Goal: Task Accomplishment & Management: Complete application form

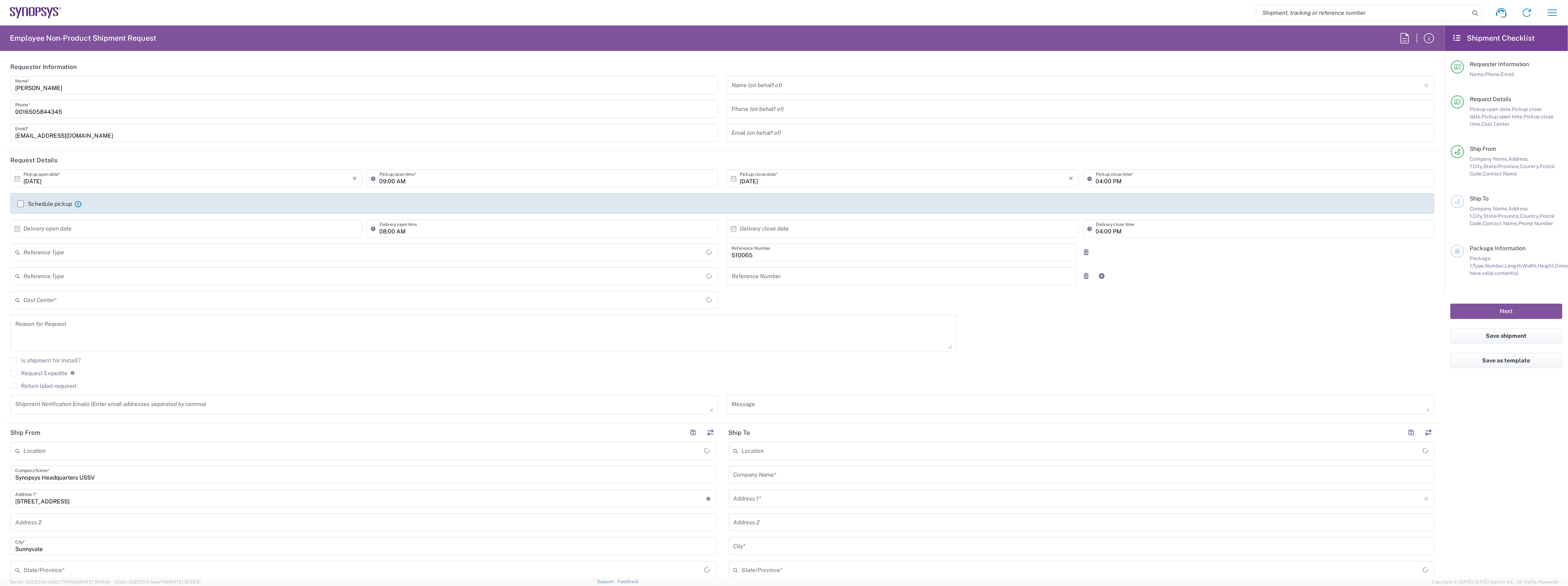
type input "Department"
type input "Delivered at Place"
type input "US01, SG, ARC, R&D 510065"
type input "[GEOGRAPHIC_DATA]"
type input "[US_STATE]"
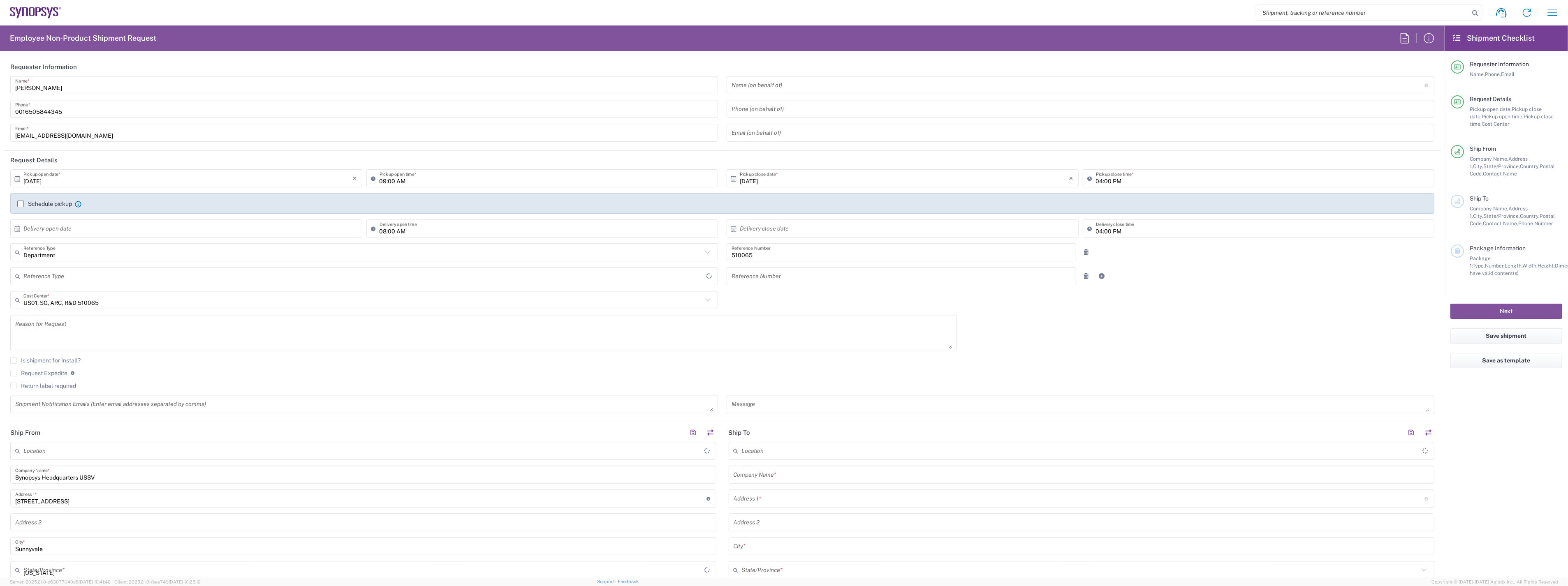
type input "[GEOGRAPHIC_DATA]"
type input "Headquarters USSV"
click at [1550, 17] on icon "button" at bounding box center [1553, 13] width 13 height 13
click at [1457, 87] on link "My shipments" at bounding box center [1492, 88] width 136 height 16
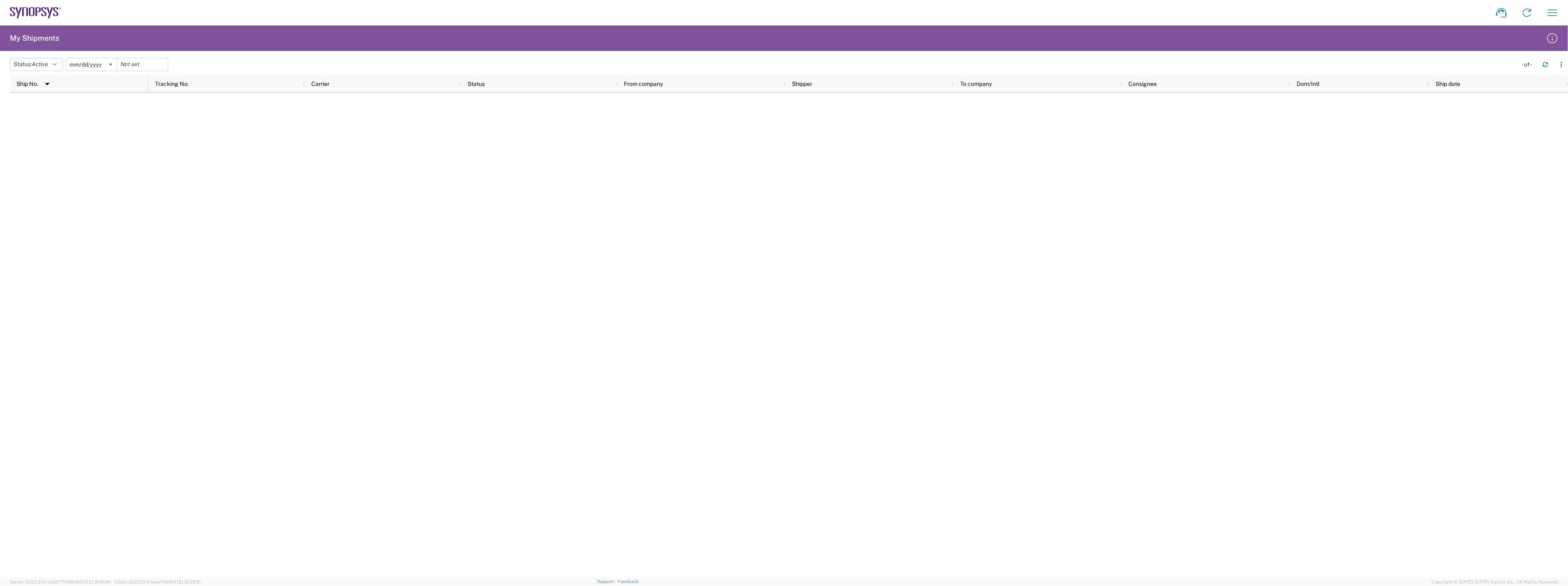
click at [47, 63] on span "Active" at bounding box center [40, 64] width 16 height 7
click at [48, 103] on span "All" at bounding box center [58, 108] width 96 height 13
click at [96, 66] on input "[DATE]" at bounding box center [82, 65] width 51 height 12
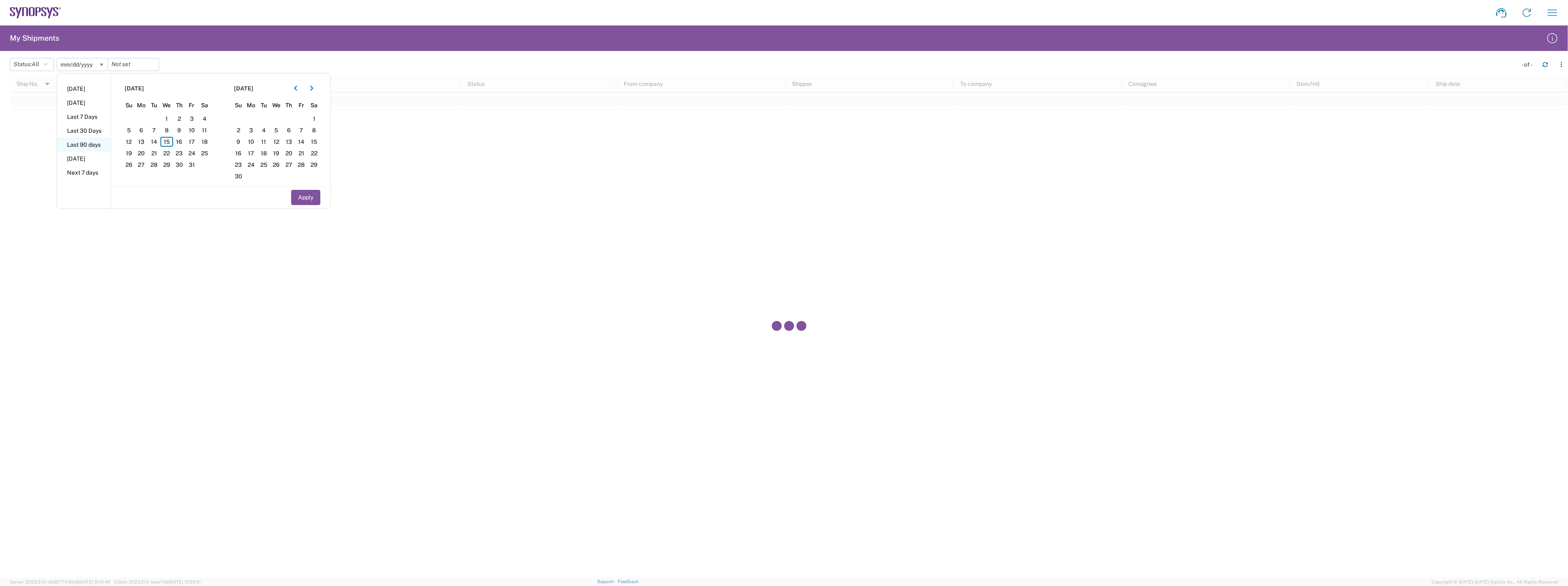
click at [100, 145] on li "Last 90 days" at bounding box center [84, 144] width 54 height 14
type input "[DATE]"
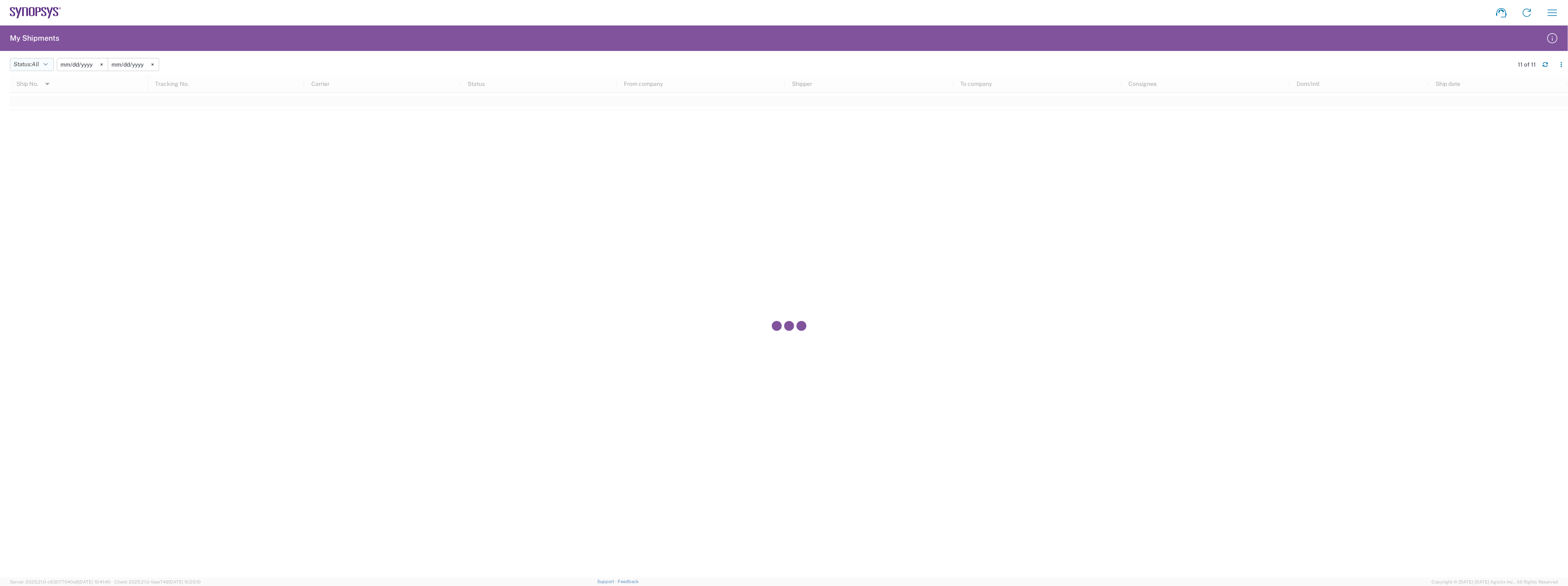
click at [35, 65] on span "All" at bounding box center [35, 64] width 7 height 7
click at [291, 41] on agx-form-header "My Shipments" at bounding box center [784, 38] width 1568 height 26
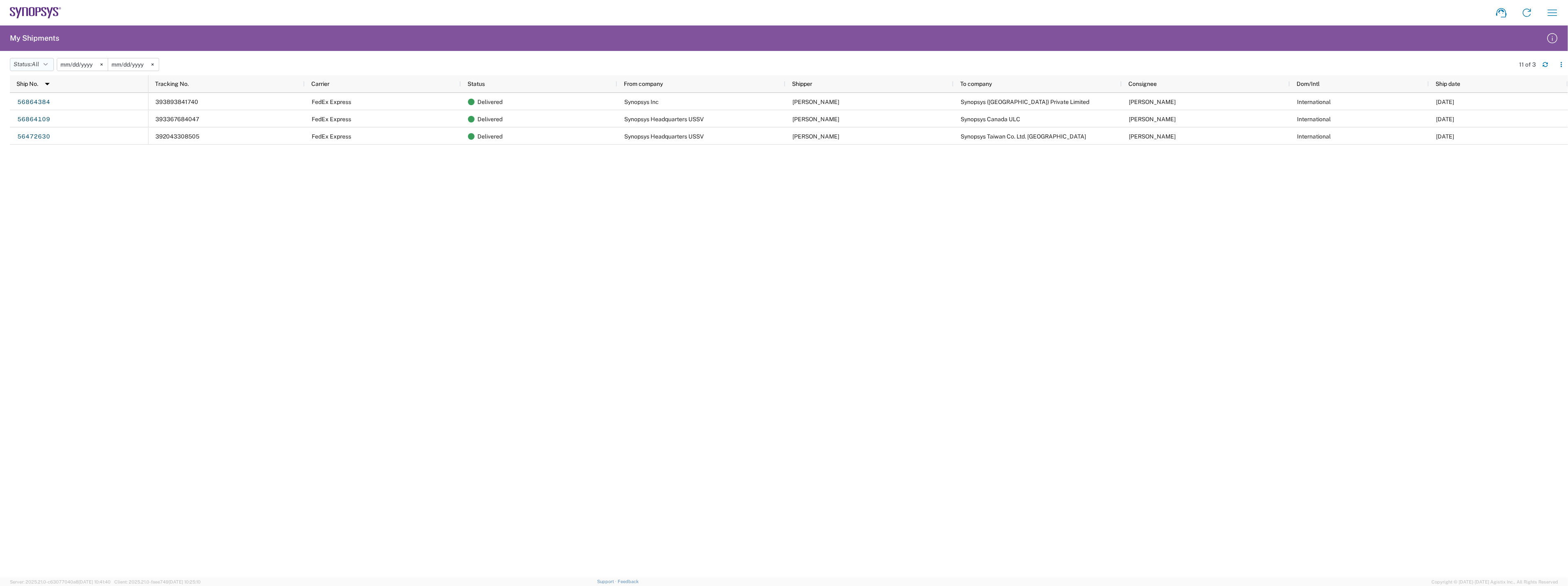
click at [47, 66] on icon "button" at bounding box center [46, 64] width 4 height 5
click at [75, 63] on input "[DATE]" at bounding box center [82, 65] width 51 height 12
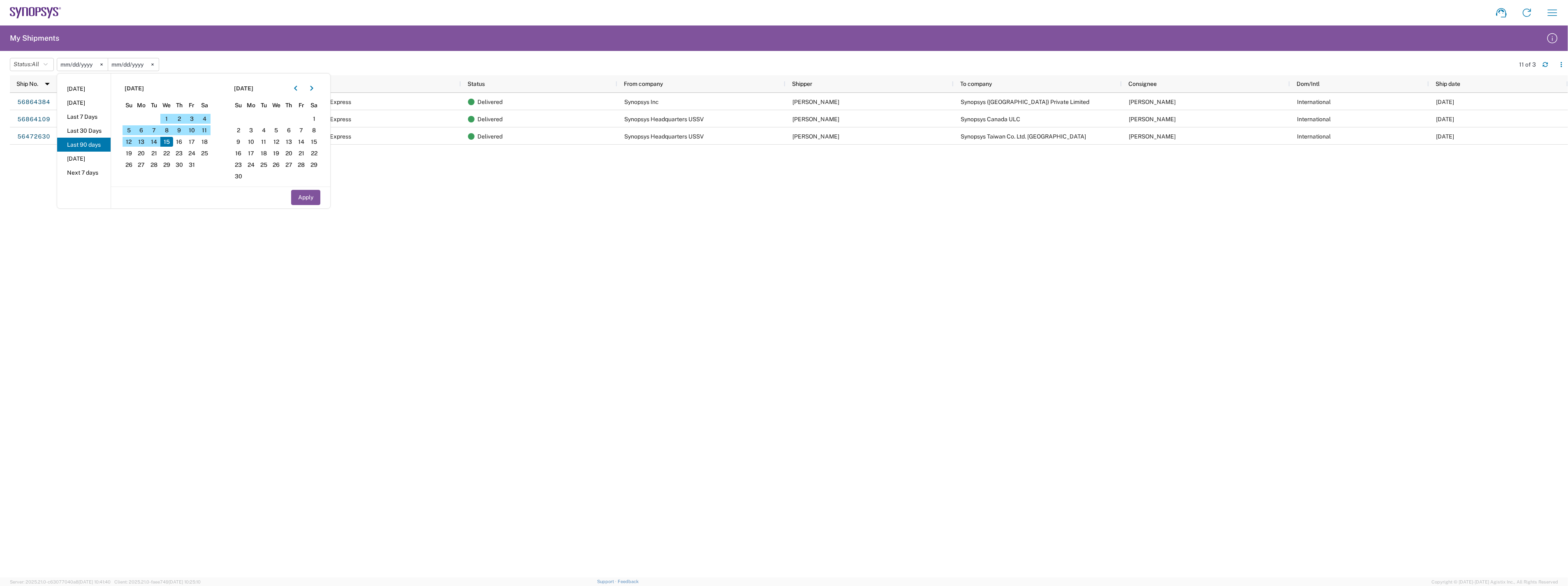
click at [203, 58] on div "Status: All Active All Approved Booked Canceled Delivered Denied New On Hold Pe…" at bounding box center [789, 65] width 1558 height 13
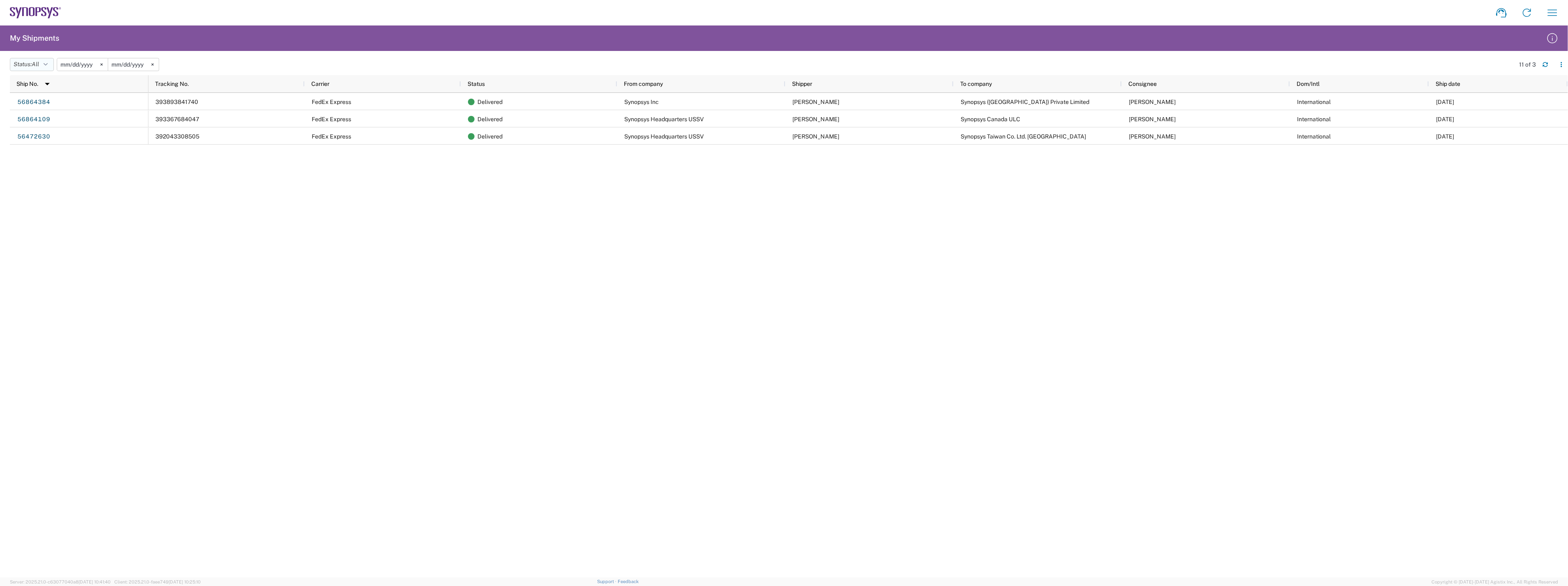
click at [46, 66] on button "Status: All" at bounding box center [32, 65] width 44 height 13
click at [54, 158] on span "Delivered" at bounding box center [58, 158] width 96 height 13
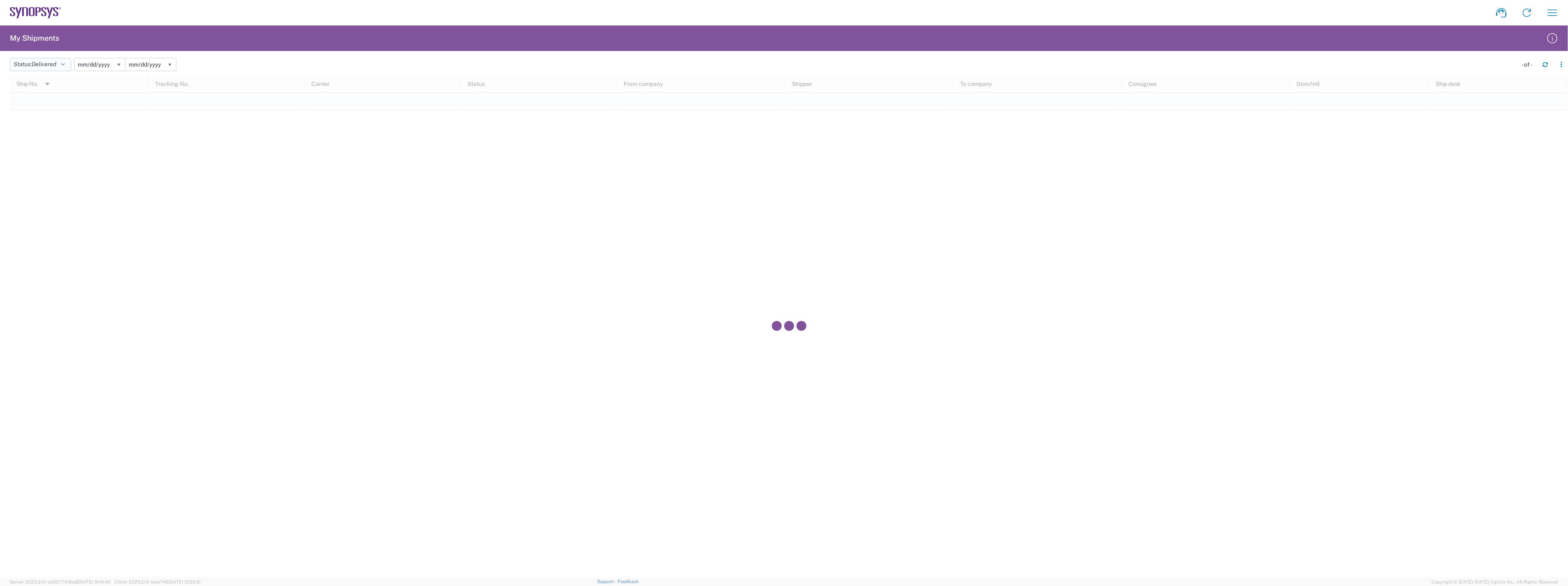
click at [55, 62] on span "Delivered" at bounding box center [44, 64] width 25 height 7
click at [58, 110] on span "All" at bounding box center [58, 108] width 96 height 13
click at [93, 65] on input "[DATE]" at bounding box center [82, 65] width 51 height 12
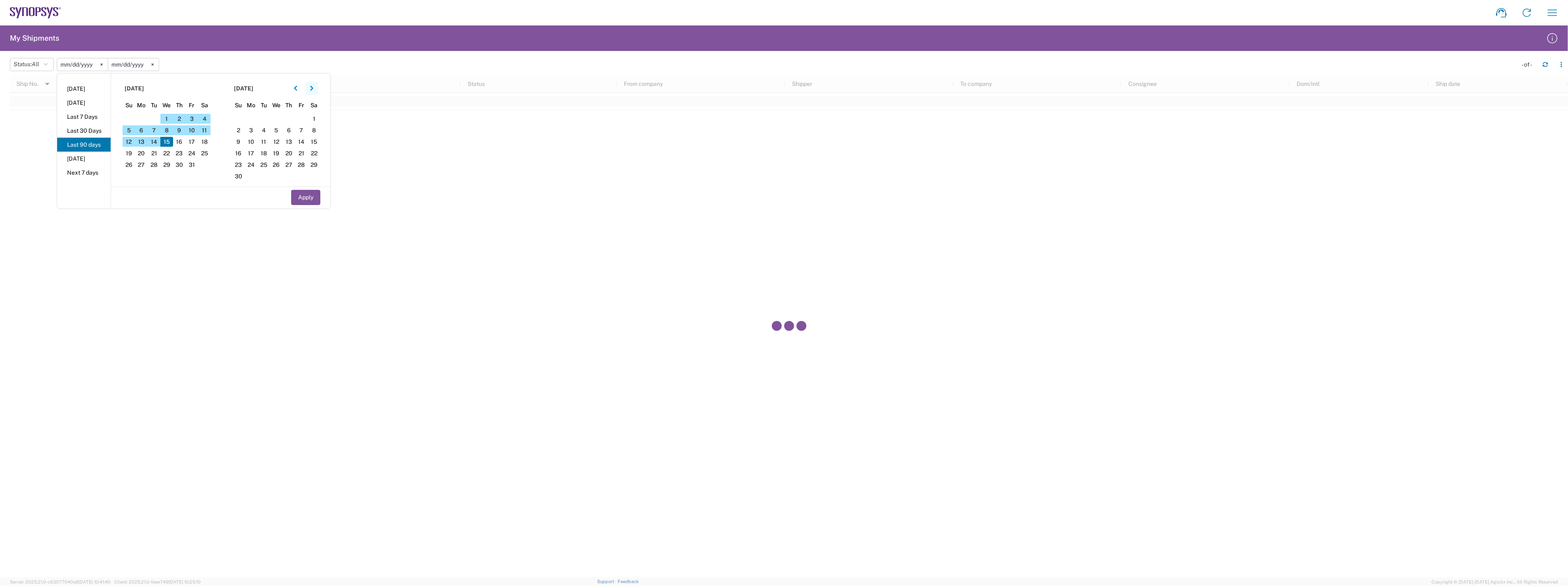
click at [313, 86] on icon "button" at bounding box center [311, 88] width 3 height 5
click at [296, 88] on icon "button" at bounding box center [295, 88] width 3 height 5
click at [35, 98] on div at bounding box center [789, 327] width 1558 height 503
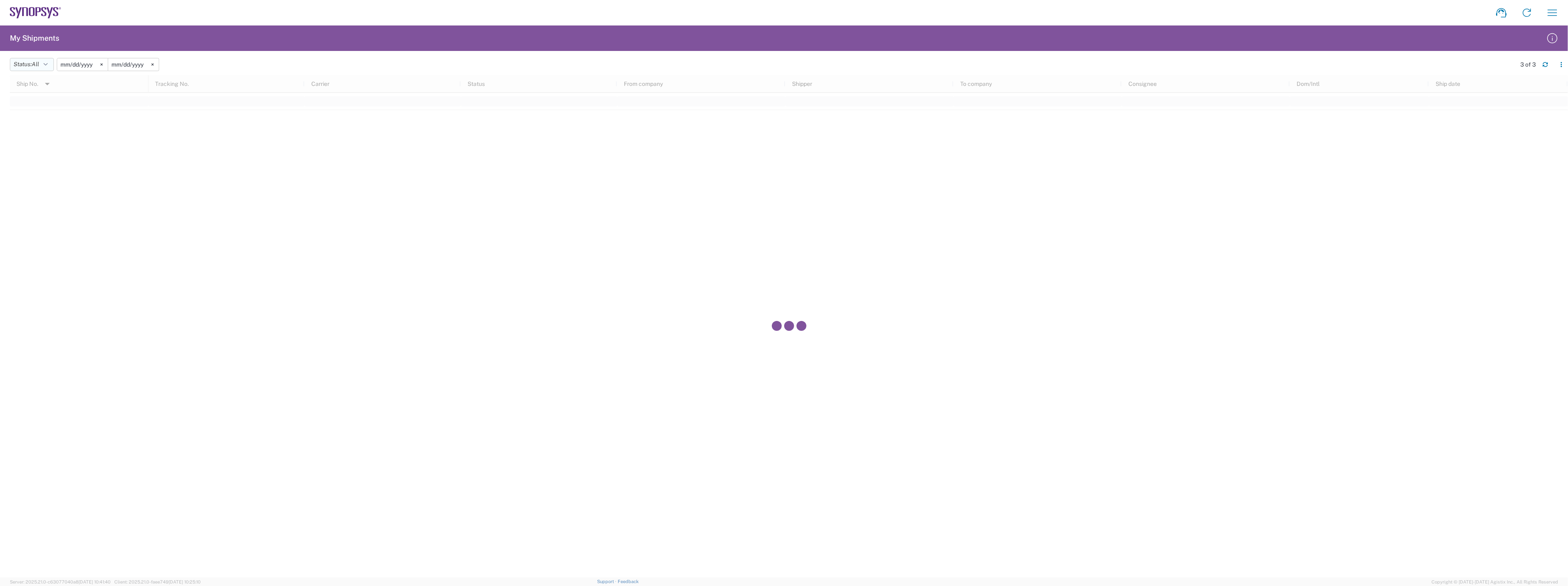
click at [33, 63] on button "Status: All" at bounding box center [32, 65] width 44 height 13
click at [136, 108] on div at bounding box center [789, 327] width 1558 height 503
click at [89, 65] on input "[DATE]" at bounding box center [82, 65] width 51 height 12
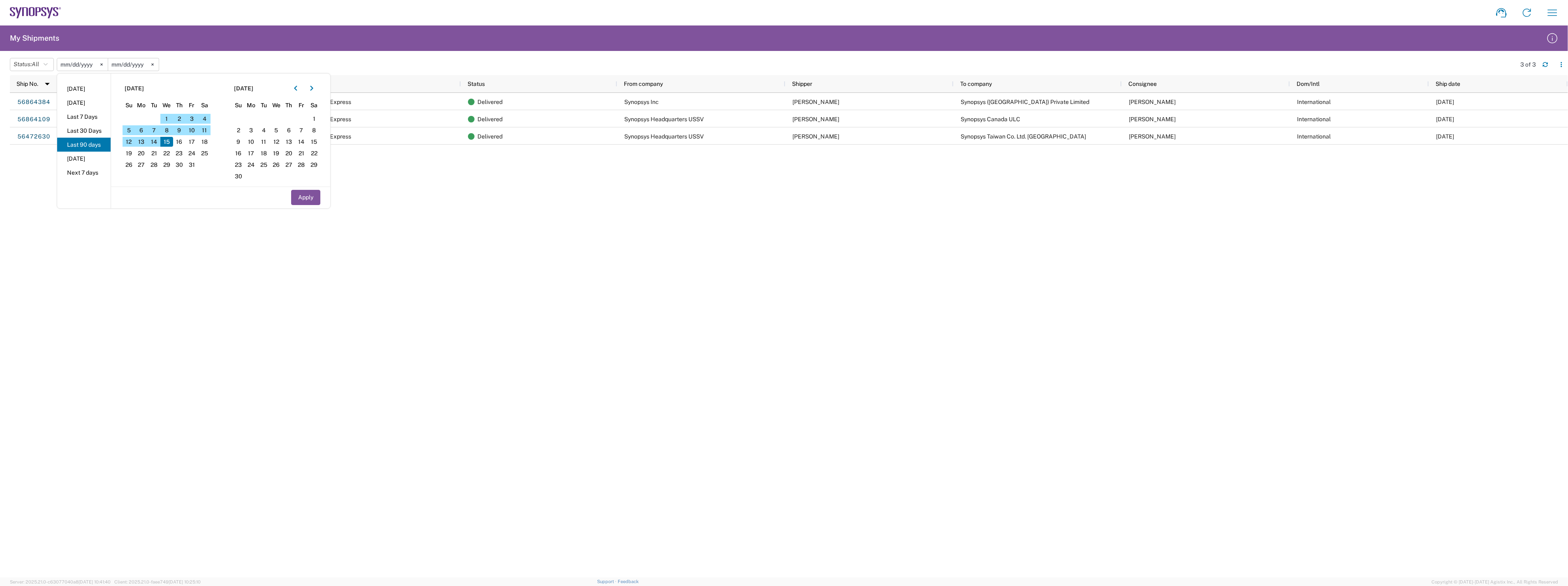
click at [557, 262] on div "393893841740 FedEx Express Delivered Synopsys Inc [PERSON_NAME] Synopsys ([GEOG…" at bounding box center [858, 335] width 1419 height 485
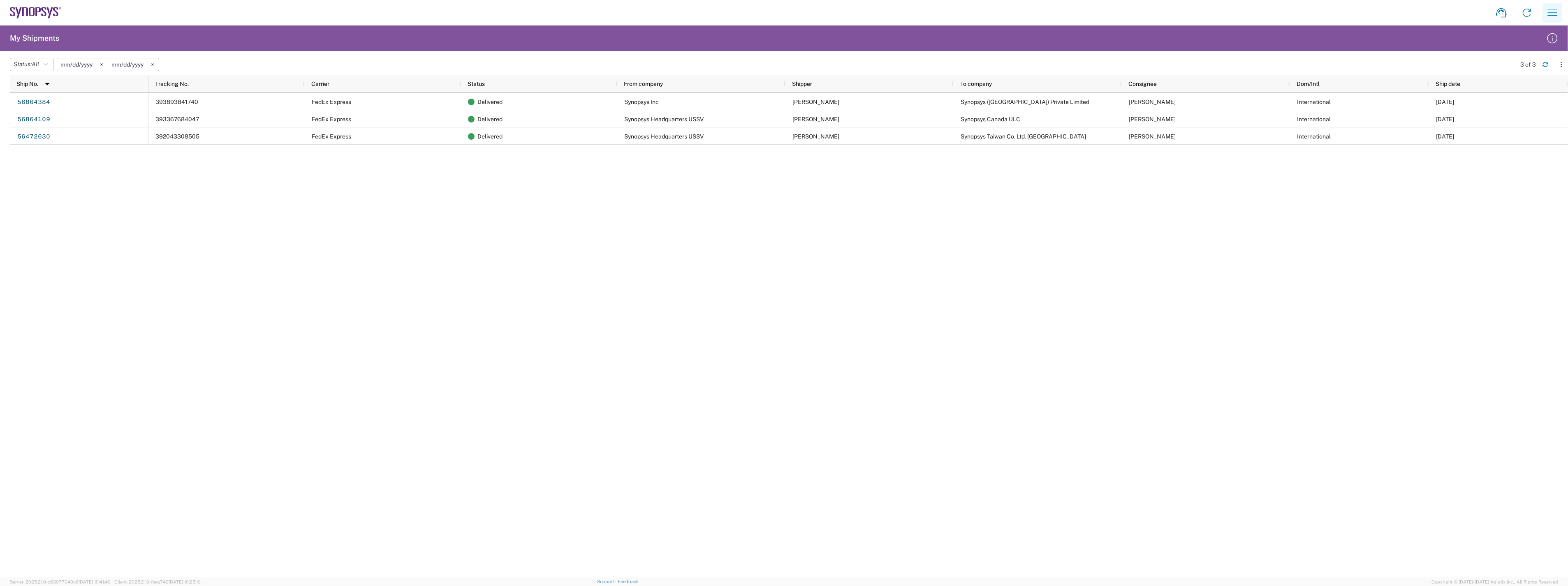
click at [1547, 13] on icon "button" at bounding box center [1553, 13] width 13 height 13
drag, startPoint x: 1152, startPoint y: 293, endPoint x: 1144, endPoint y: 292, distance: 8.1
click at [1152, 293] on div "393893841740 FedEx Express Delivered Synopsys Inc [PERSON_NAME] Synopsys ([GEOG…" at bounding box center [858, 335] width 1419 height 485
click at [79, 66] on input "[DATE]" at bounding box center [82, 65] width 51 height 12
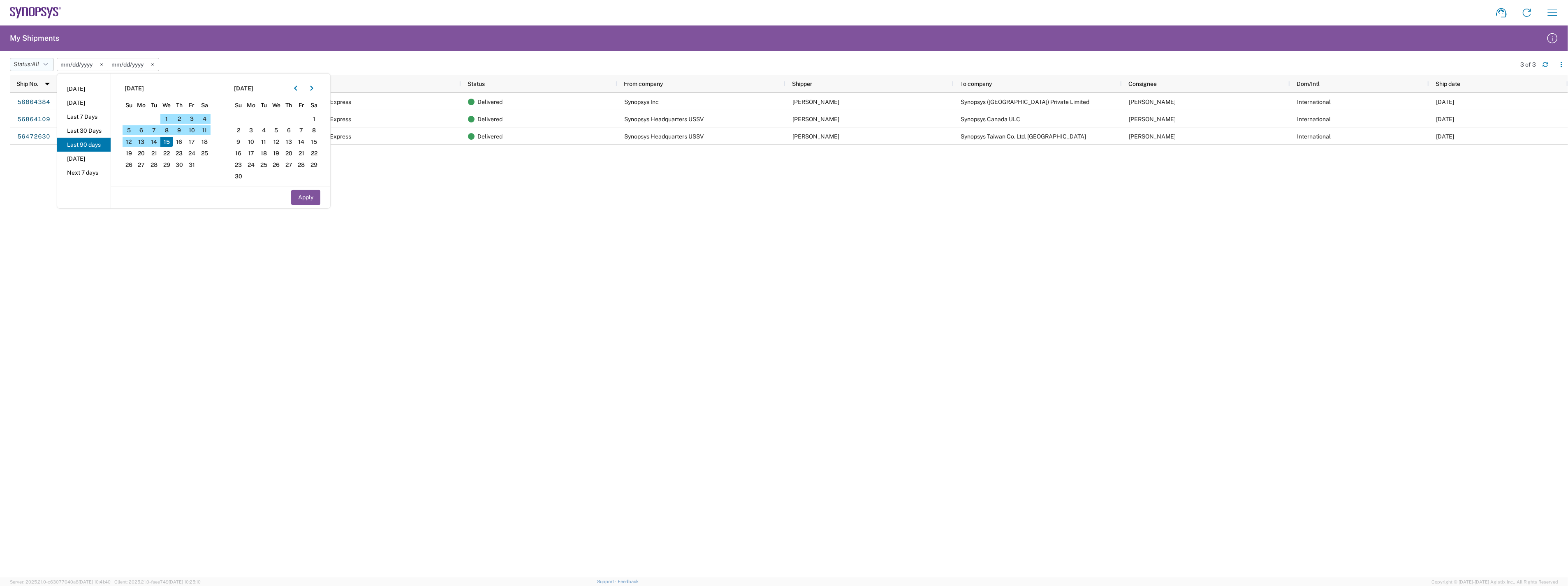
click at [30, 63] on button "Status: All" at bounding box center [32, 65] width 44 height 13
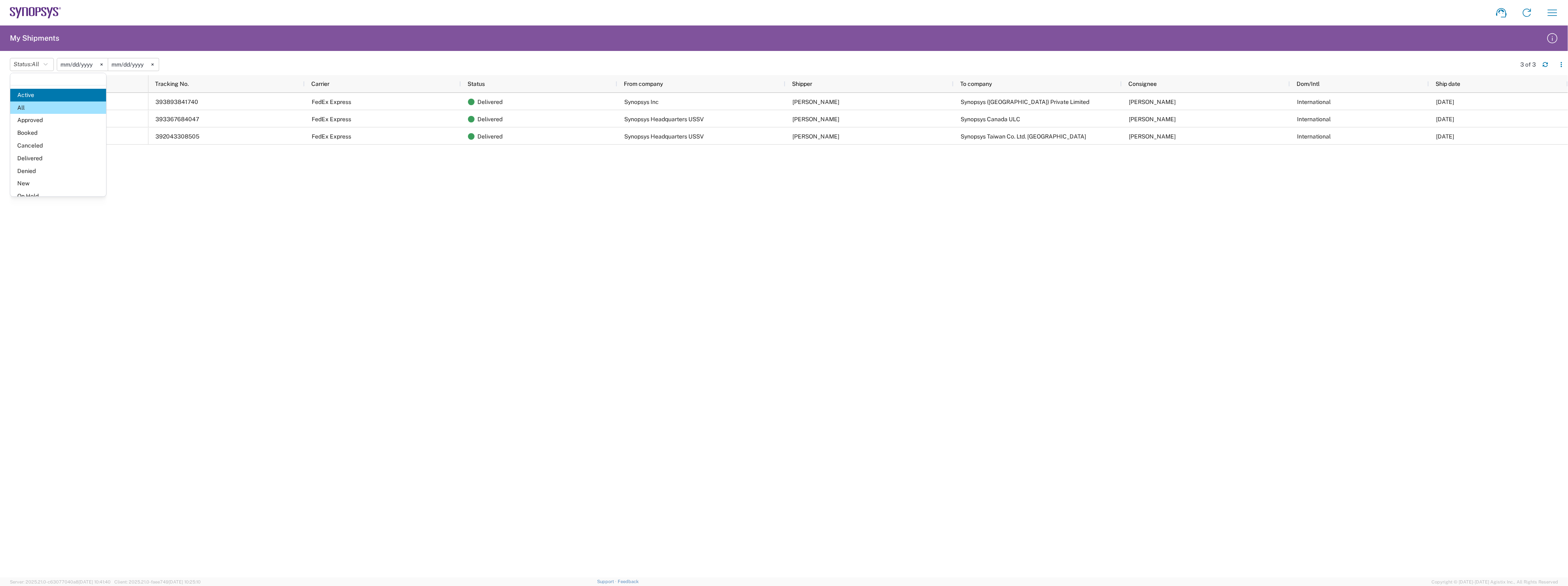
click at [319, 283] on div "393893841740 FedEx Express Delivered Synopsys Inc [PERSON_NAME] Synopsys ([GEOG…" at bounding box center [858, 335] width 1419 height 485
click at [33, 65] on button "Status: All" at bounding box center [32, 65] width 44 height 13
click at [50, 110] on span "All" at bounding box center [58, 108] width 96 height 13
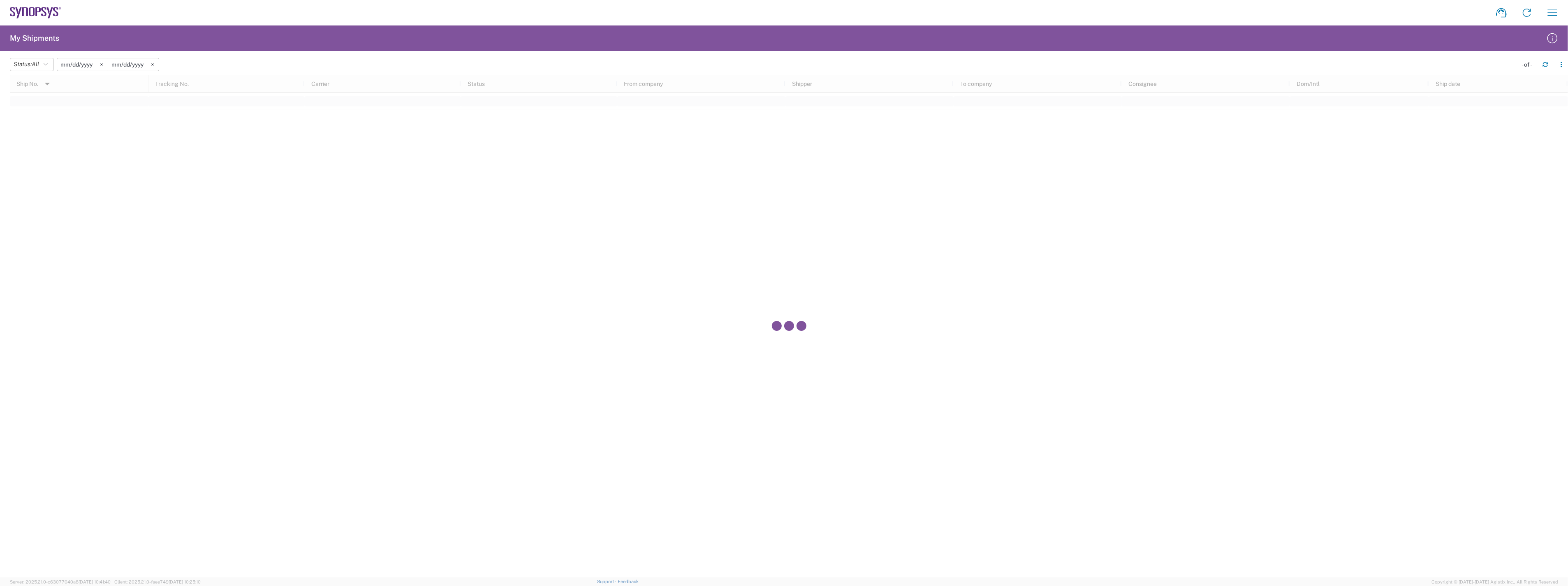
click at [89, 65] on input "[DATE]" at bounding box center [82, 65] width 51 height 12
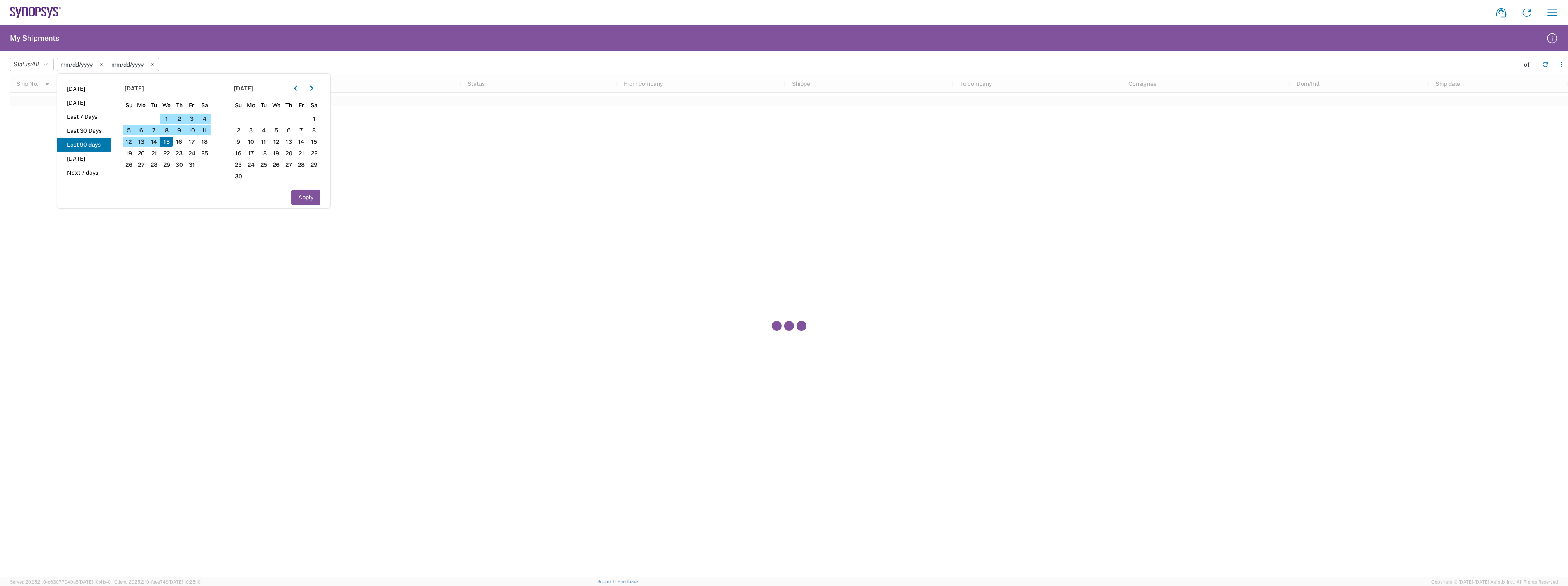
click at [510, 288] on div at bounding box center [789, 327] width 1558 height 503
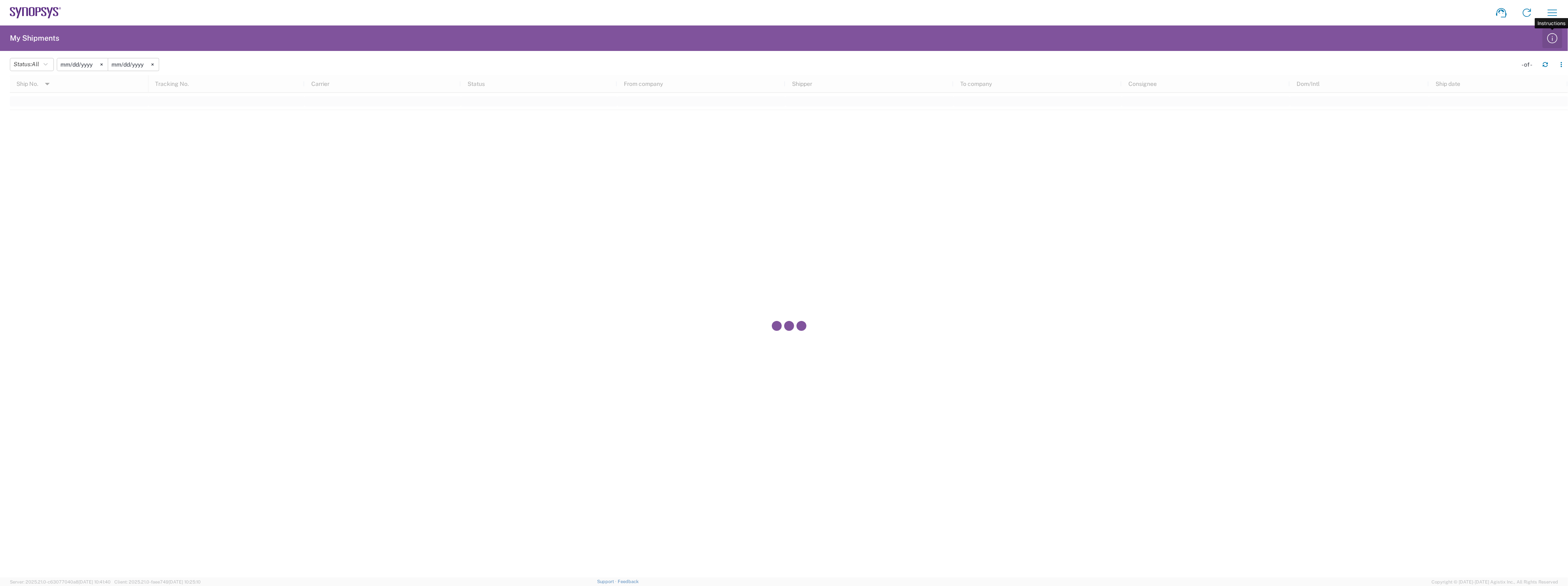
click at [1551, 39] on icon "button" at bounding box center [1553, 38] width 13 height 13
click at [1549, 13] on icon "button" at bounding box center [1553, 13] width 13 height 13
click at [1475, 75] on link "Employee non-product shipment request" at bounding box center [1492, 72] width 136 height 16
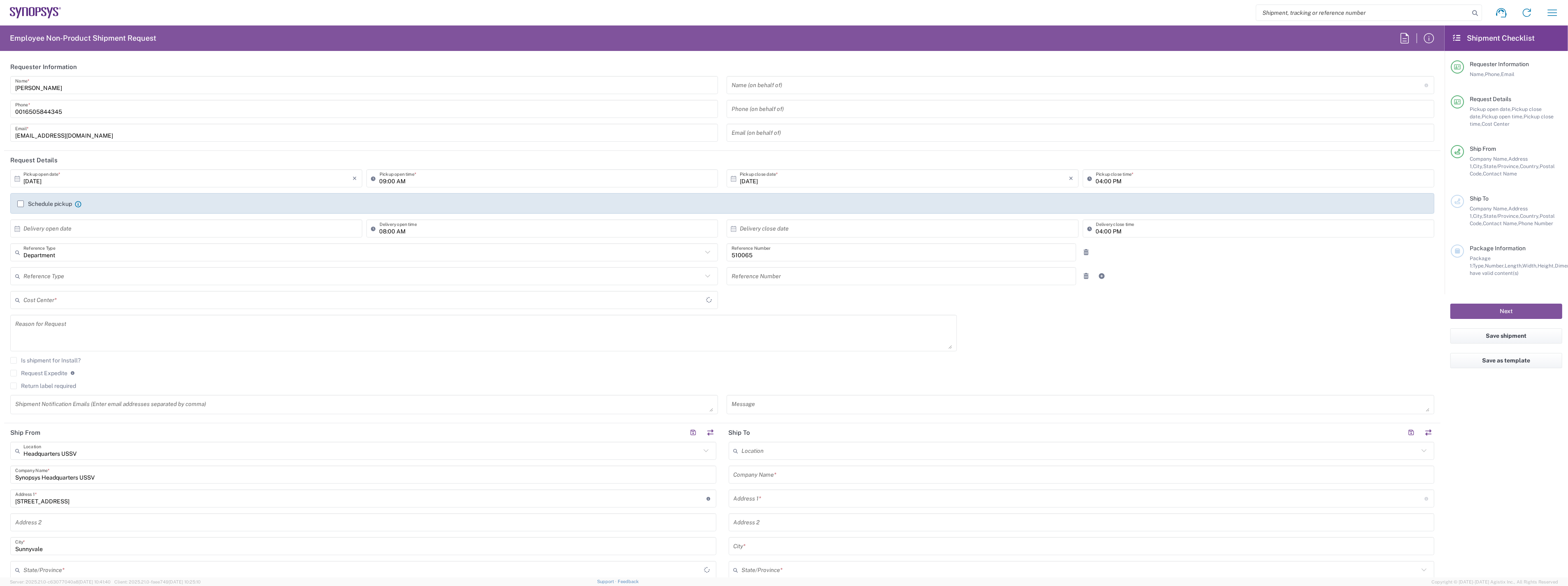
type input "US01, SG, ARC, R&D 510065"
type input "[US_STATE]"
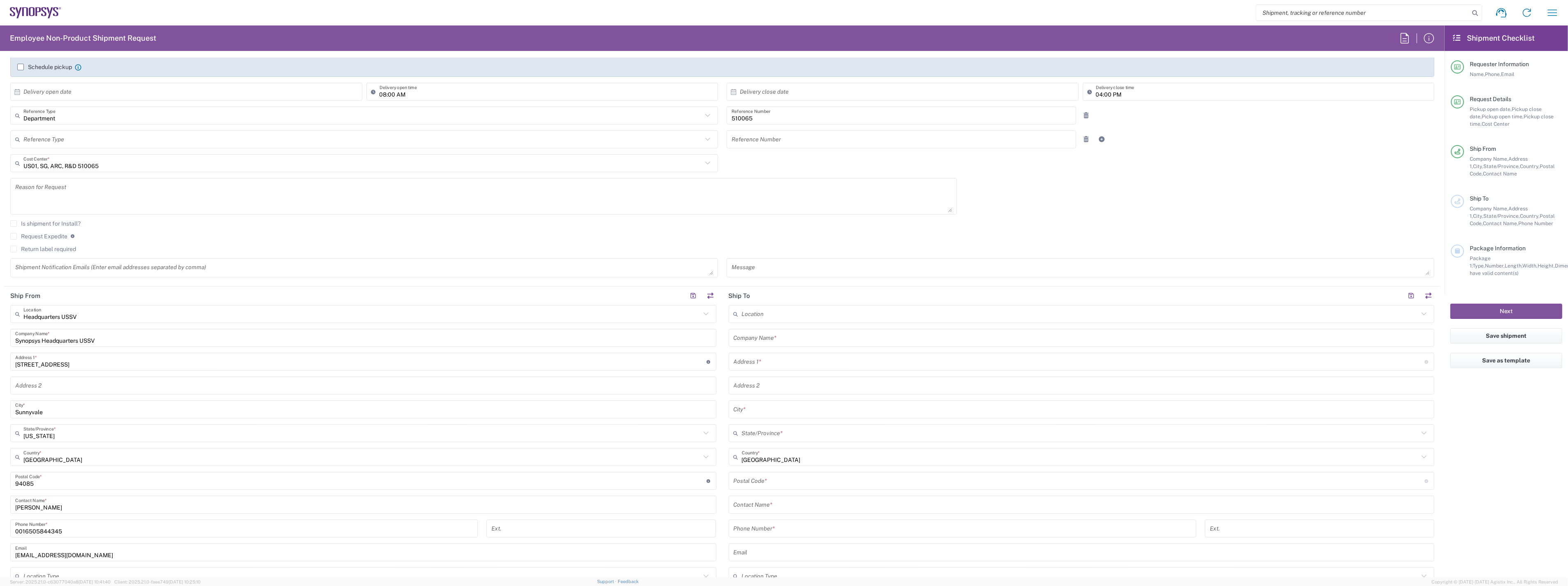
scroll to position [228, 0]
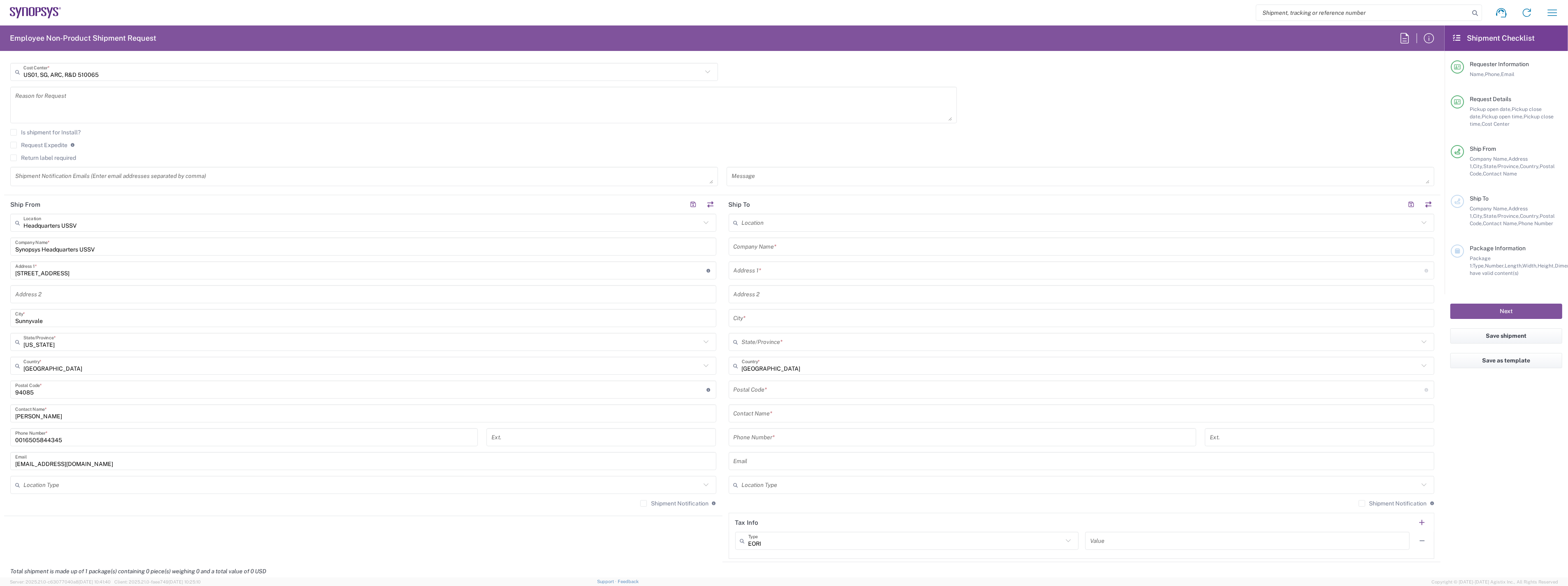
click at [768, 224] on input "text" at bounding box center [1080, 223] width 677 height 15
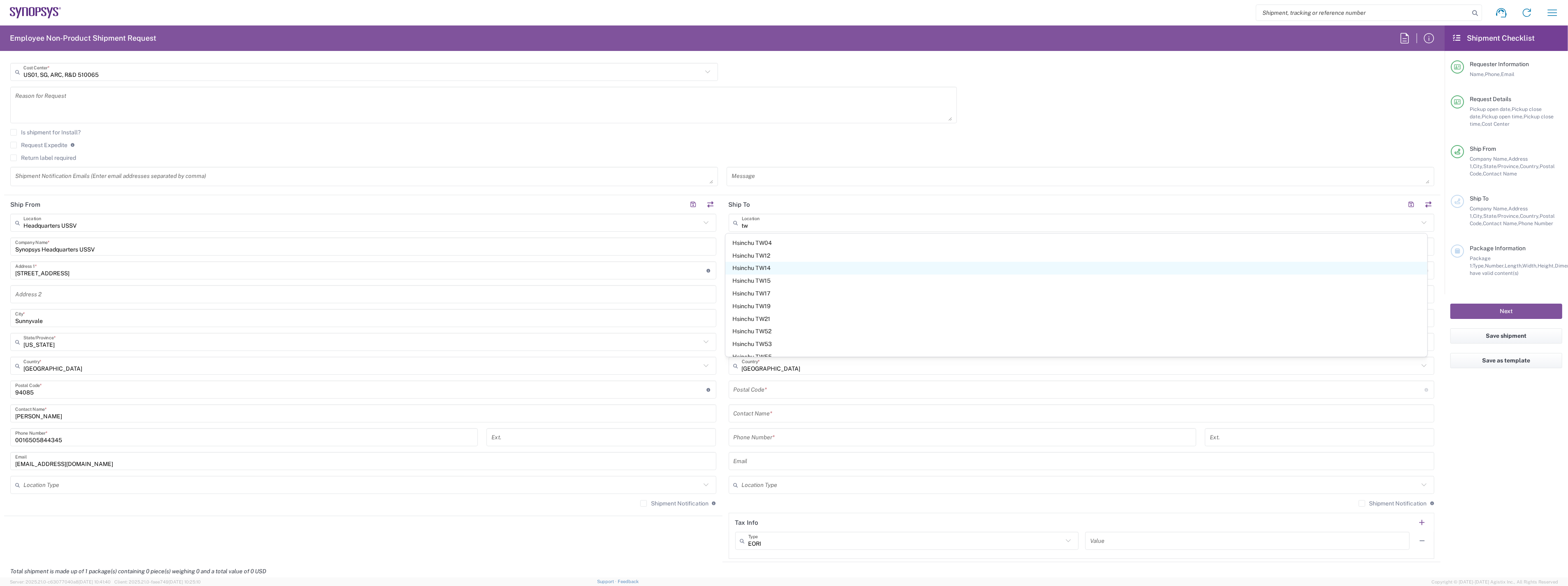
click at [784, 270] on span "Hsinchu TW14" at bounding box center [1076, 268] width 702 height 13
type input "Hsinchu TW14"
type input "Synopsys Taiwan Co. Ltd. [GEOGRAPHIC_DATA]"
type input "[STREET_ADDRESS]"
type input "[GEOGRAPHIC_DATA]"
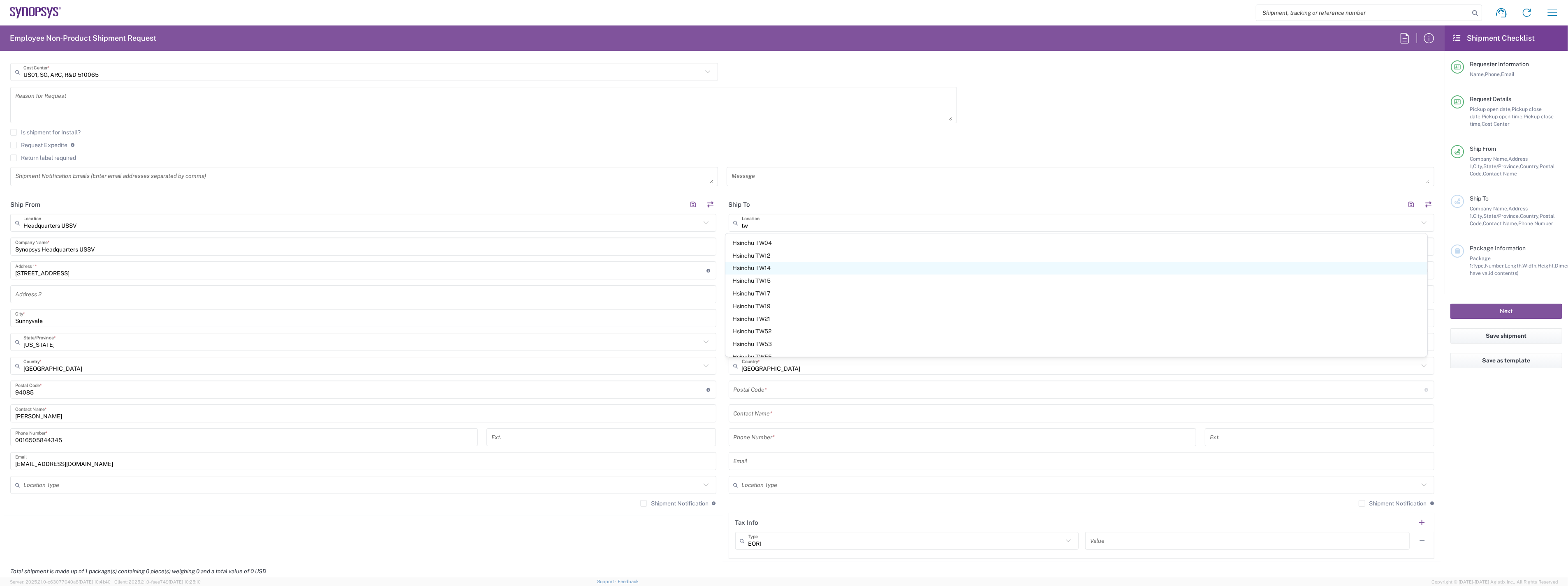
type input "Hsinchu"
type input "[GEOGRAPHIC_DATA]"
type input "300"
type input "88635794567"
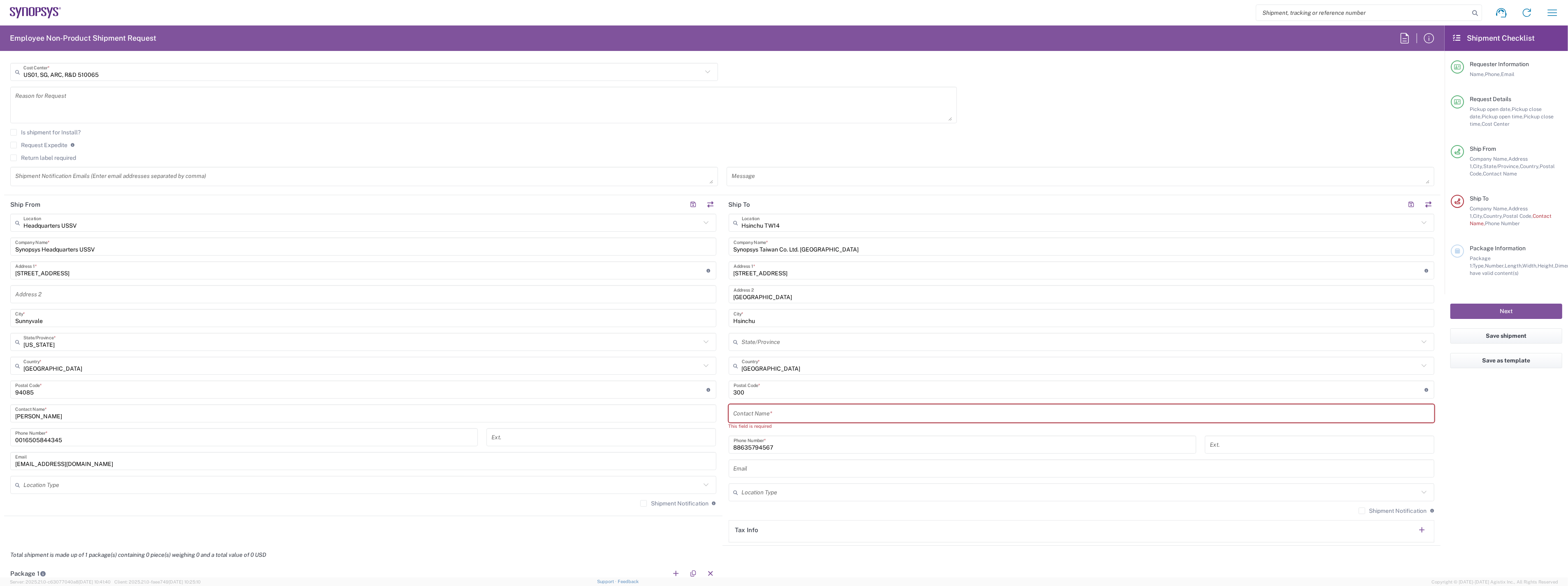
click at [770, 413] on input "text" at bounding box center [1082, 414] width 696 height 15
type input "[PERSON_NAME]"
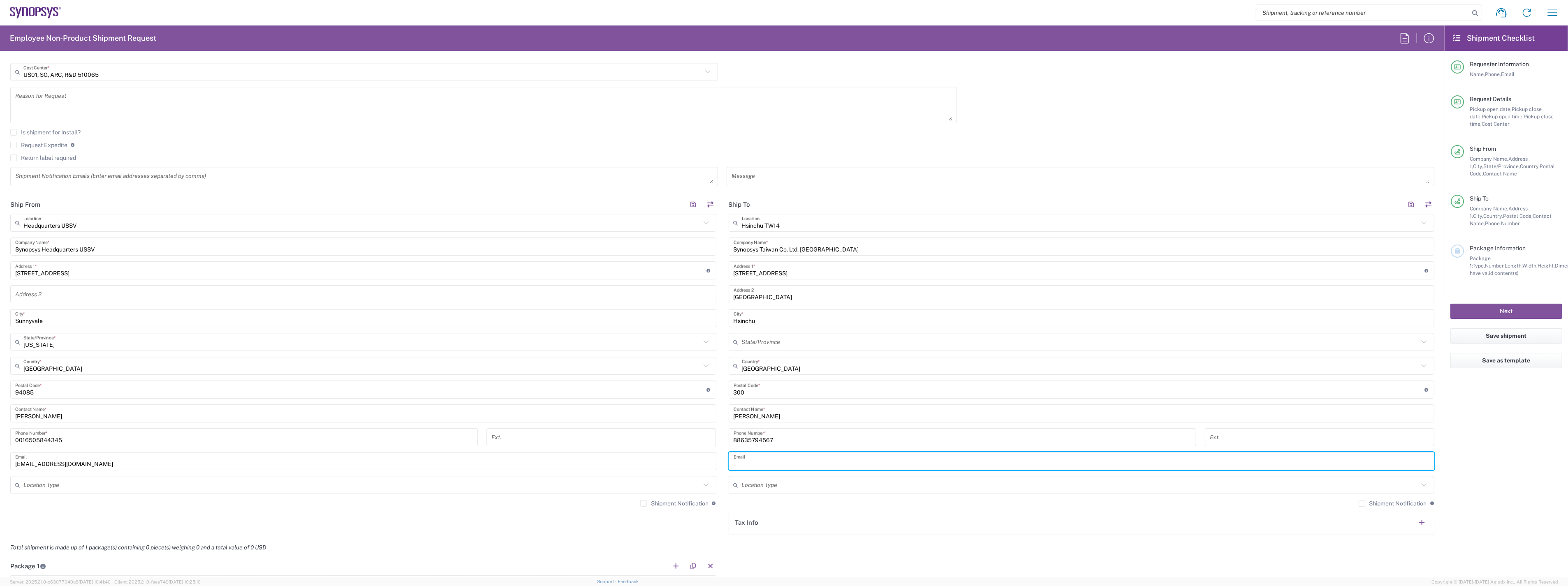
click at [752, 458] on input "text" at bounding box center [1082, 462] width 696 height 15
paste input "[EMAIL_ADDRESS][DOMAIN_NAME]"
type input "[EMAIL_ADDRESS][DOMAIN_NAME]"
click at [1474, 487] on agx-form-checklist "Shipment Checklist Requester Information Name, Phone, Email Request Details Pic…" at bounding box center [1506, 301] width 124 height 552
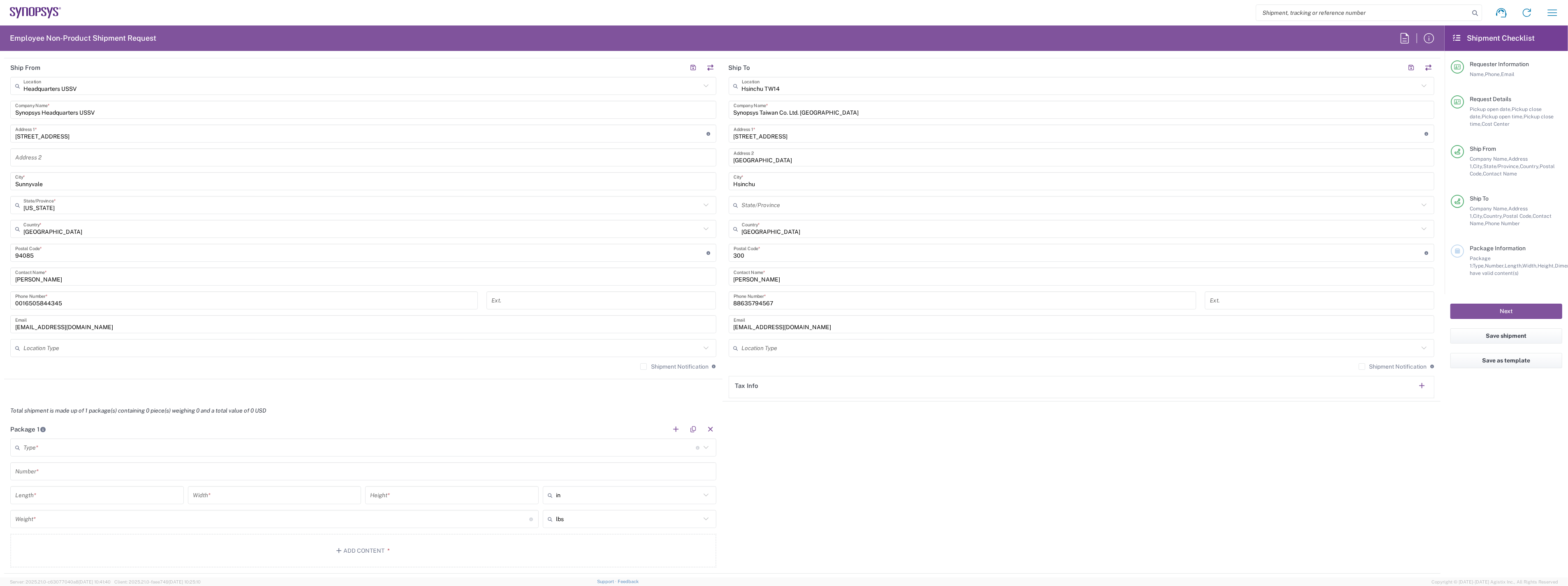
scroll to position [457, 0]
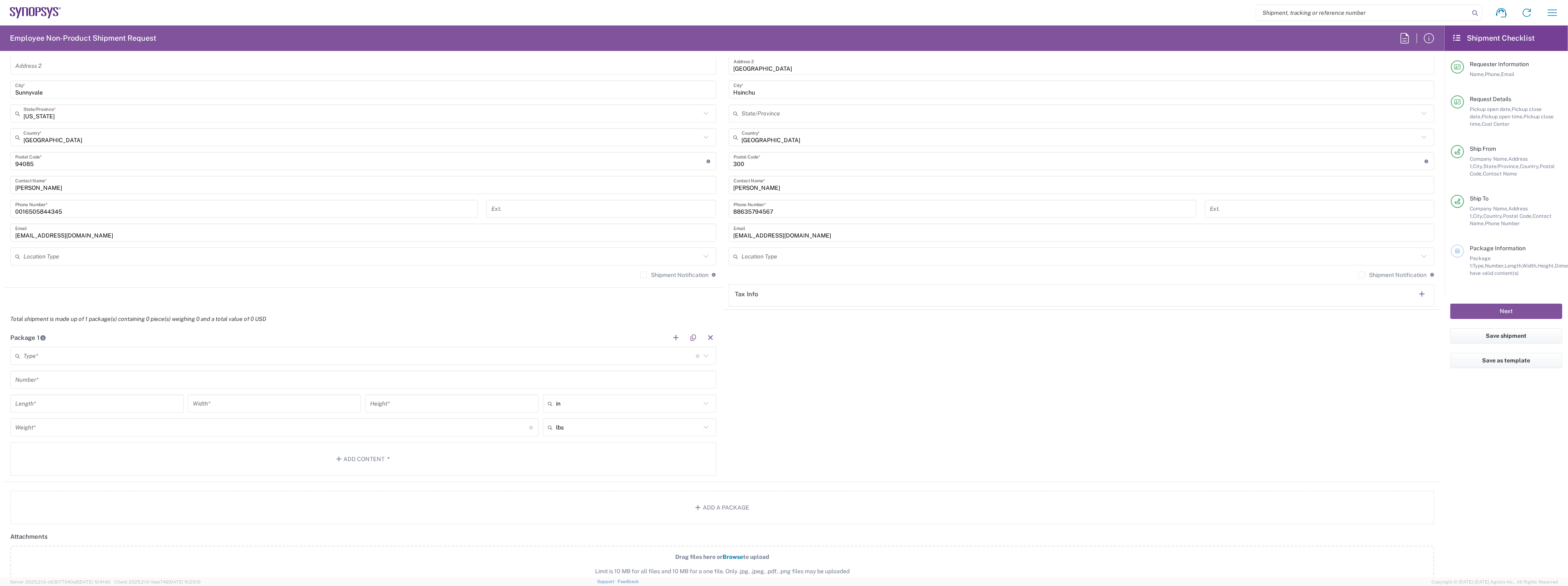
click at [82, 359] on input "text" at bounding box center [360, 357] width 673 height 15
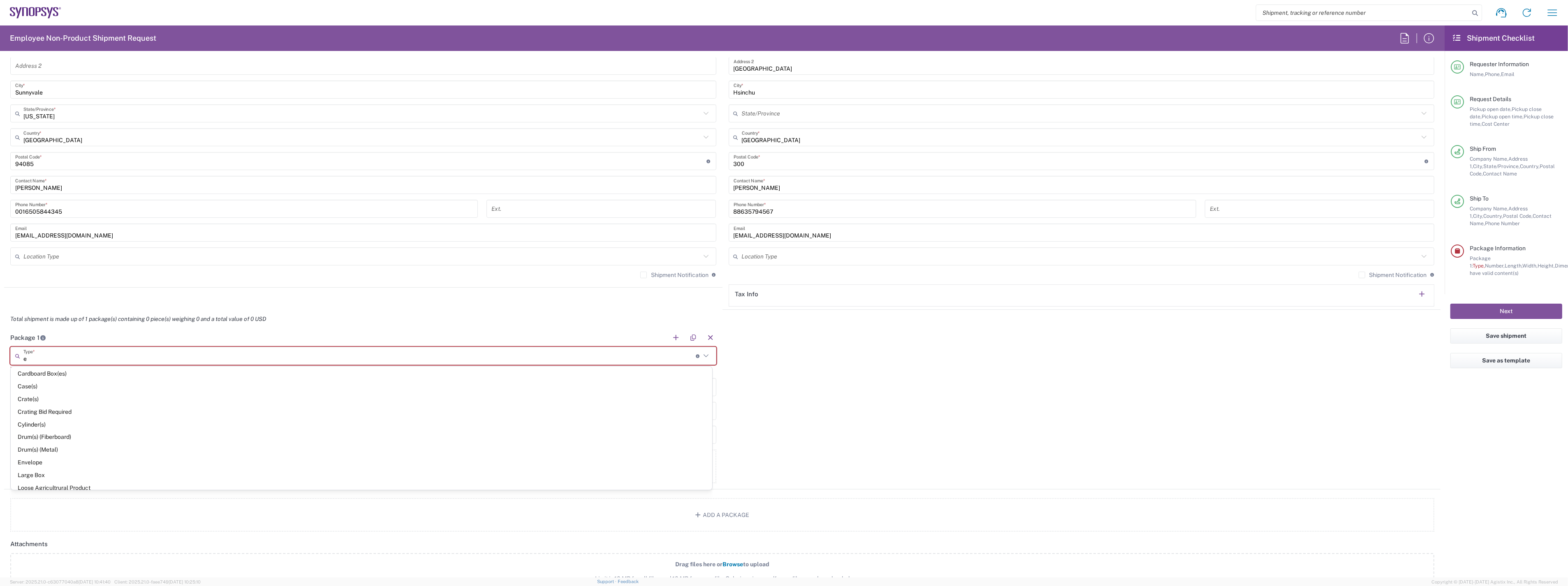
scroll to position [111, 0]
click at [58, 420] on span "Envelope" at bounding box center [362, 417] width 702 height 13
type input "Envelope"
type input "1"
type input "9.5"
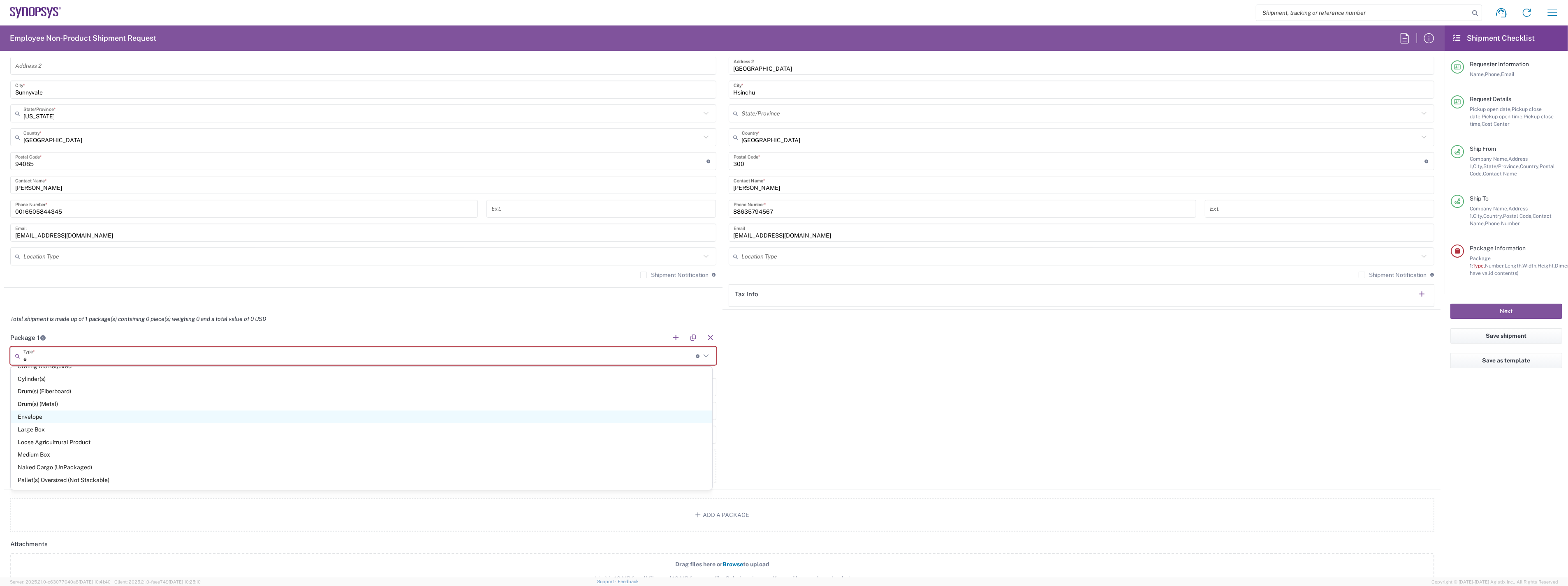
type input "12.5"
type input "0.25"
type input "1"
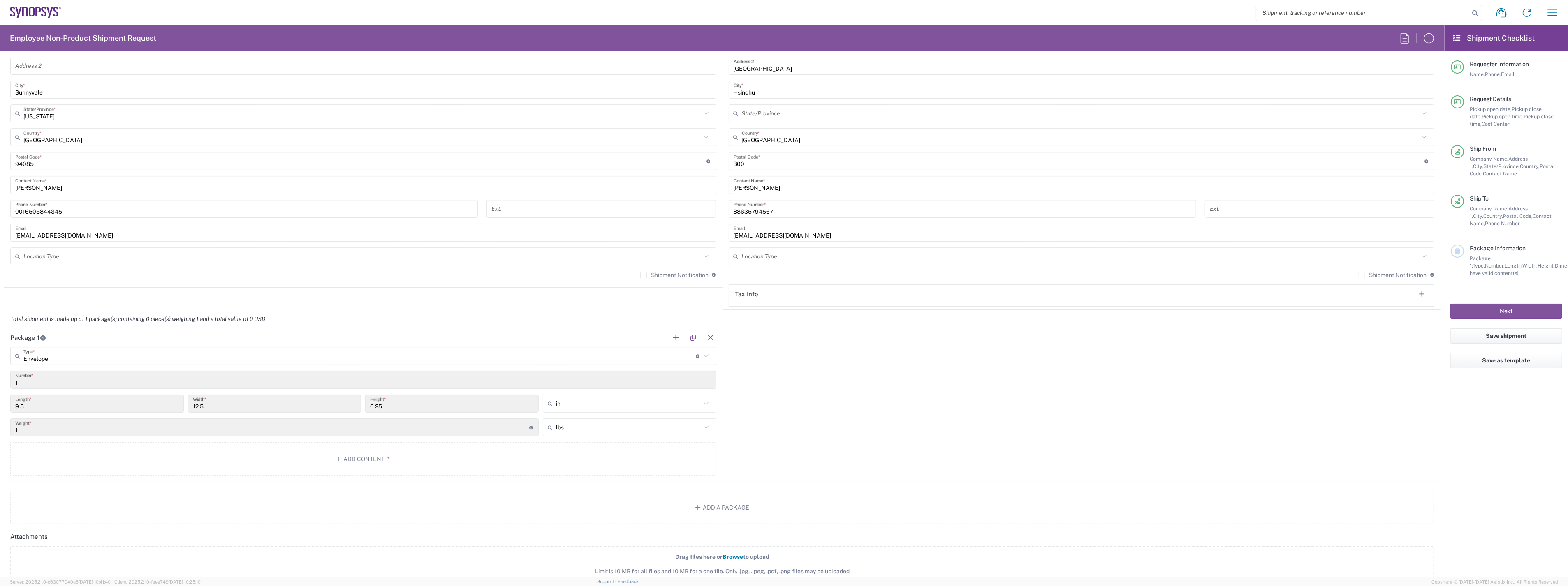
scroll to position [365, 0]
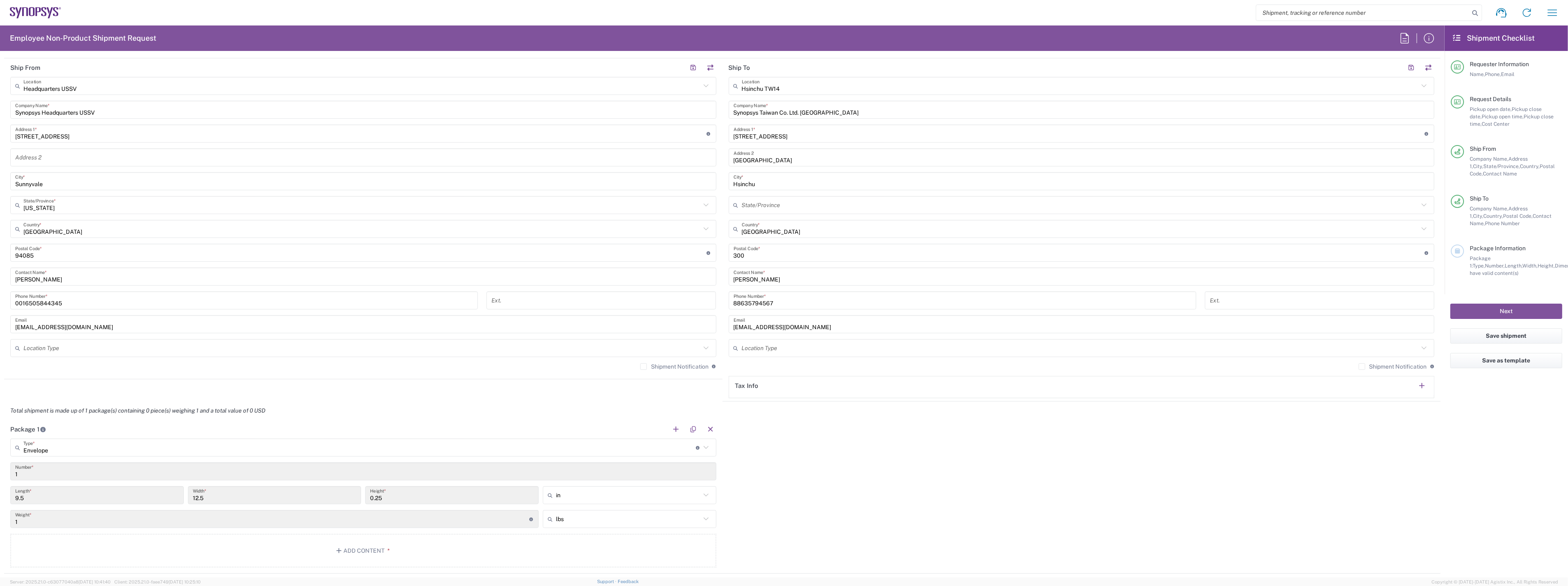
click at [640, 368] on label "Shipment Notification" at bounding box center [674, 366] width 68 height 7
click at [643, 367] on input "Shipment Notification" at bounding box center [643, 367] width 0 height 0
click at [1359, 366] on label "Shipment Notification" at bounding box center [1393, 366] width 68 height 7
click at [1362, 367] on input "Shipment Notification" at bounding box center [1362, 367] width 0 height 0
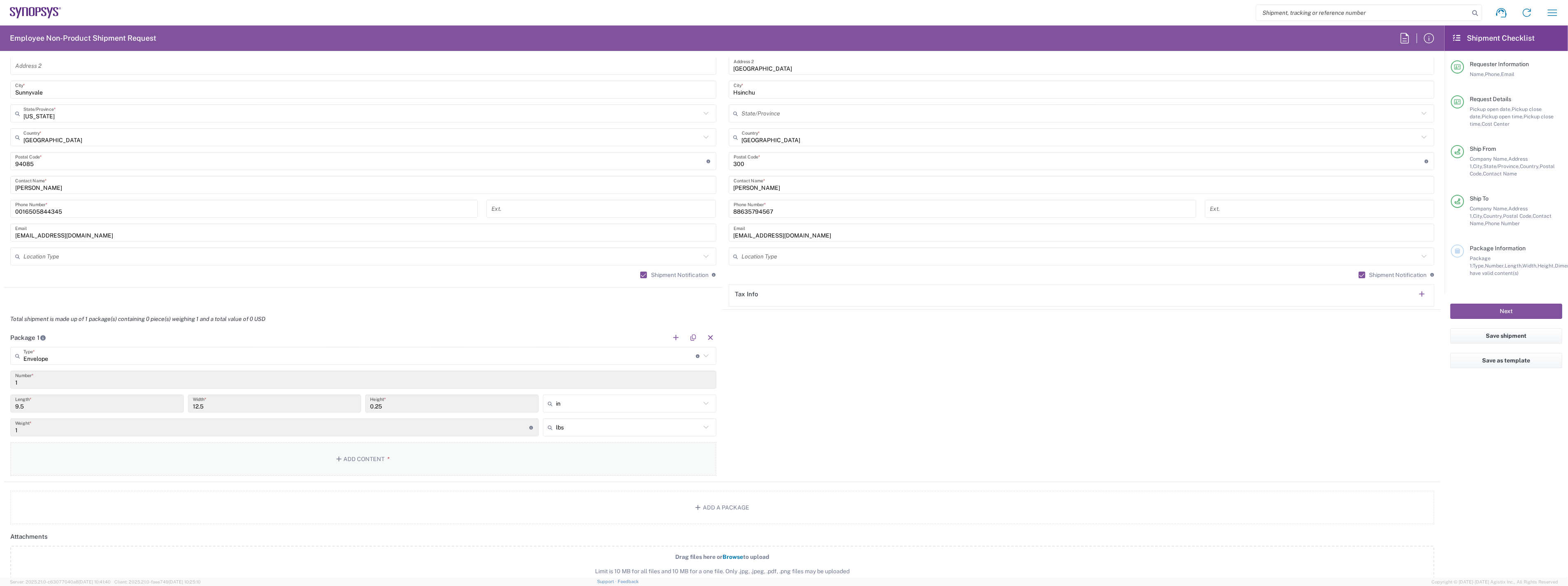
click at [359, 458] on button "Add Content *" at bounding box center [363, 459] width 706 height 33
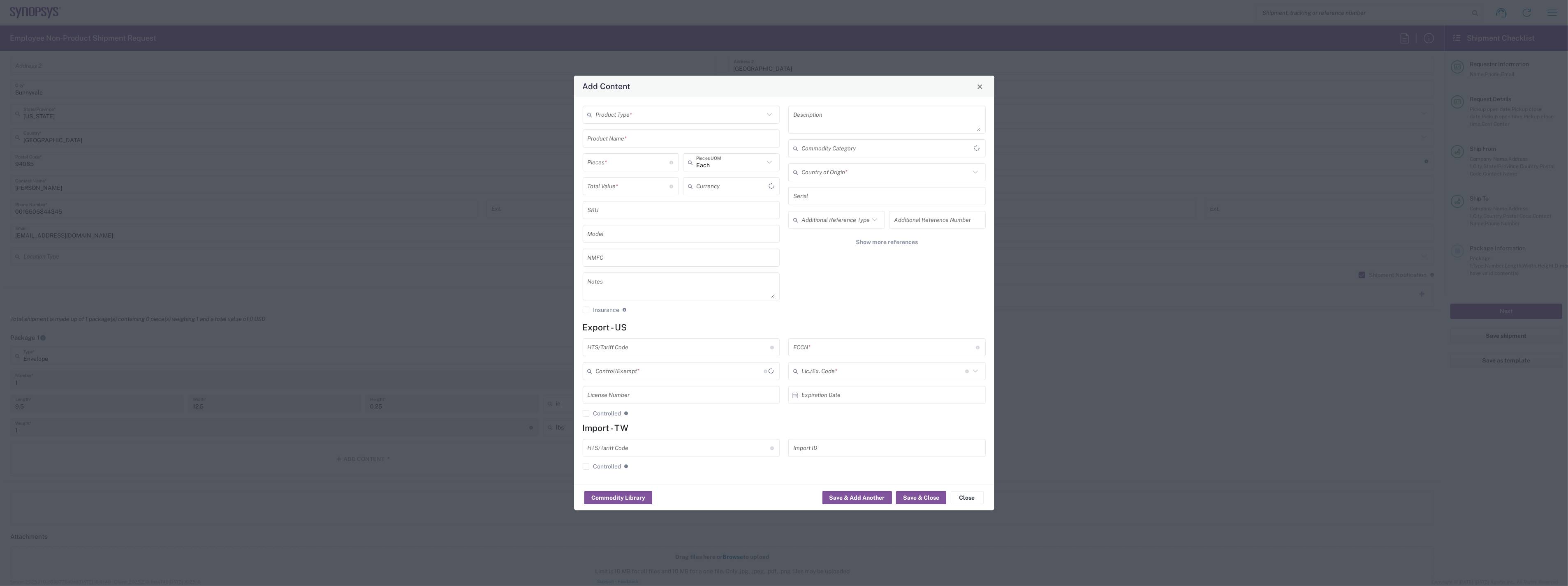
type input "US Dollar"
click at [632, 117] on input "text" at bounding box center [680, 115] width 169 height 15
click at [630, 136] on span "Documents" at bounding box center [681, 136] width 196 height 13
type input "Documents"
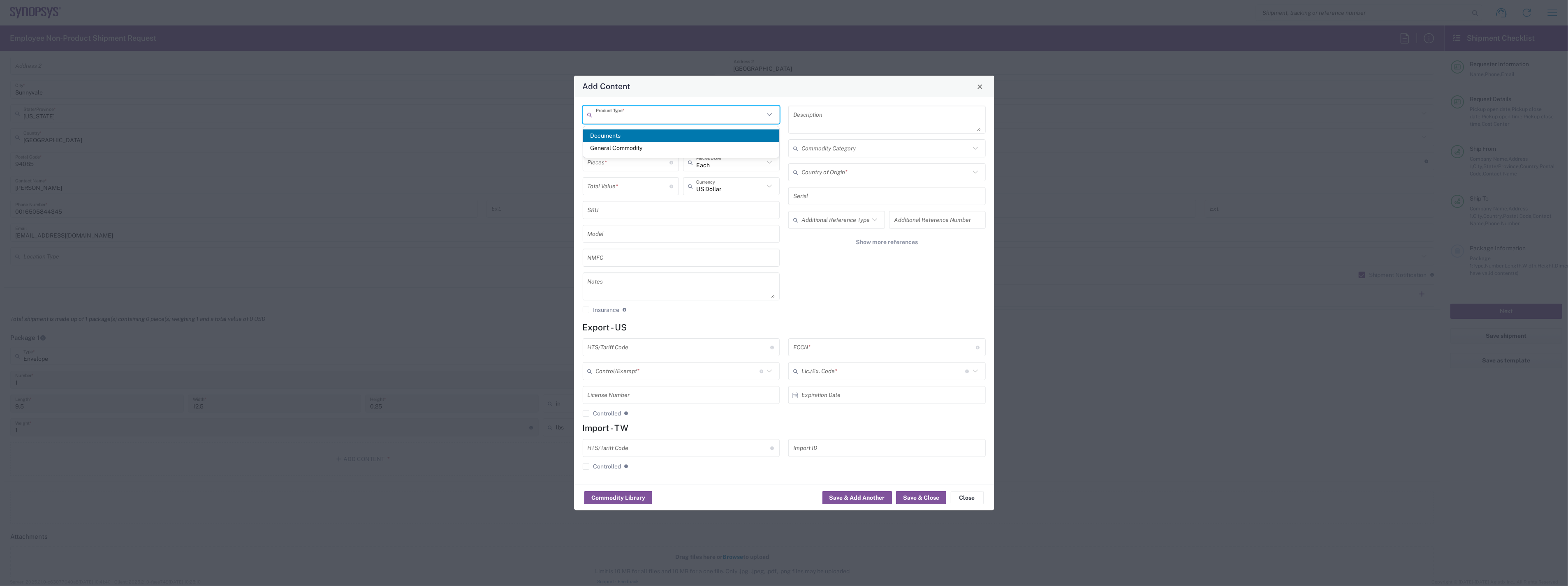
type input "1"
type textarea "Documents"
type input "[GEOGRAPHIC_DATA]"
type input "0000.00.0000"
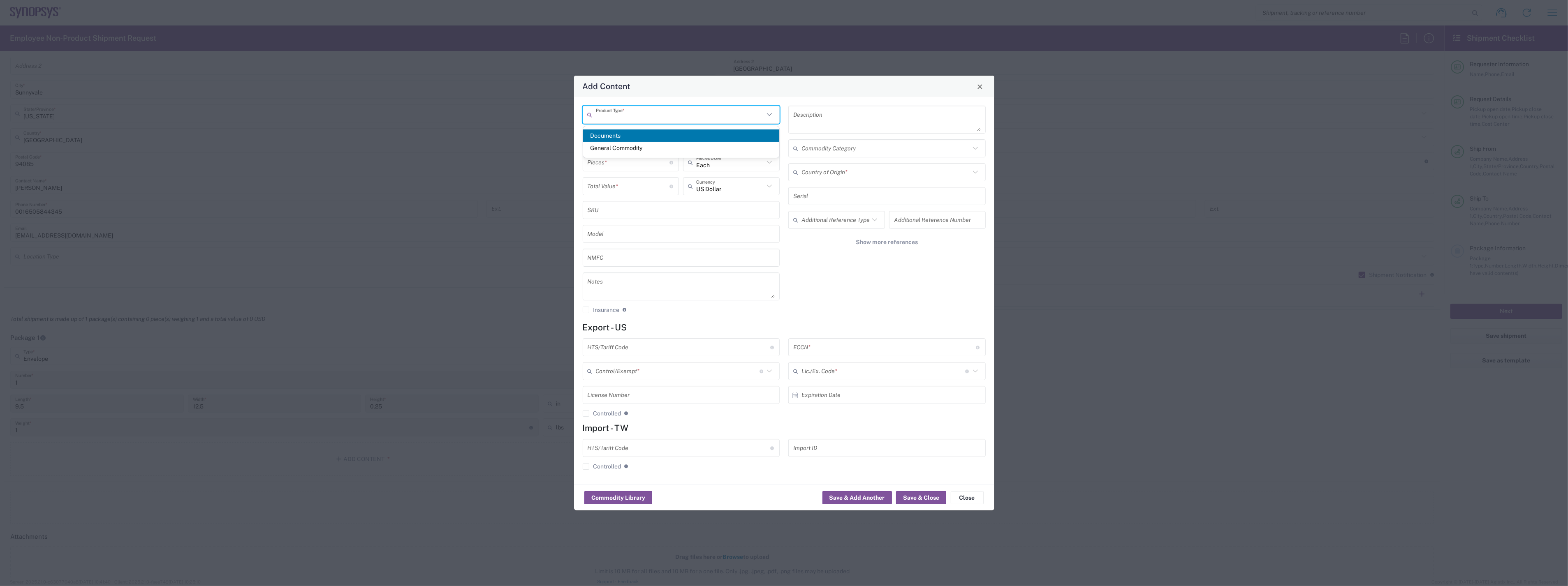
type input "FTR Exemption"
type input "0000"
type input "0000.00.0000"
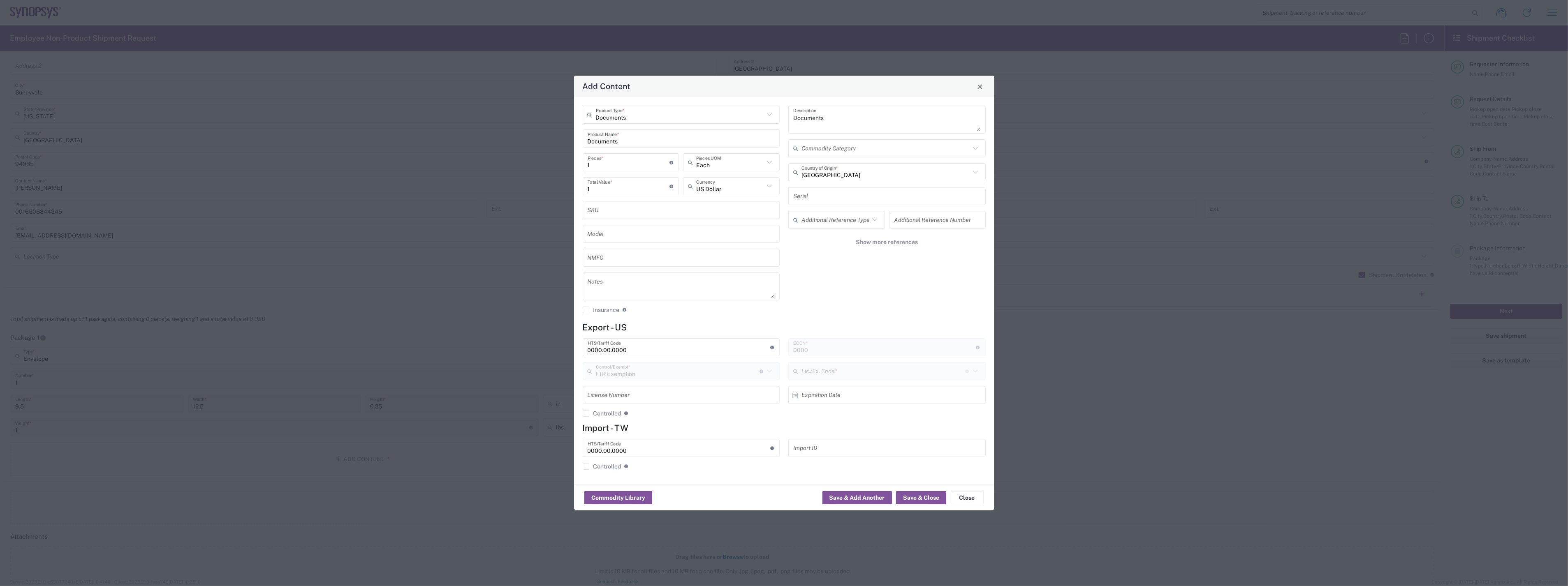
type input "30.37(a)"
click at [920, 496] on button "Save & Close" at bounding box center [921, 498] width 50 height 13
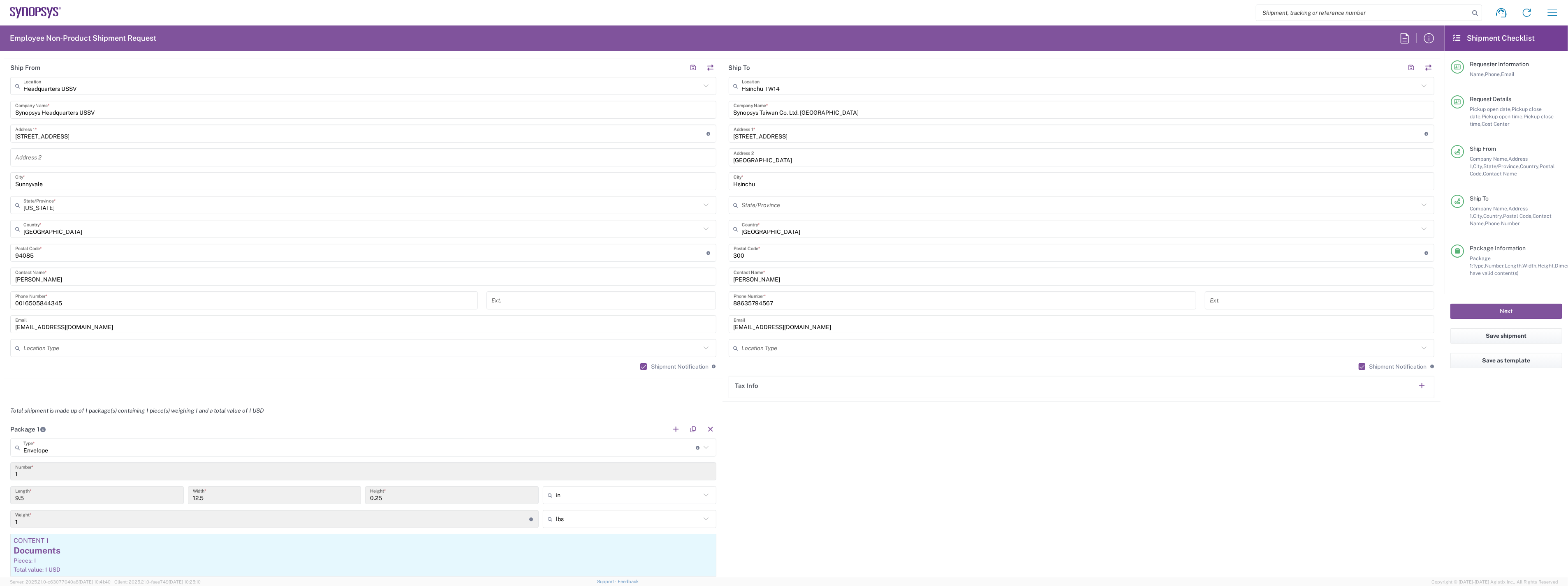
scroll to position [228, 0]
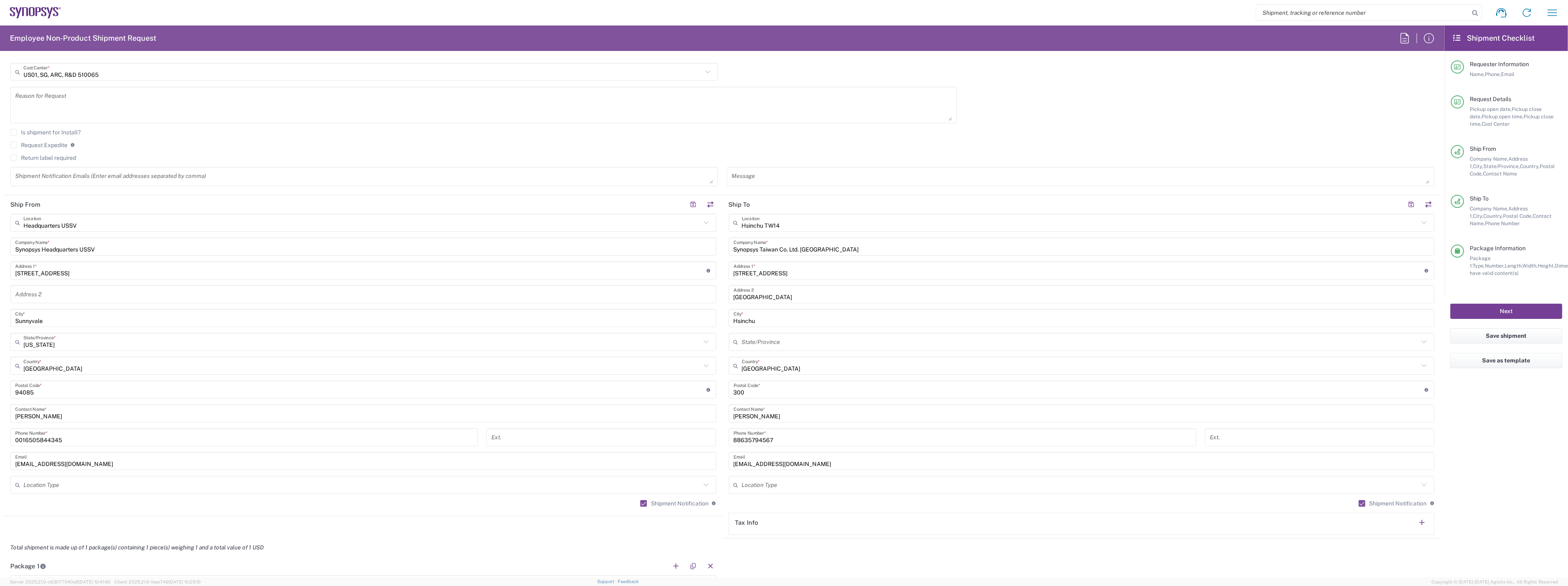
click at [1516, 315] on button "Next" at bounding box center [1507, 311] width 112 height 15
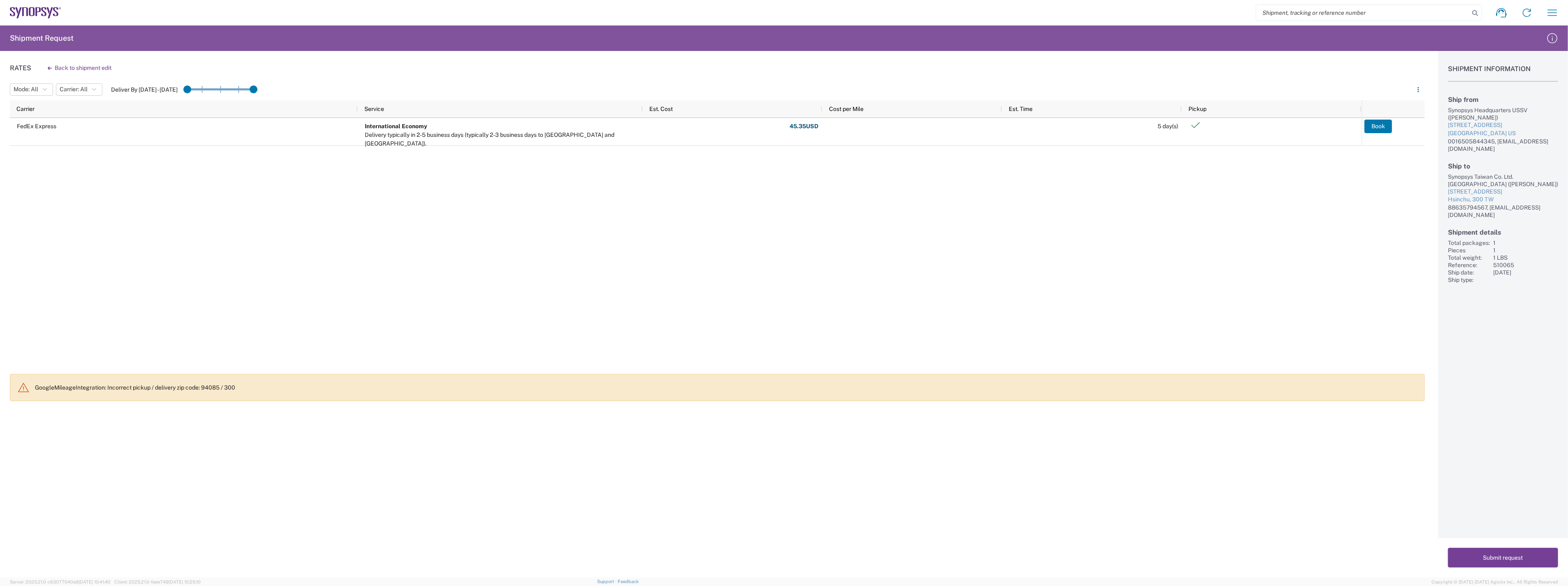
click at [1503, 561] on button "Submit request" at bounding box center [1503, 558] width 110 height 19
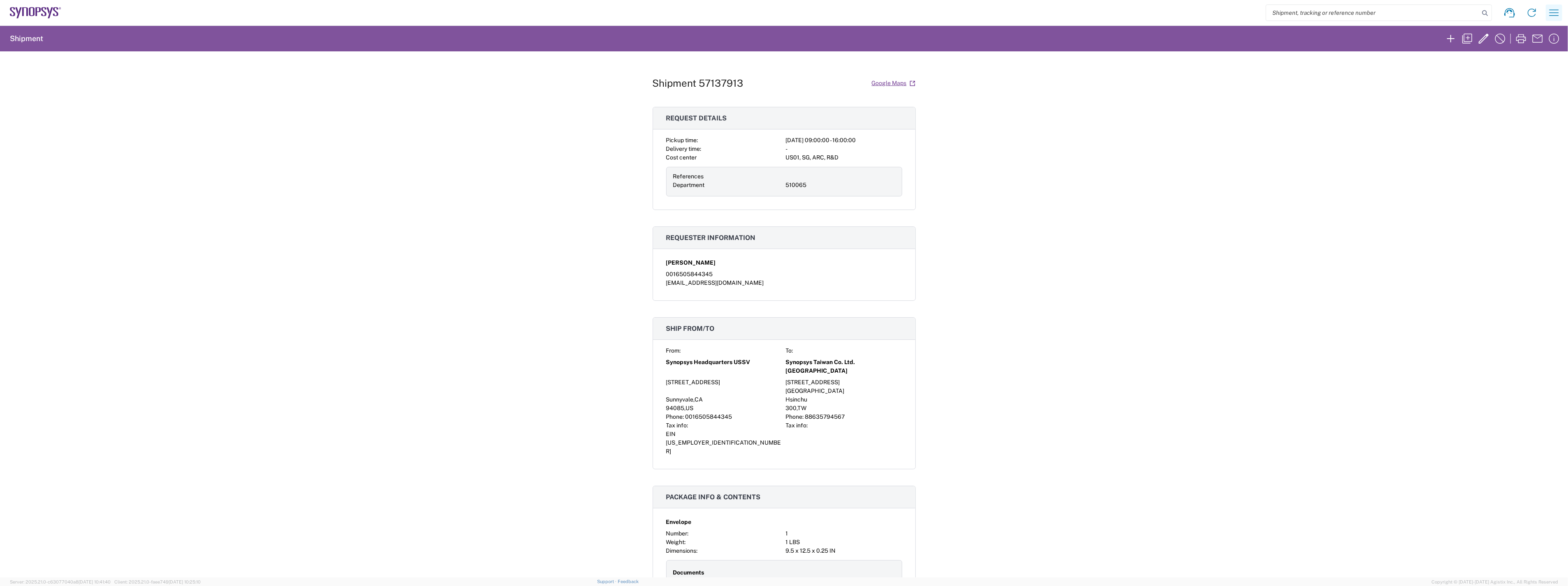
click at [1552, 12] on icon "button" at bounding box center [1554, 13] width 13 height 13
click at [1485, 69] on link "Employee non-product shipment request" at bounding box center [1492, 71] width 136 height 16
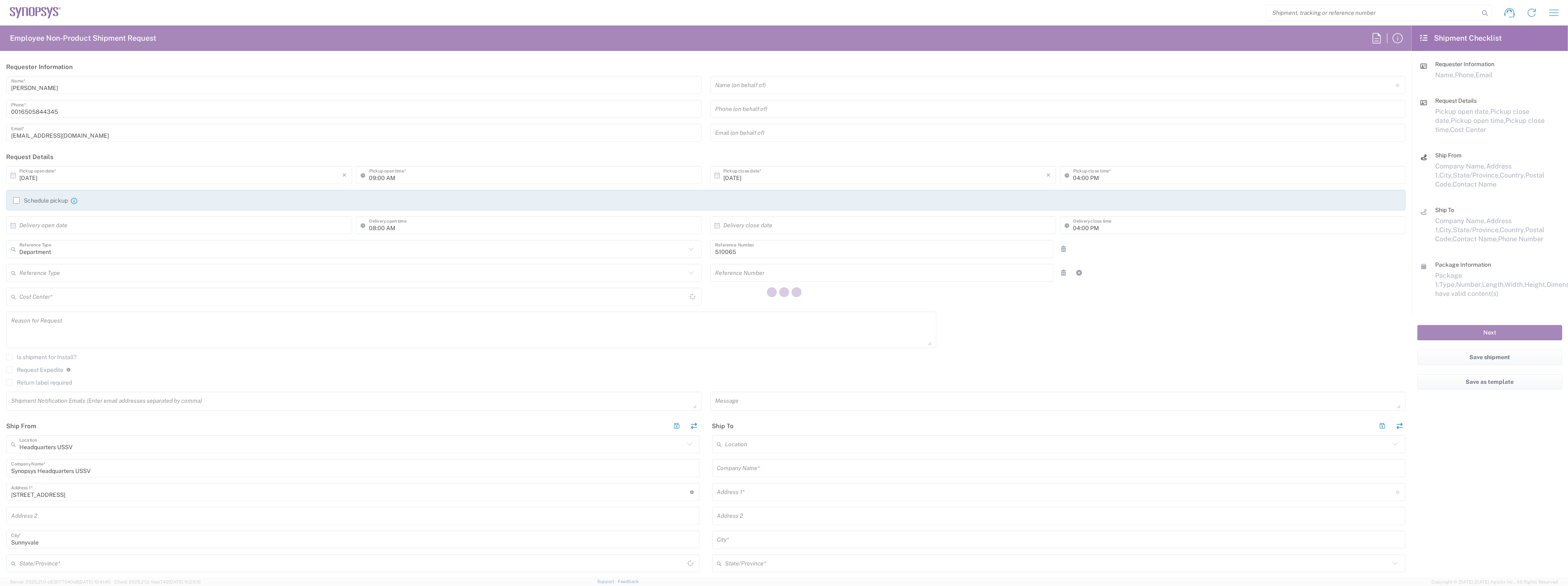
type input "US01, SG, ARC, R&D 510065"
type input "[US_STATE]"
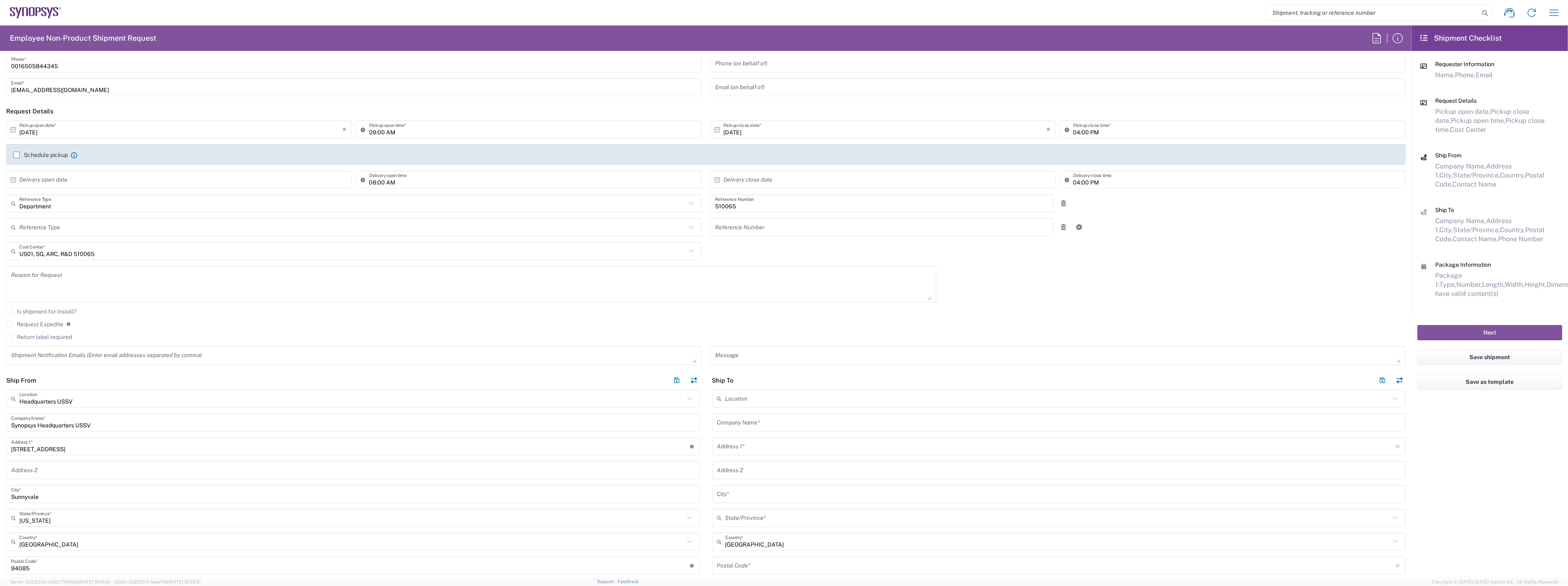
scroll to position [137, 0]
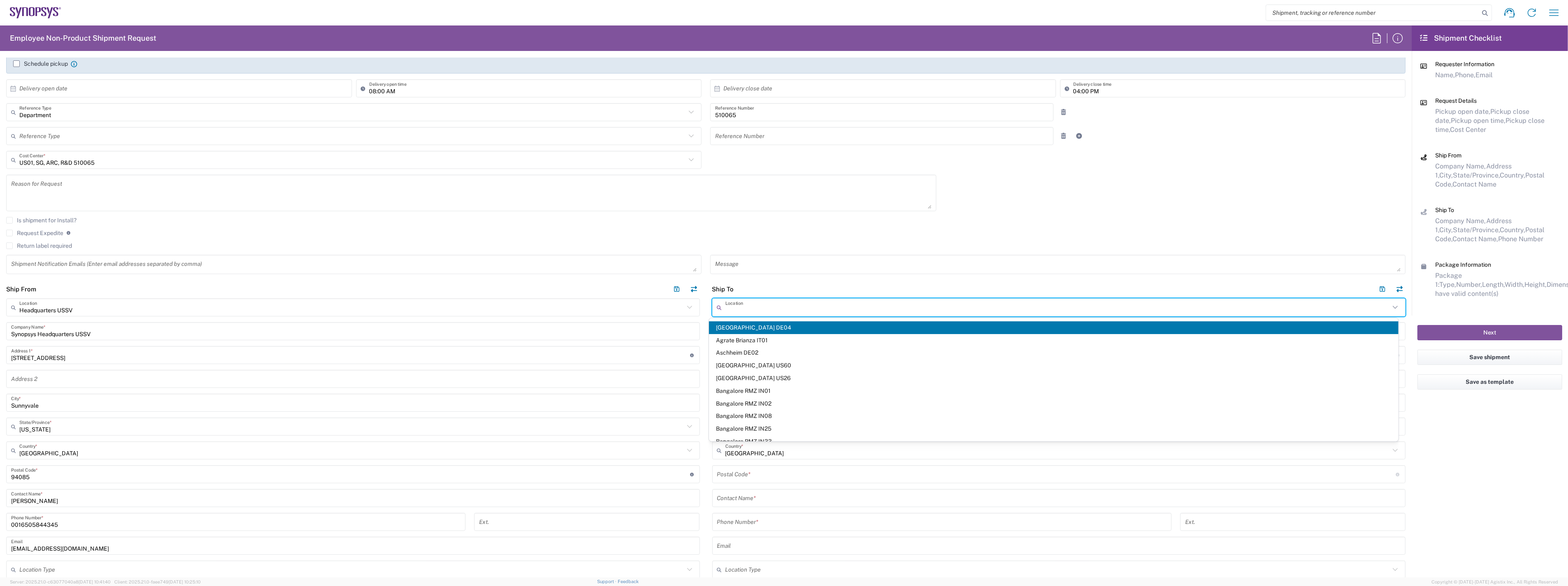
click at [745, 306] on input "text" at bounding box center [1058, 308] width 665 height 15
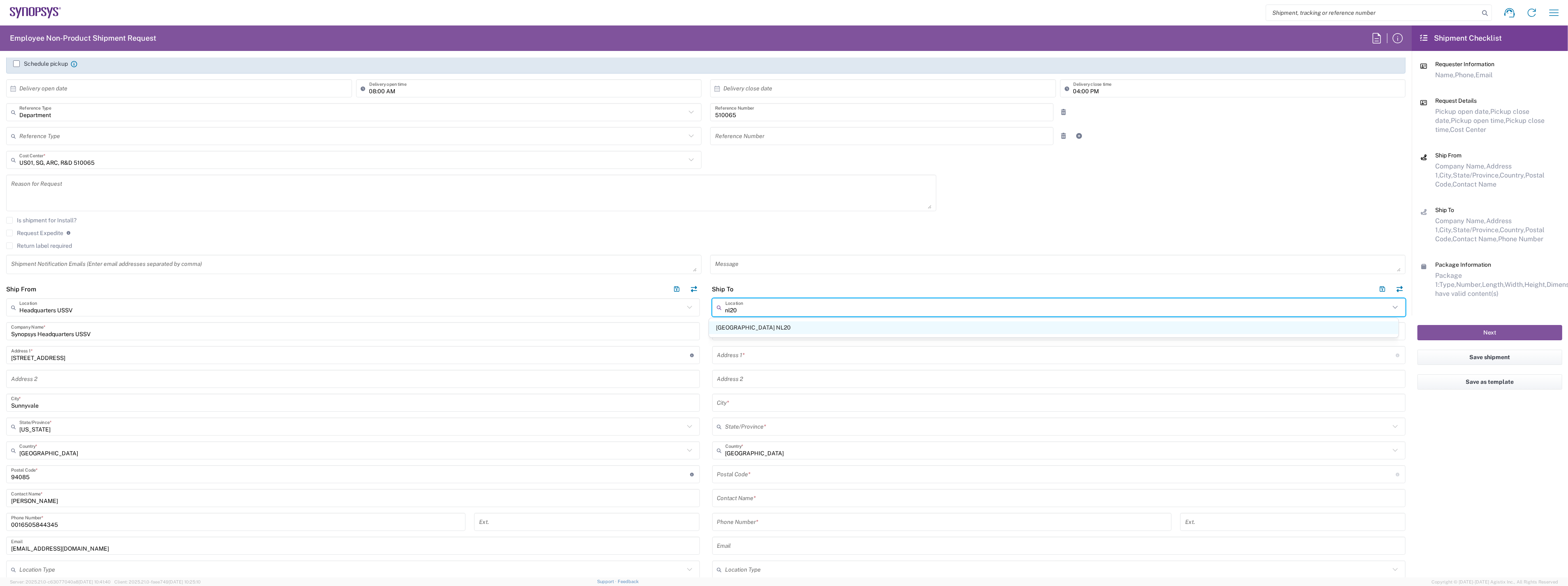
click at [744, 324] on span "[GEOGRAPHIC_DATA] NL20" at bounding box center [1054, 327] width 689 height 13
type input "[GEOGRAPHIC_DATA] NL20"
type input "Synopsys Netherlands B.V."
type input "[GEOGRAPHIC_DATA] 41 [GEOGRAPHIC_DATA]"
type input "Edindhoven"
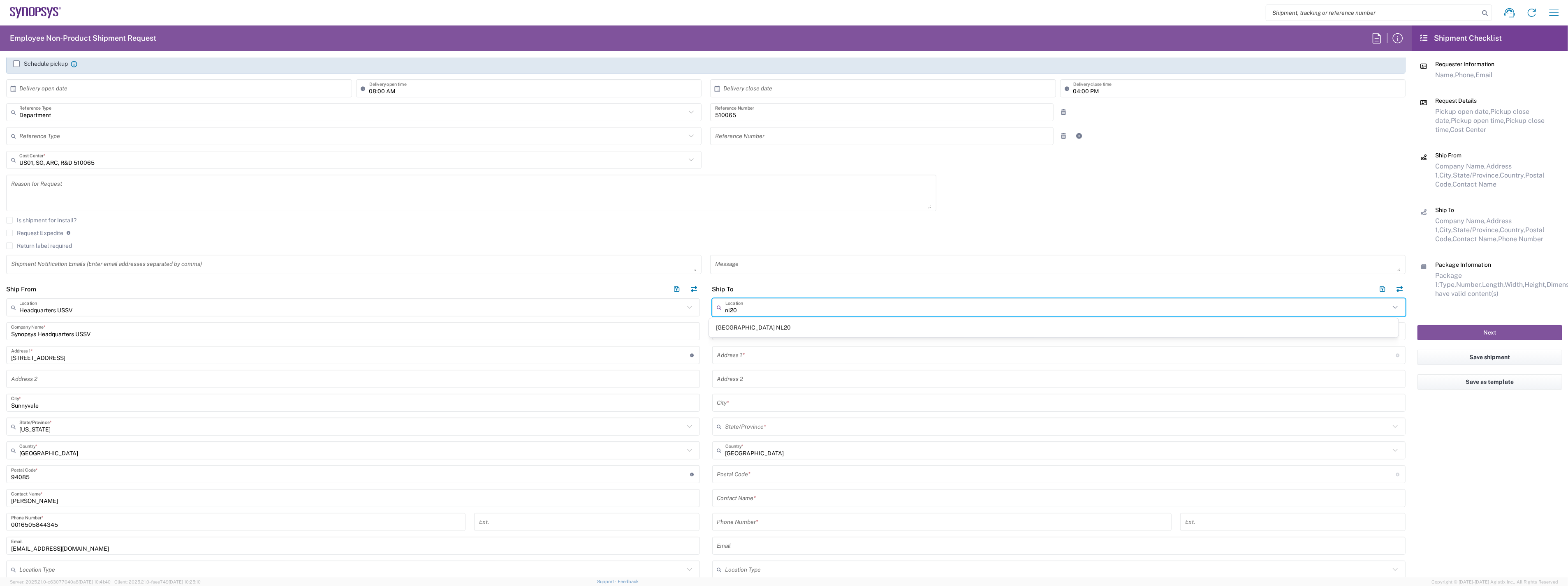
type input "[GEOGRAPHIC_DATA]"
type input "5656 AE"
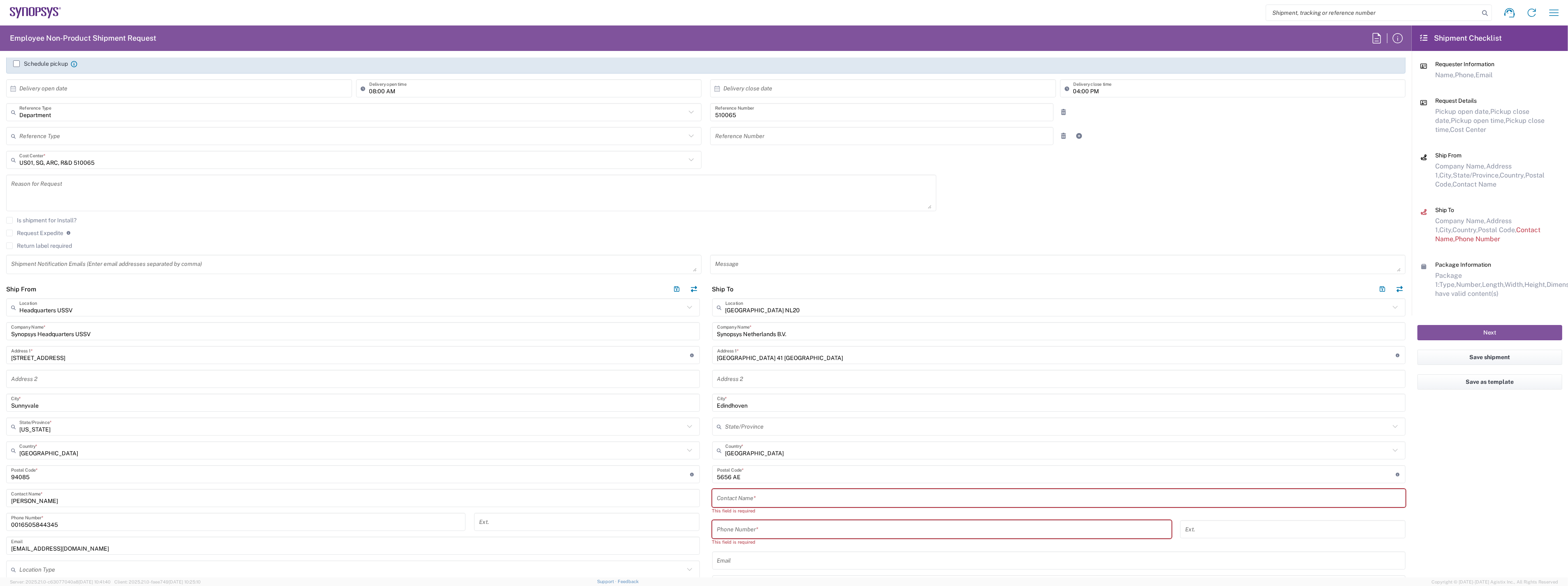
click at [744, 496] on input "text" at bounding box center [1059, 498] width 684 height 15
paste input "[PERSON_NAME]"
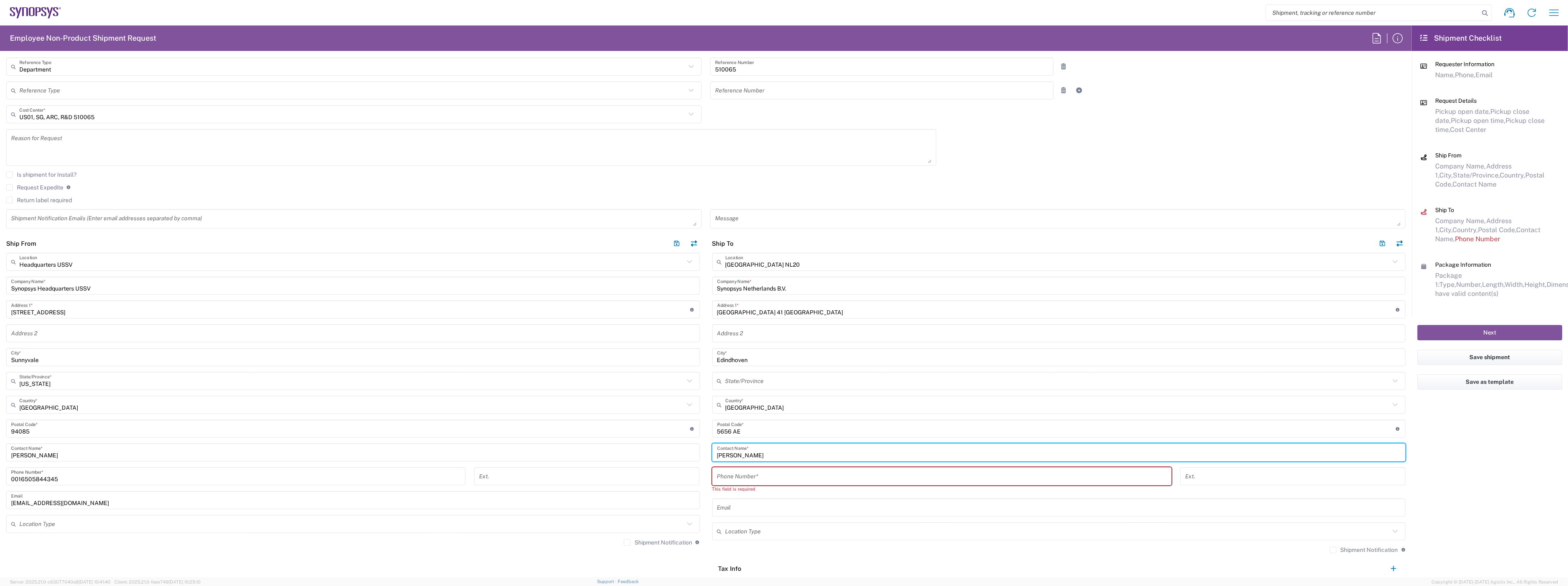
type input "[PERSON_NAME]"
click at [717, 472] on input "tel" at bounding box center [942, 477] width 449 height 15
paste input "tel:[PHONE_NUMBER]"
click at [718, 477] on input "tel:[PHONE_NUMBER]" at bounding box center [942, 477] width 449 height 15
type input "[PHONE_NUMBER]"
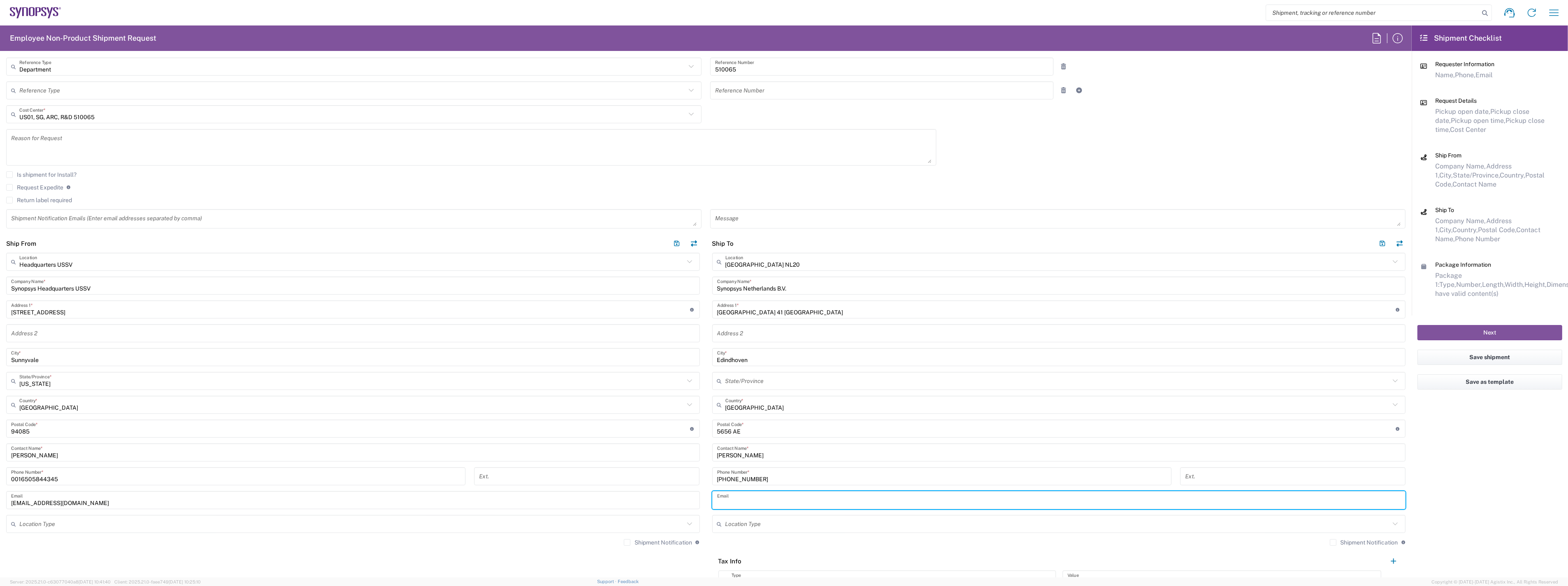
click at [747, 496] on input "text" at bounding box center [1059, 501] width 684 height 15
paste input "[EMAIL_ADDRESS][DOMAIN_NAME]"
type input "[EMAIL_ADDRESS][DOMAIN_NAME]"
click at [706, 535] on main "[GEOGRAPHIC_DATA] NL20 Location [GEOGRAPHIC_DATA] [GEOGRAPHIC_DATA] [GEOGRAPHIC…" at bounding box center [1059, 447] width 706 height 389
click at [627, 539] on label "Shipment Notification" at bounding box center [658, 542] width 68 height 7
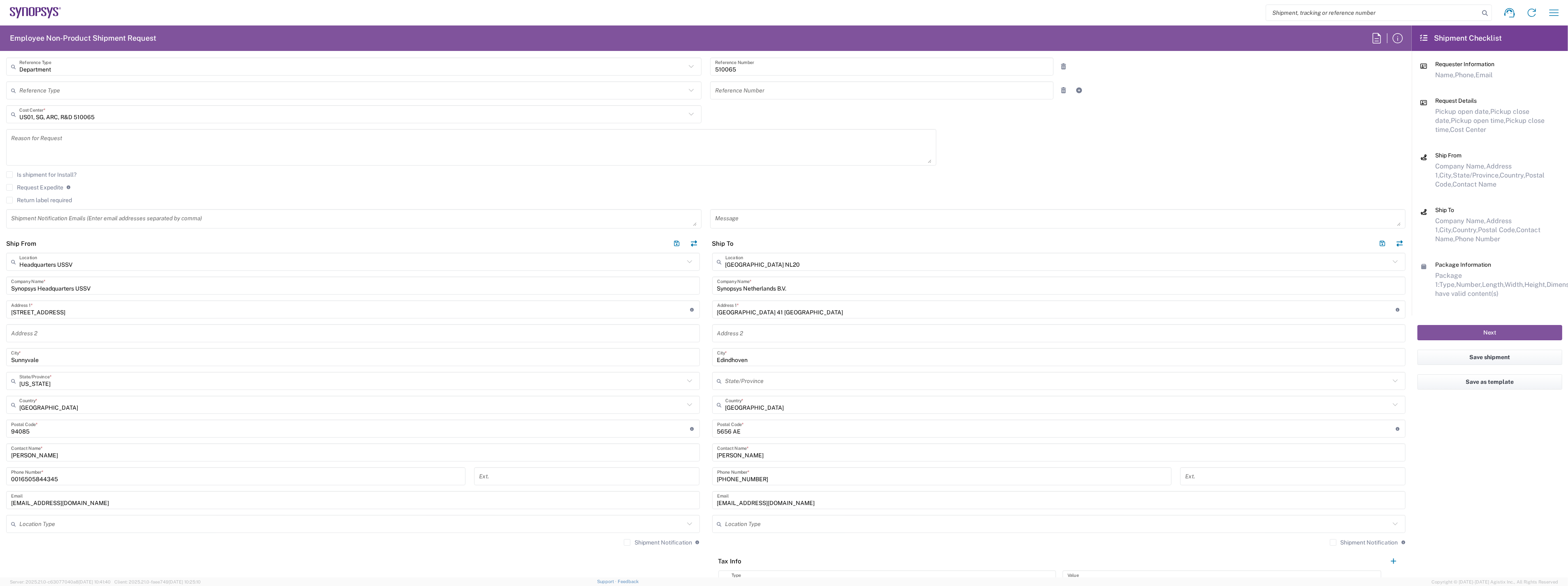
click at [627, 543] on input "Shipment Notification" at bounding box center [627, 543] width 0 height 0
click at [1330, 540] on label "Shipment Notification" at bounding box center [1364, 542] width 68 height 7
click at [1333, 543] on input "Shipment Notification" at bounding box center [1333, 543] width 0 height 0
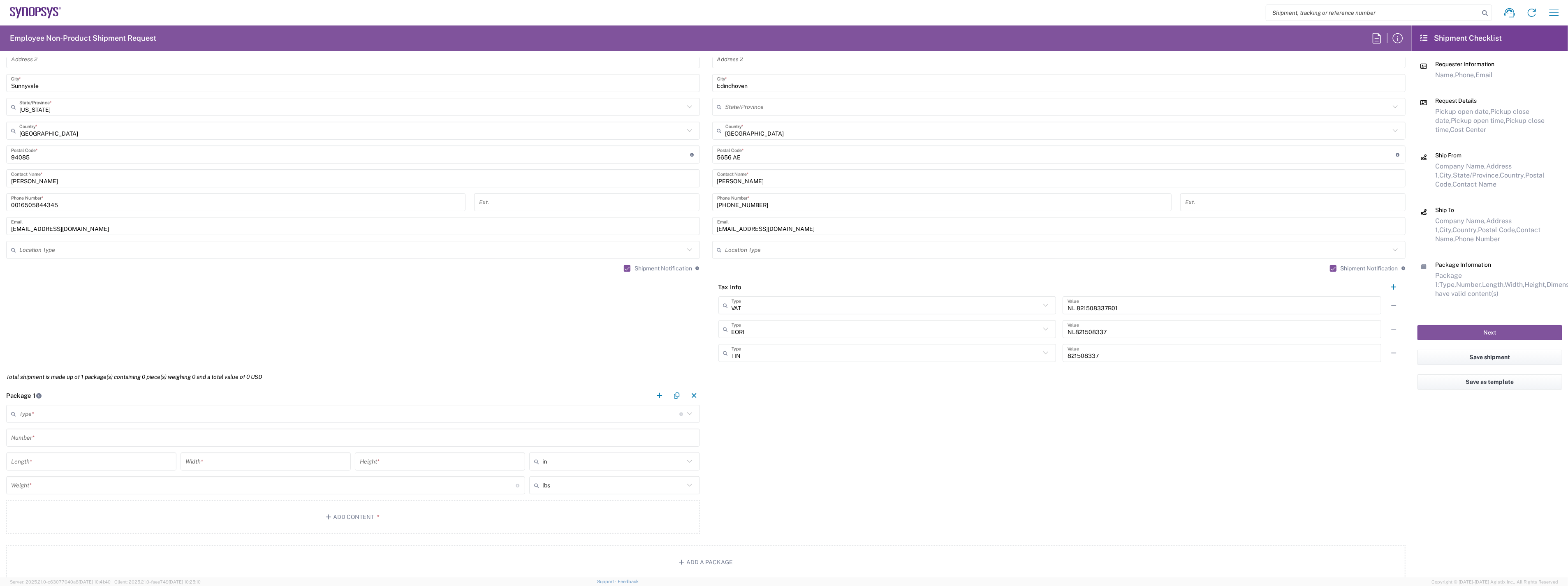
scroll to position [594, 0]
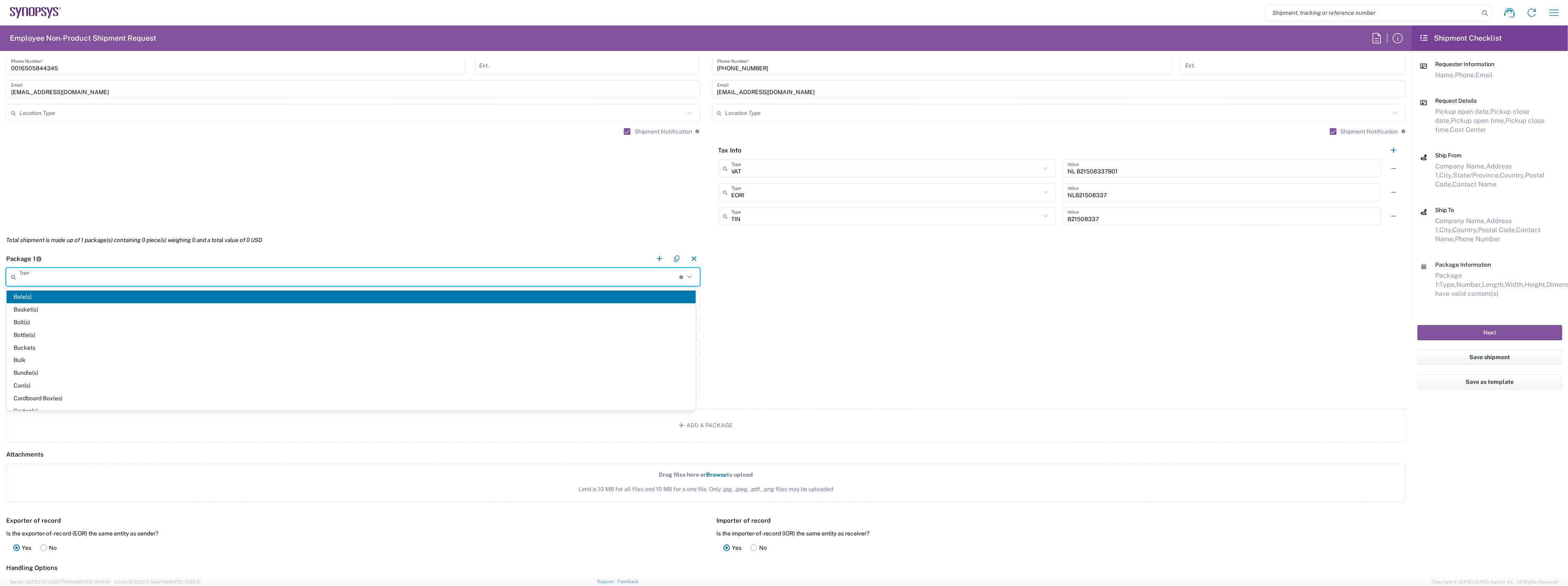
click at [122, 282] on input "text" at bounding box center [349, 277] width 660 height 15
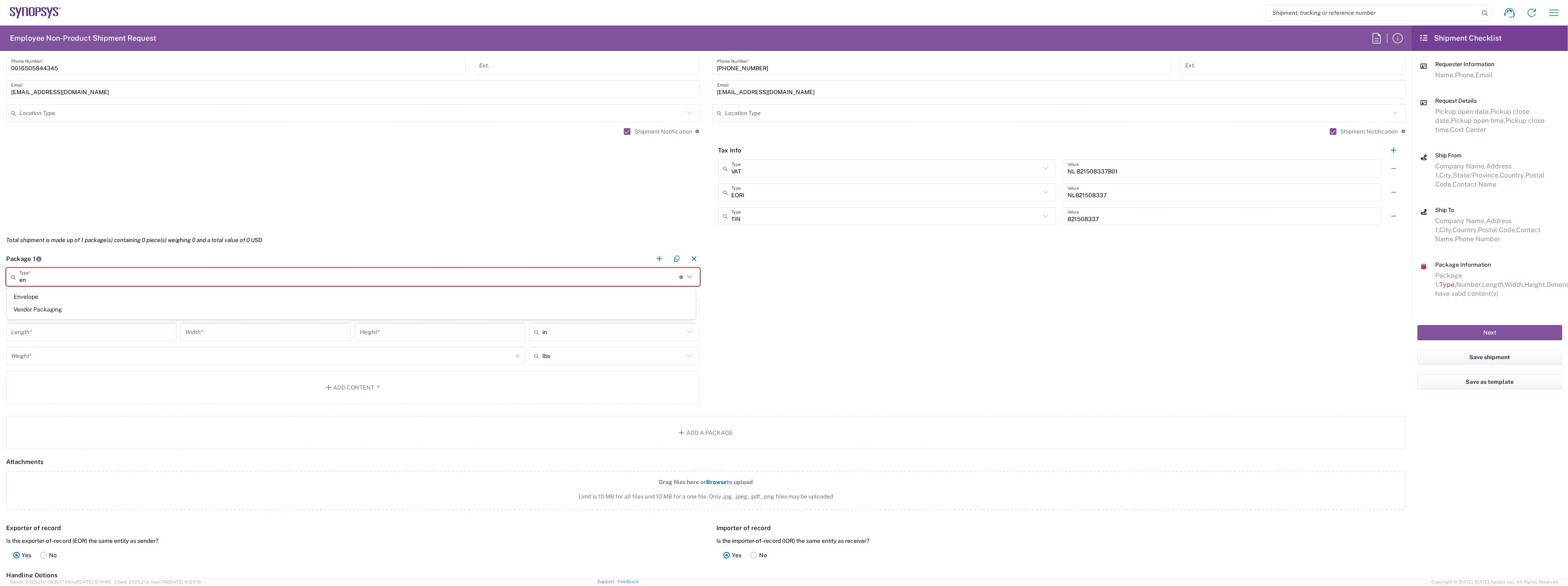
click at [122, 290] on div "Envelope Vendor Packaging" at bounding box center [351, 303] width 689 height 32
click at [46, 293] on span "Envelope" at bounding box center [351, 297] width 689 height 13
type input "Envelope"
type input "1"
type input "9.5"
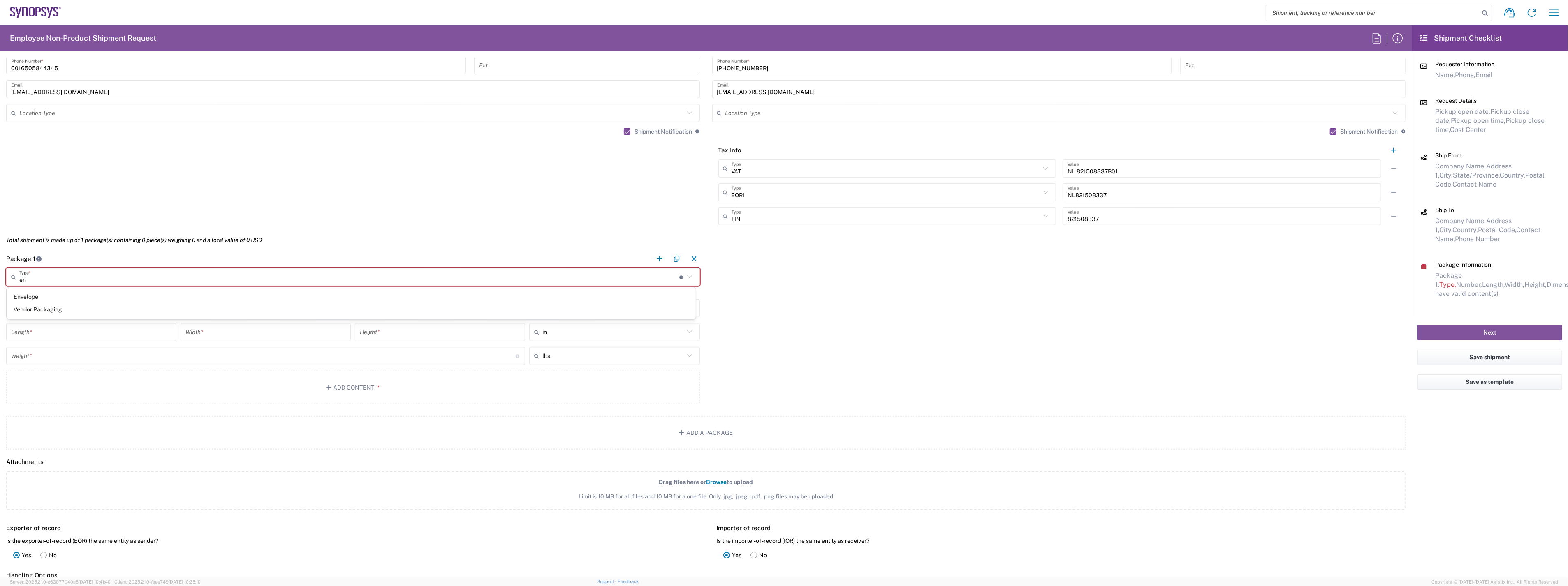
type input "12.5"
type input "0.25"
type input "1"
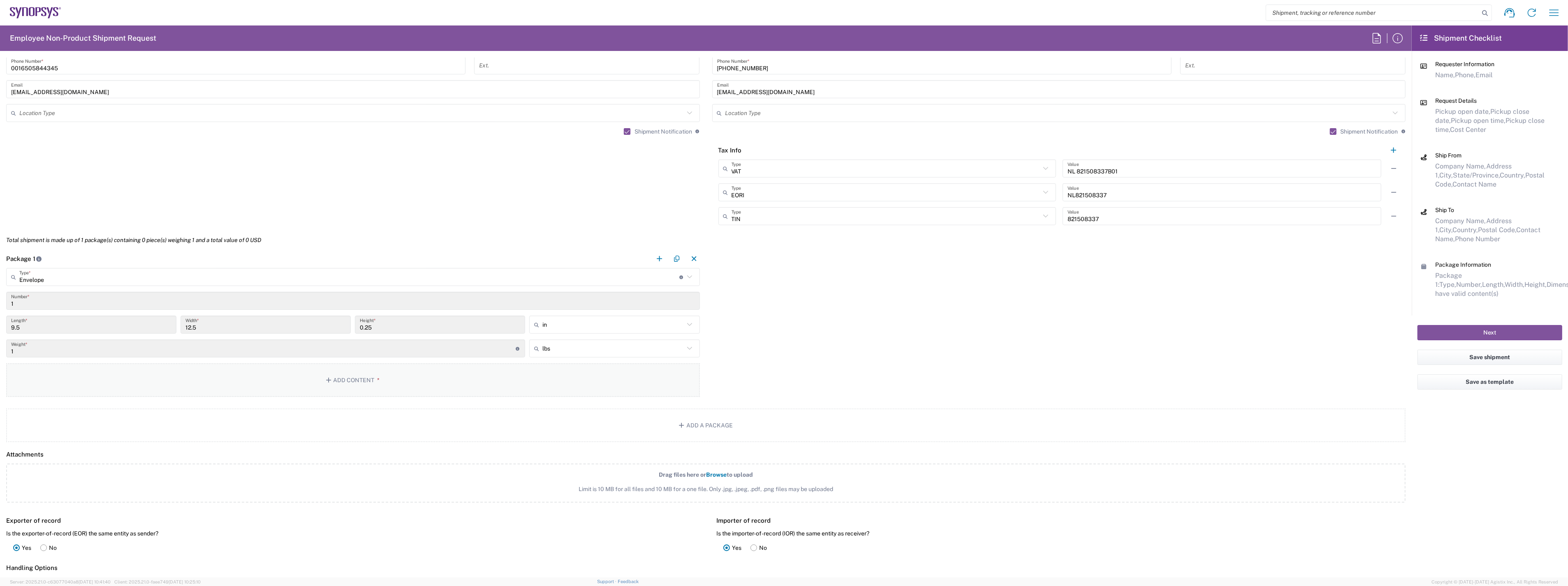
click at [201, 389] on button "Add Content *" at bounding box center [353, 380] width 694 height 33
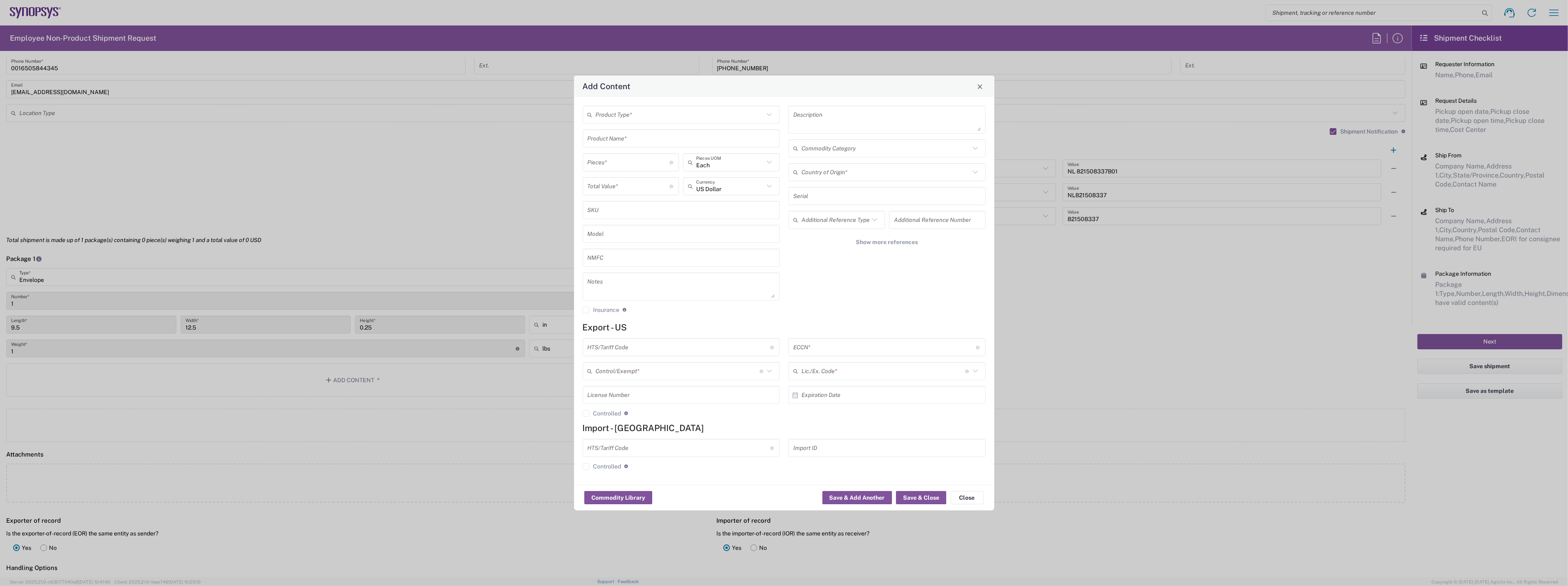
click at [634, 113] on input "text" at bounding box center [680, 115] width 169 height 15
click at [625, 136] on span "Documents" at bounding box center [681, 136] width 196 height 13
type input "Documents"
type input "1"
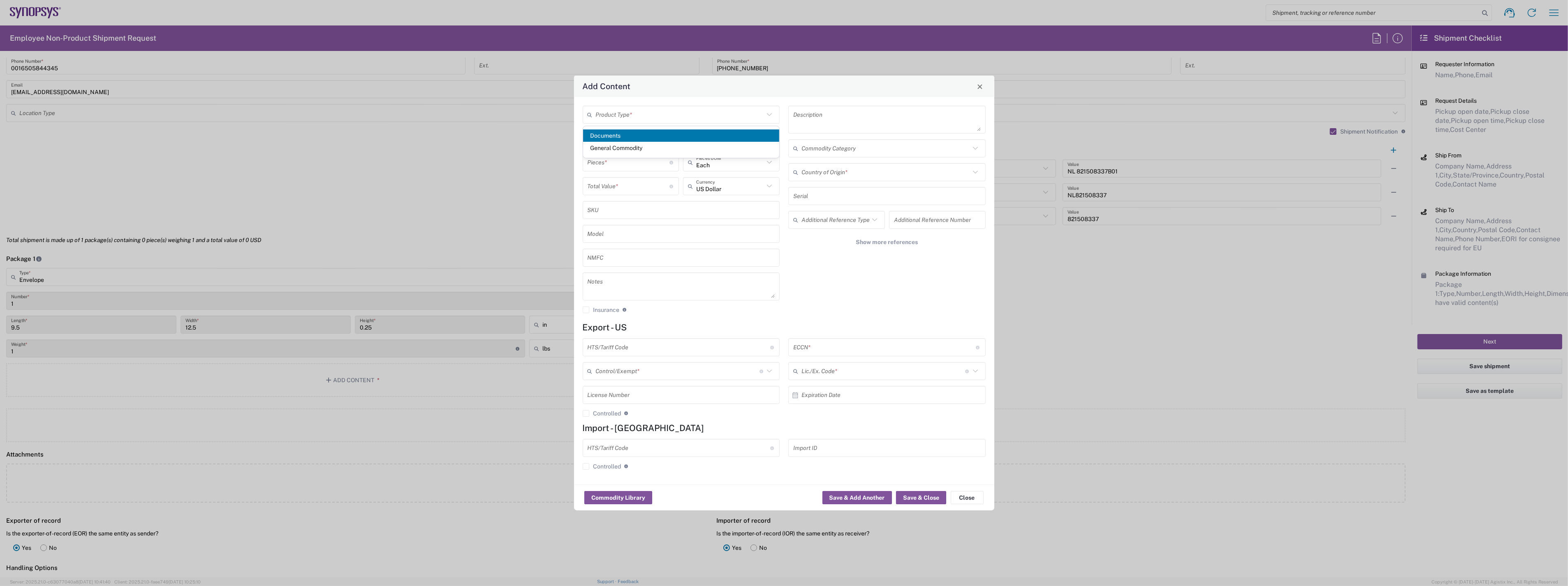
type input "1"
type textarea "Documents"
type input "[GEOGRAPHIC_DATA]"
type input "0000.00.0000"
type input "FTR Exemption"
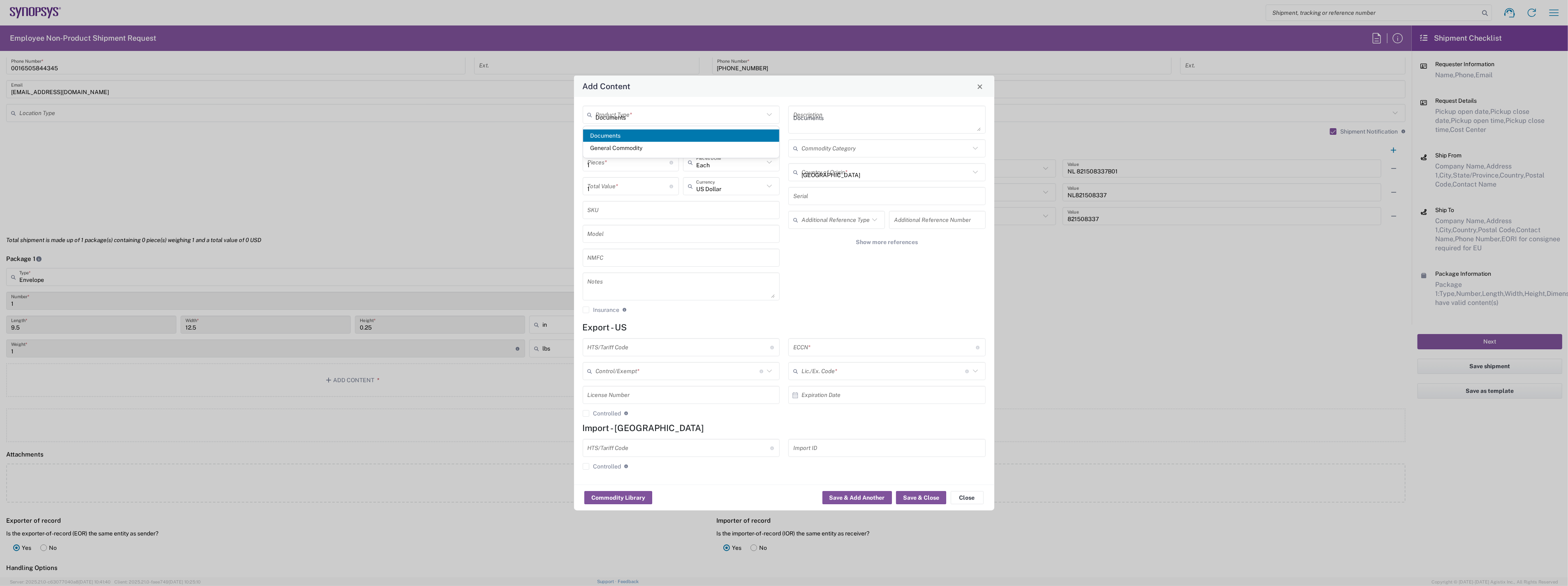
type input "0000"
type input "0000.00.0000"
type input "30.37(a)"
click at [923, 498] on button "Save & Close" at bounding box center [921, 498] width 50 height 13
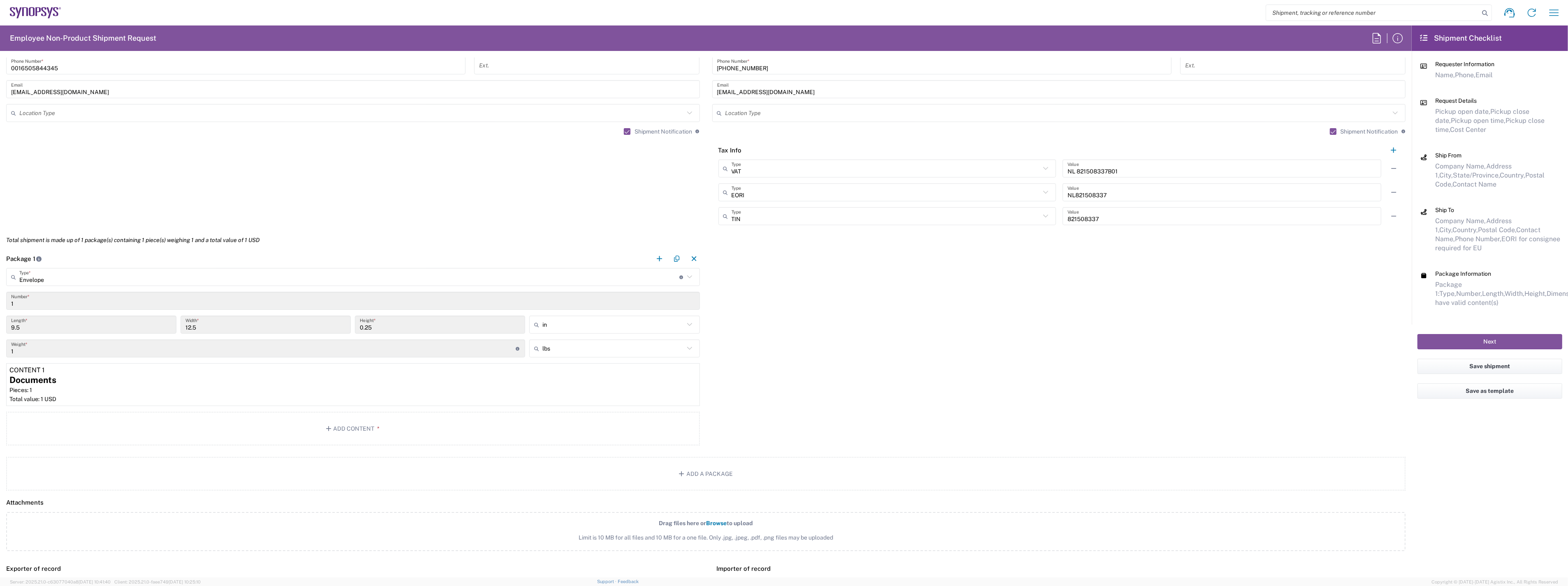
click at [939, 388] on div "Package 1 Envelope Type * Material used to package goods Envelope Vendor Packag…" at bounding box center [705, 349] width 1412 height 199
click at [691, 369] on icon "button" at bounding box center [692, 371] width 7 height 5
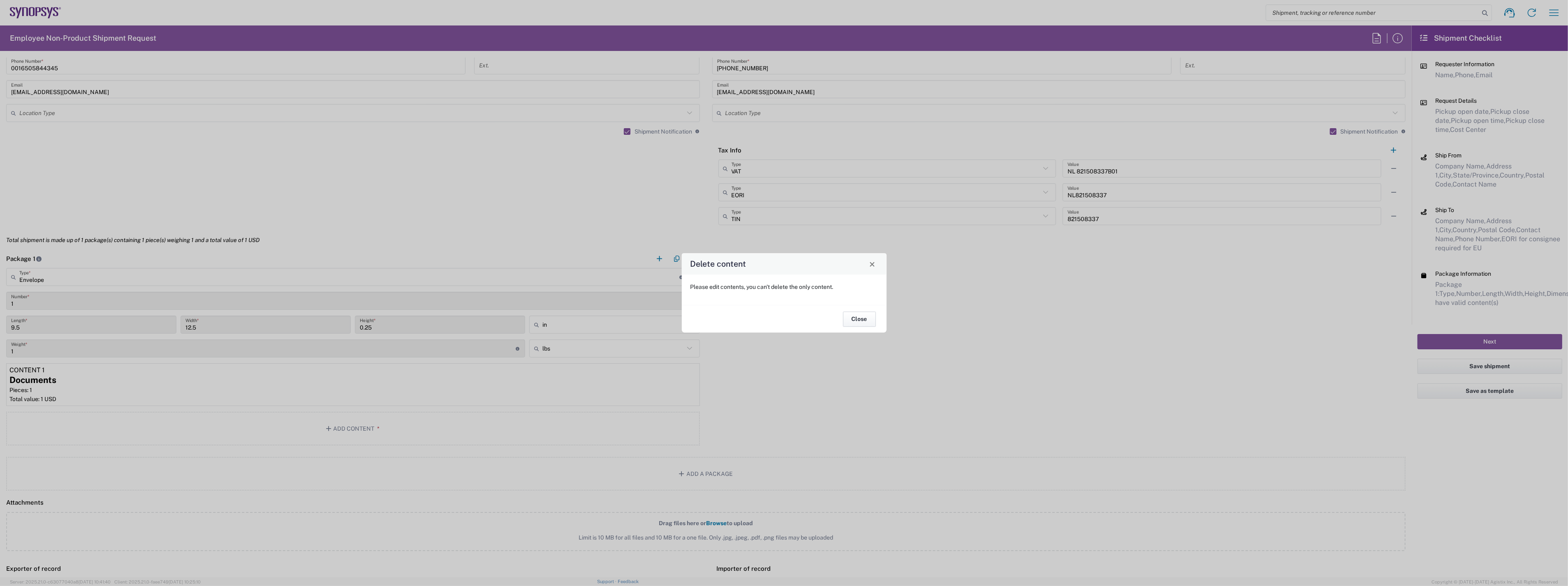
click at [861, 318] on button "Close" at bounding box center [859, 319] width 33 height 15
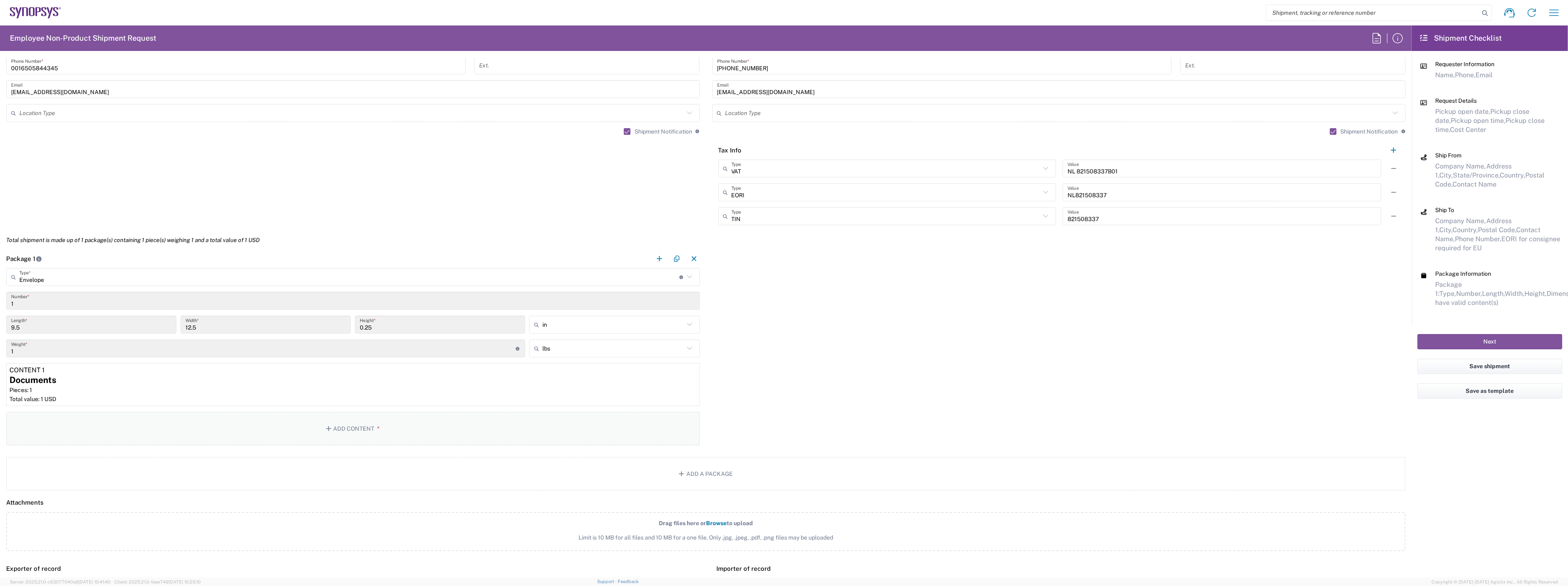
click at [220, 431] on button "Add Content *" at bounding box center [353, 428] width 694 height 33
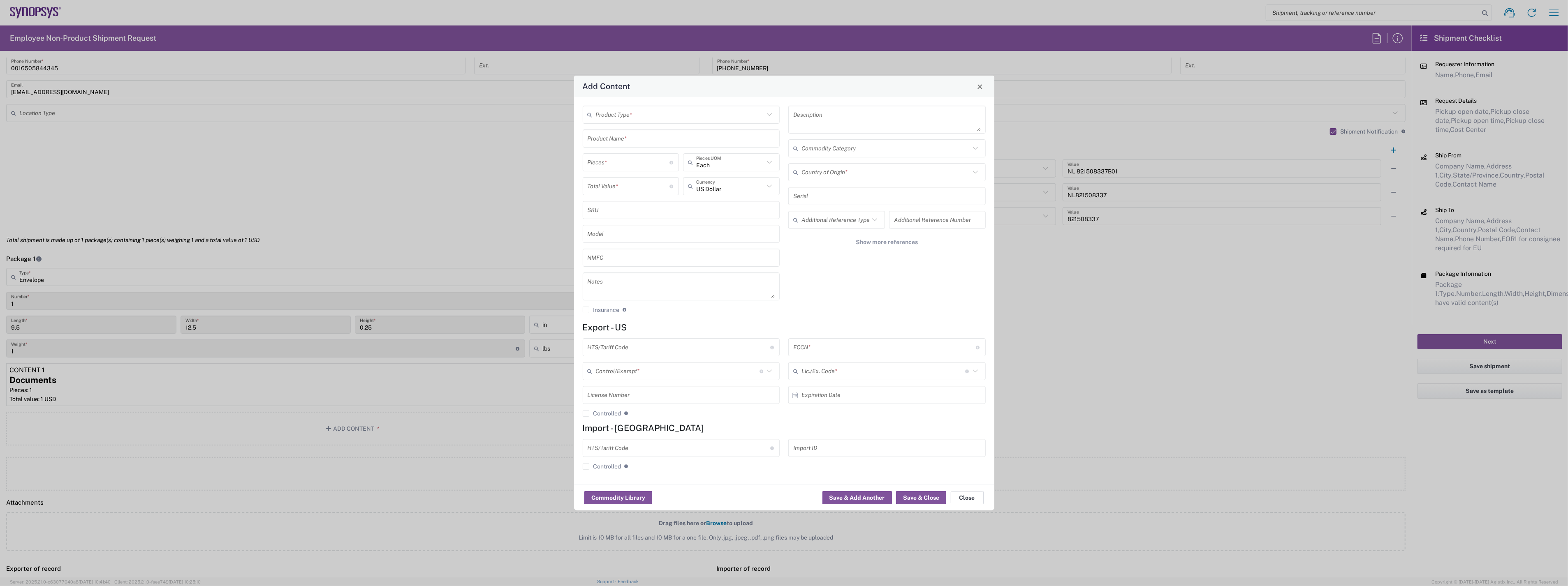
click at [965, 500] on button "Close" at bounding box center [967, 498] width 33 height 13
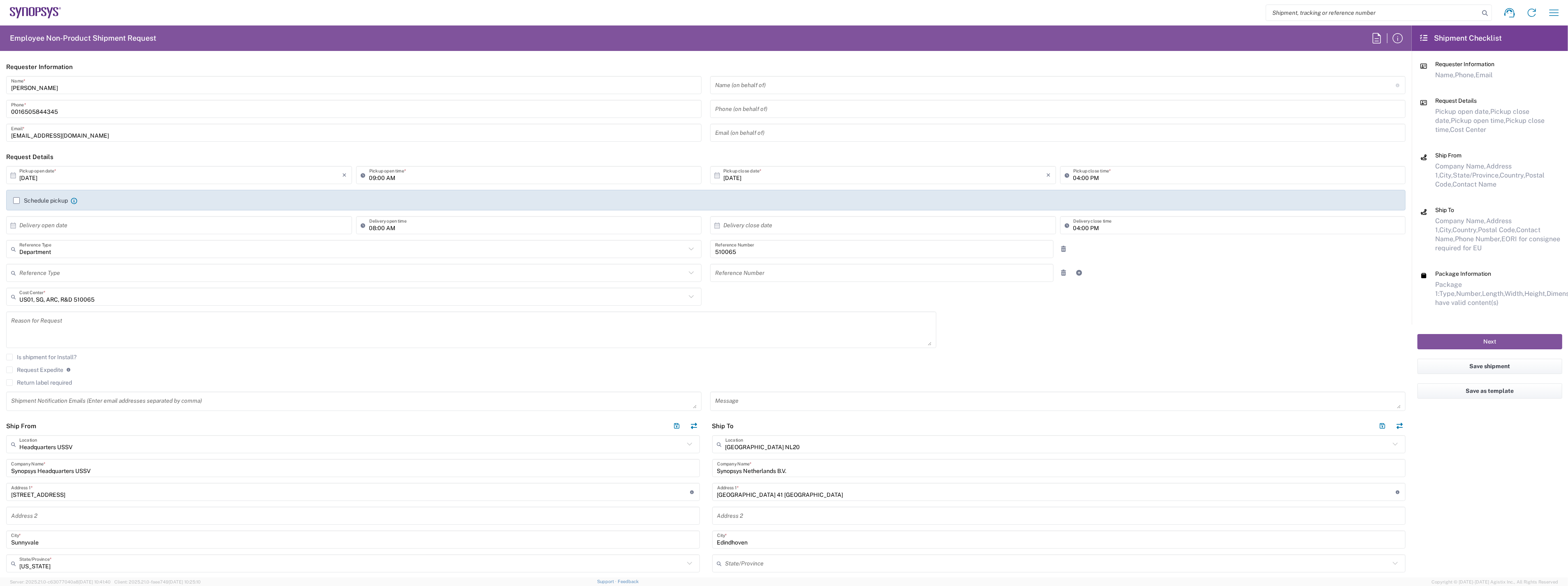
scroll to position [183, 0]
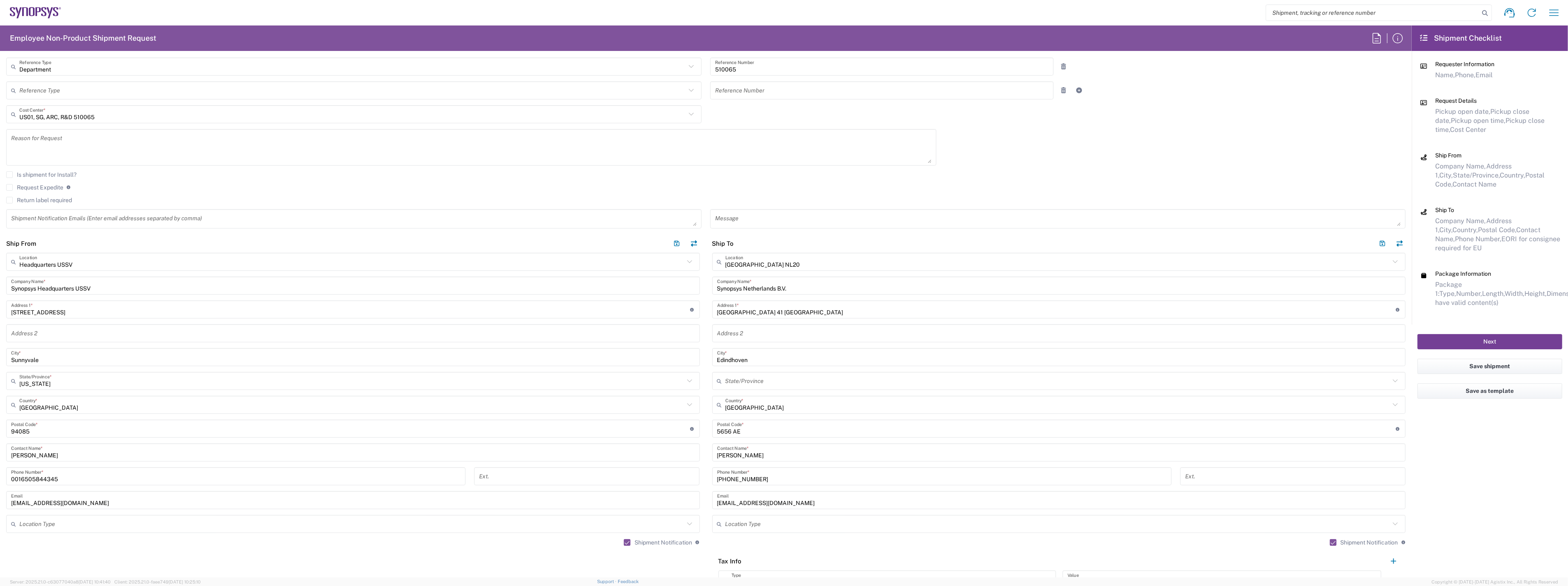
click at [1461, 344] on button "Next" at bounding box center [1490, 341] width 145 height 15
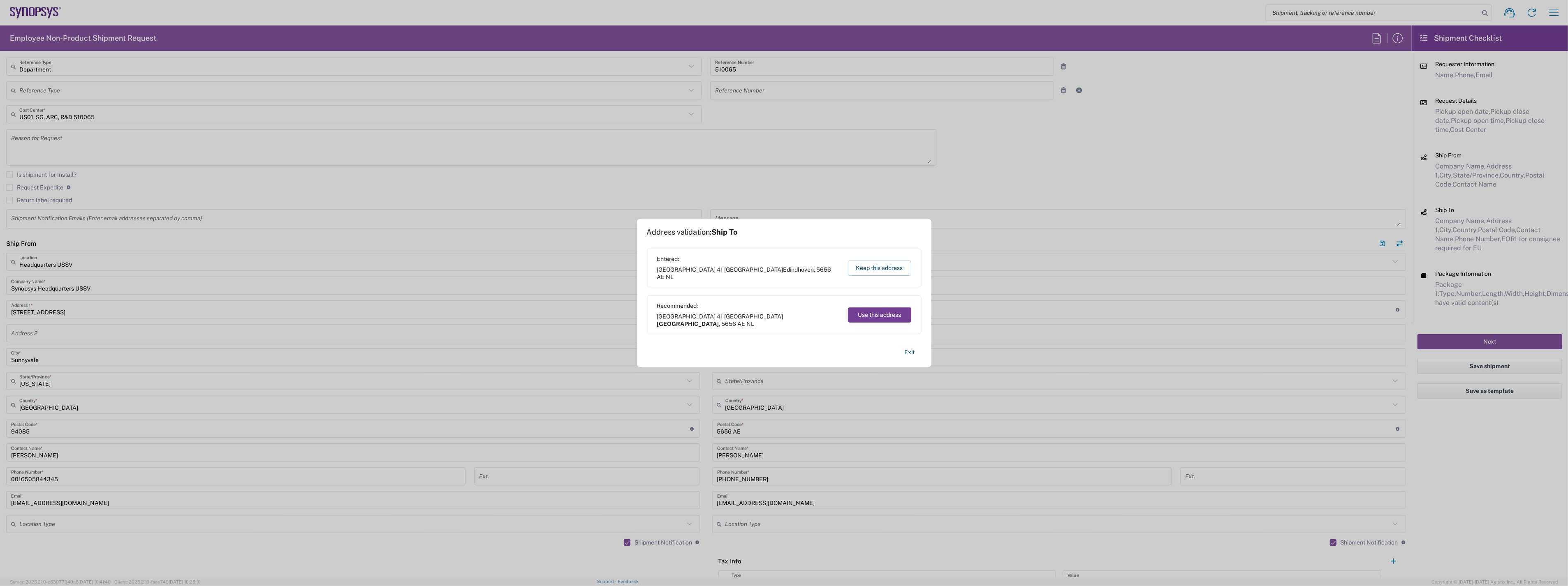
click at [861, 317] on button "Use this address" at bounding box center [880, 315] width 63 height 15
type input "[GEOGRAPHIC_DATA]"
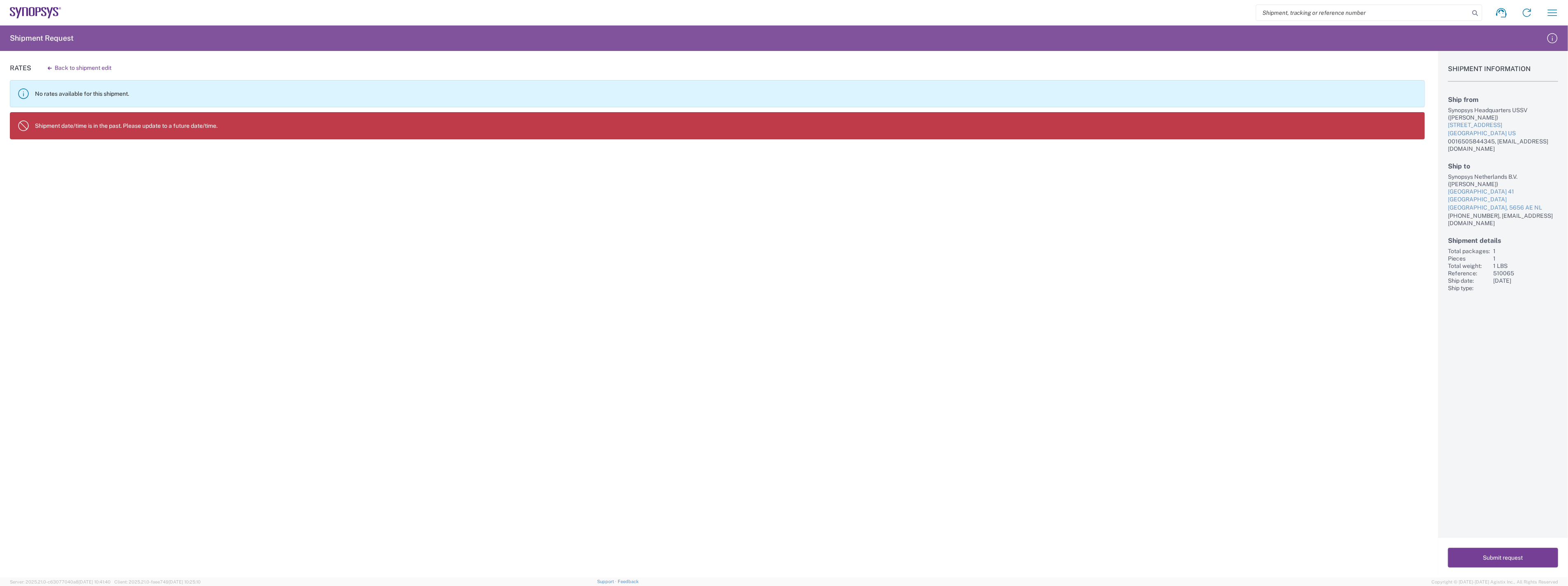
click at [1504, 561] on button "Submit request" at bounding box center [1503, 558] width 110 height 19
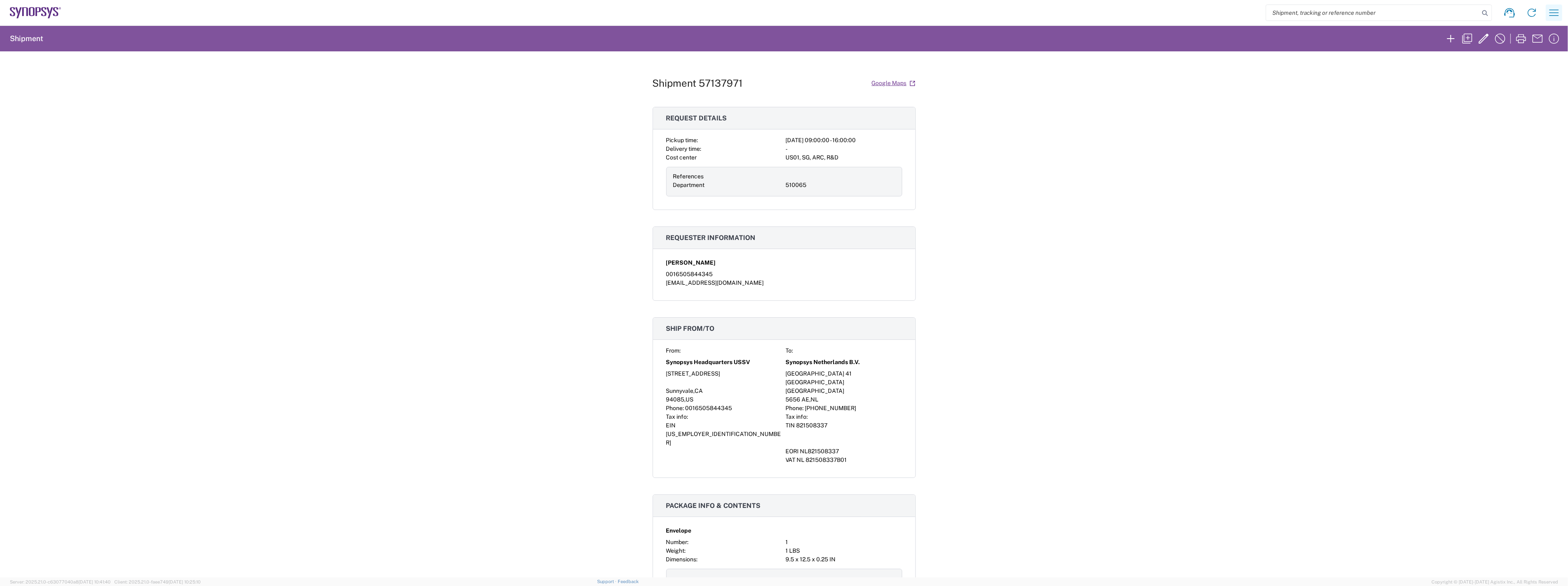
click at [1556, 10] on icon "button" at bounding box center [1555, 13] width 10 height 6
click at [1477, 83] on link "My shipments" at bounding box center [1492, 87] width 136 height 16
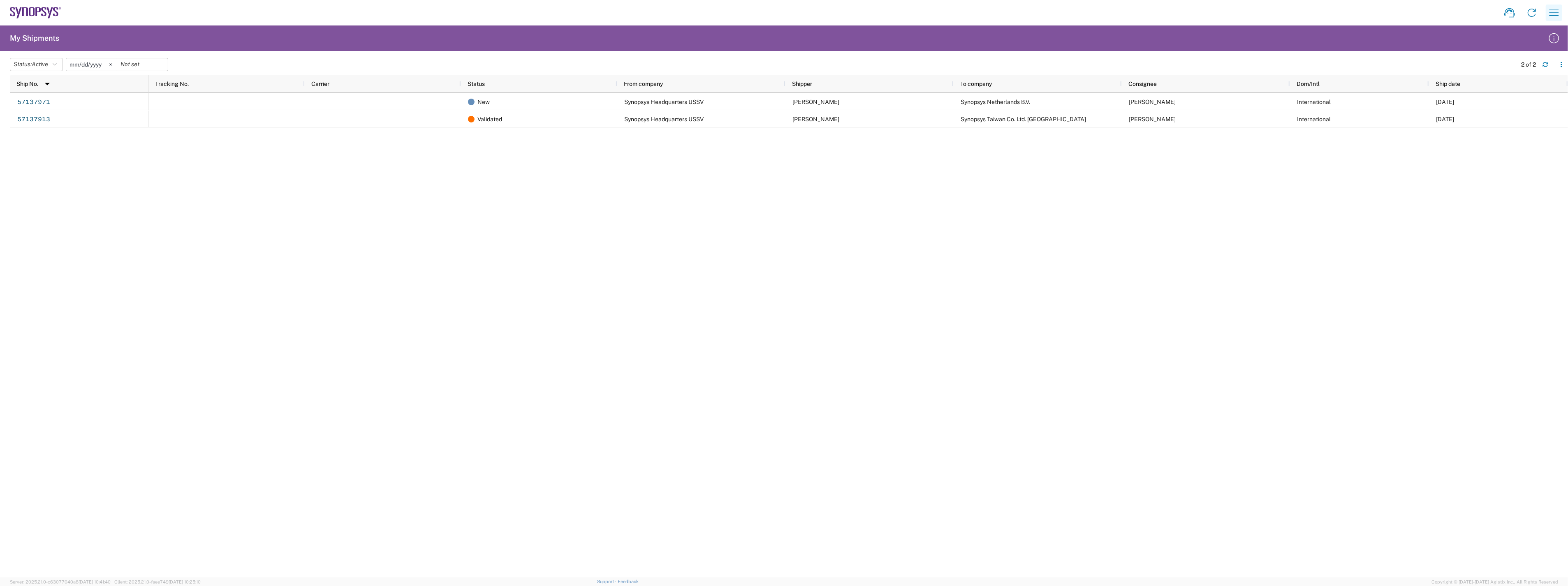
click at [1555, 7] on icon "button" at bounding box center [1554, 13] width 13 height 13
click at [1472, 71] on link "Employee non-product shipment request" at bounding box center [1492, 71] width 136 height 16
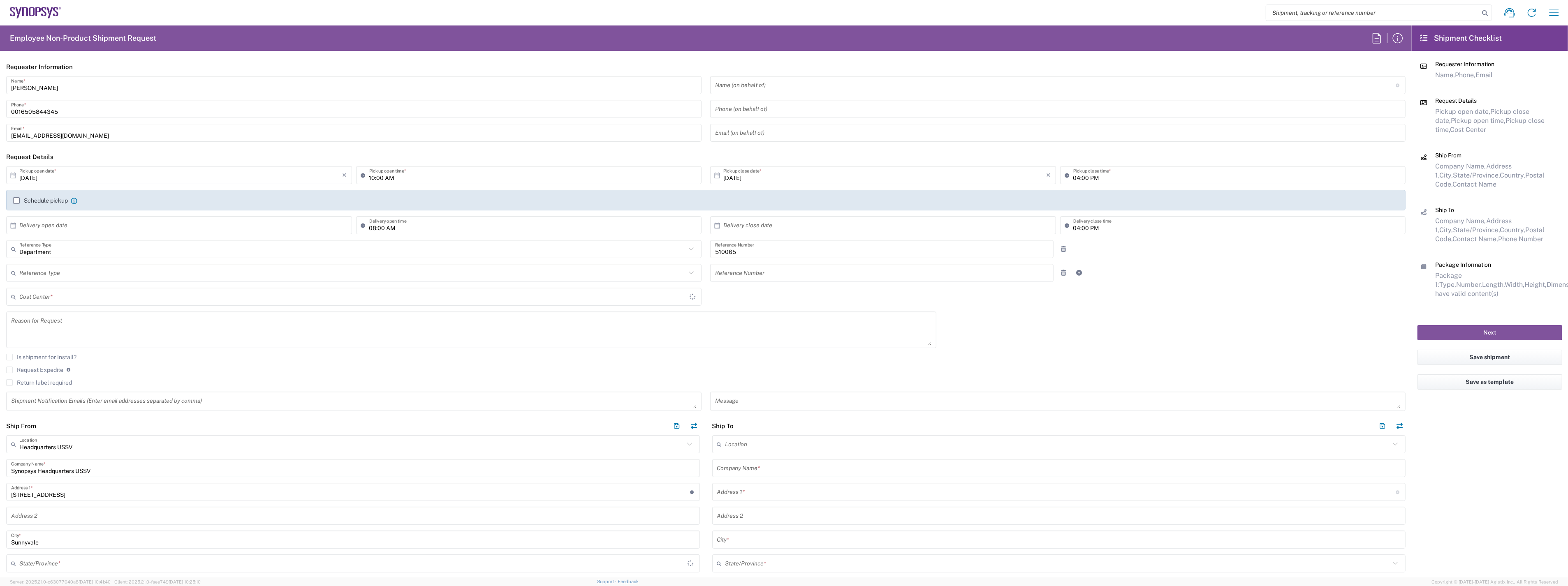
type input "[US_STATE]"
type input "US01, SG, ARC, R&D 510065"
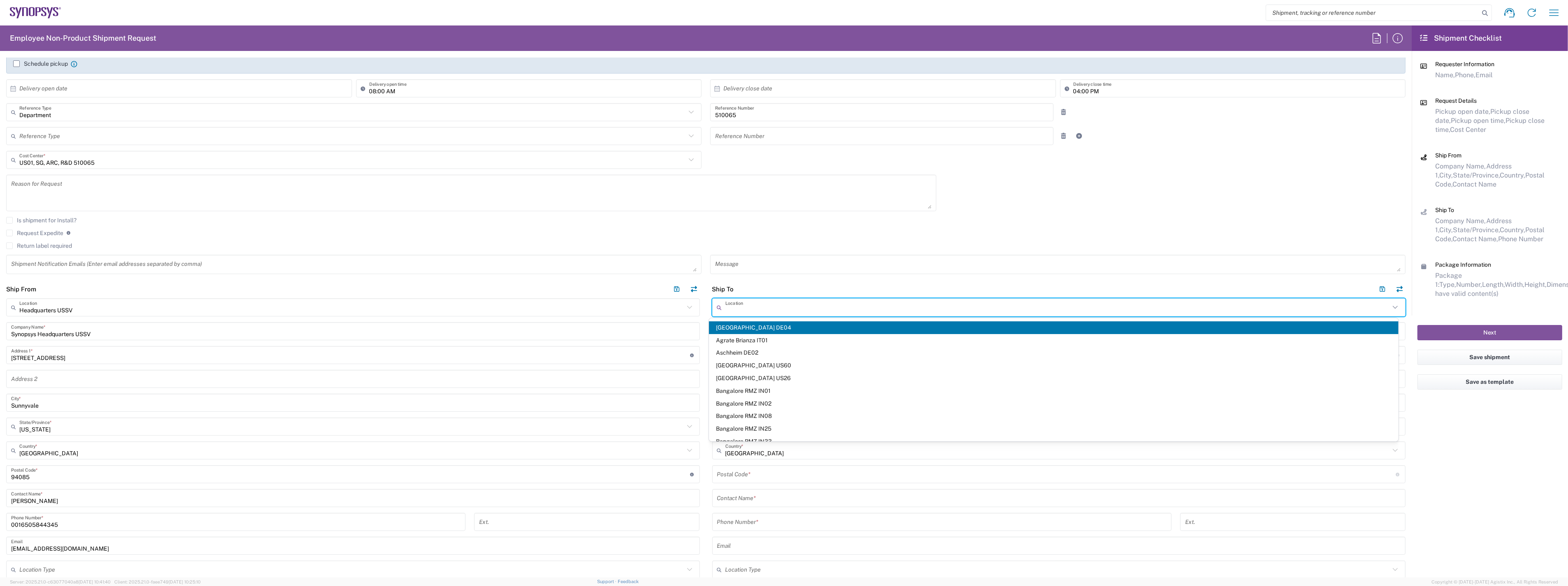
click at [762, 307] on input "text" at bounding box center [1058, 308] width 665 height 15
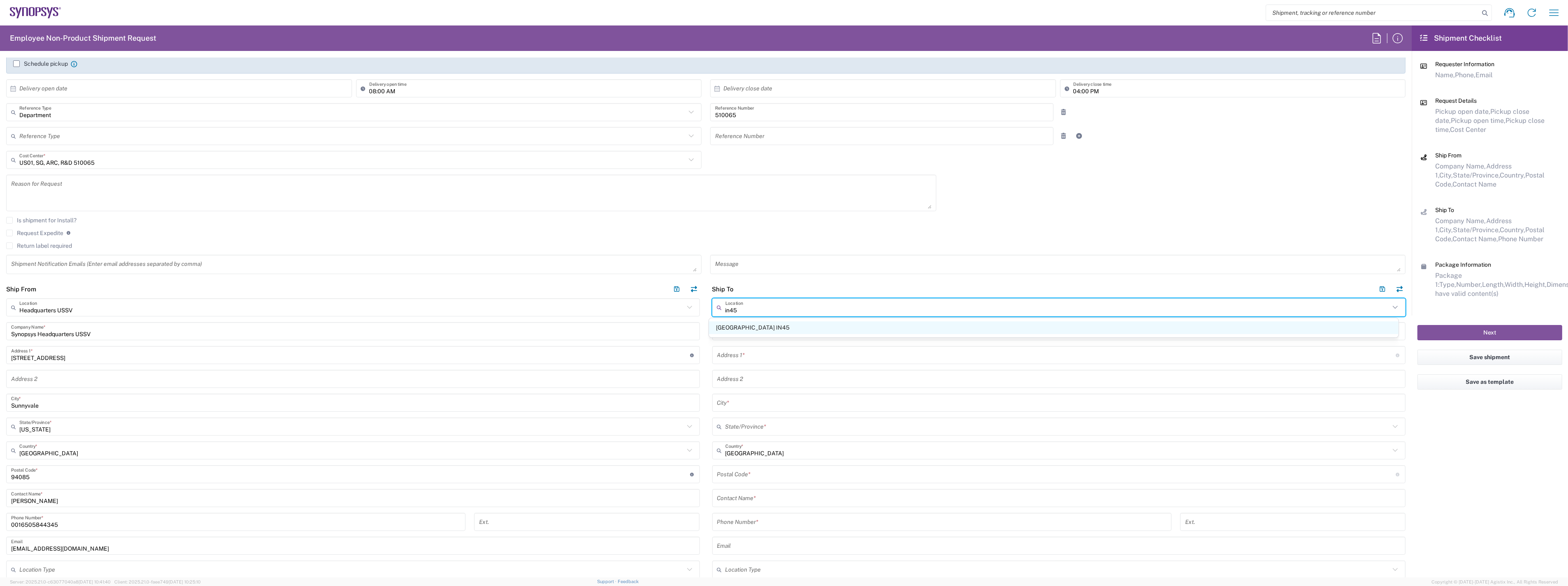
click at [754, 324] on span "[GEOGRAPHIC_DATA] IN45" at bounding box center [1054, 327] width 689 height 13
type input "[GEOGRAPHIC_DATA] IN45"
type input "Synopsys [GEOGRAPHIC_DATA] IN45"
type input "DivaySree Omega Block B 7th Floor"
type input "Survey No 13 EE 13/U [GEOGRAPHIC_DATA]"
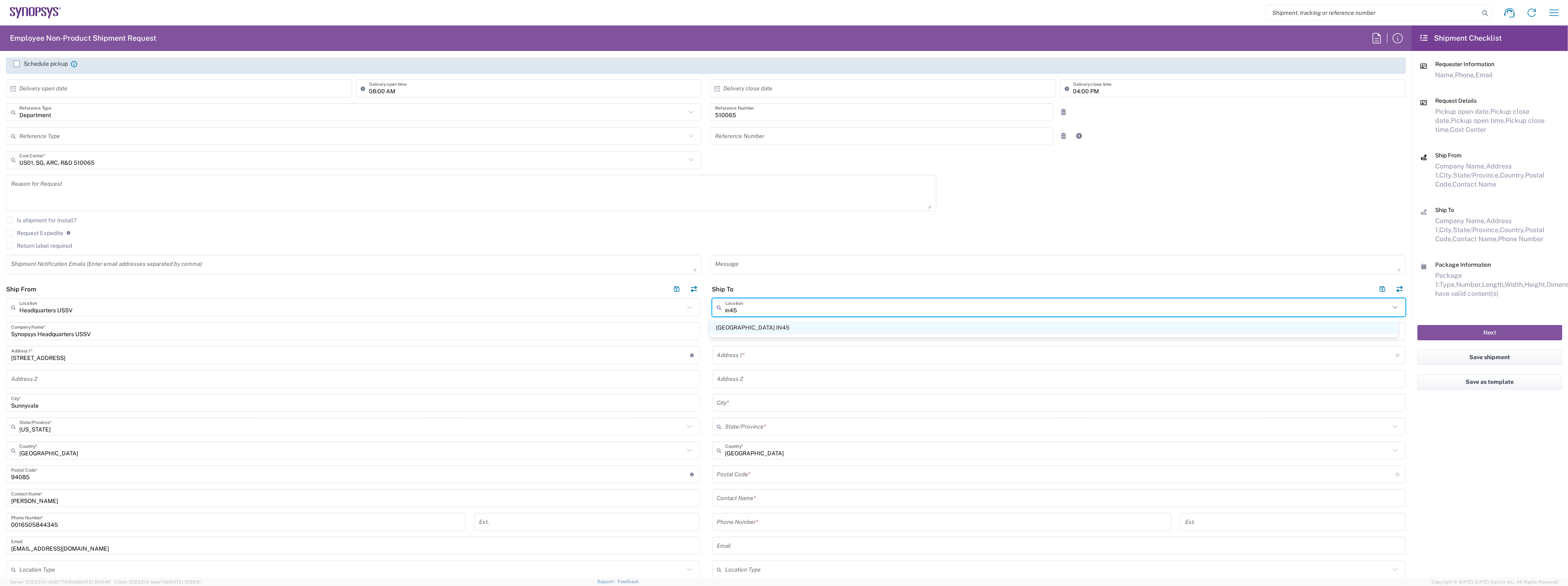
type input "[GEOGRAPHIC_DATA]"
type input "500084"
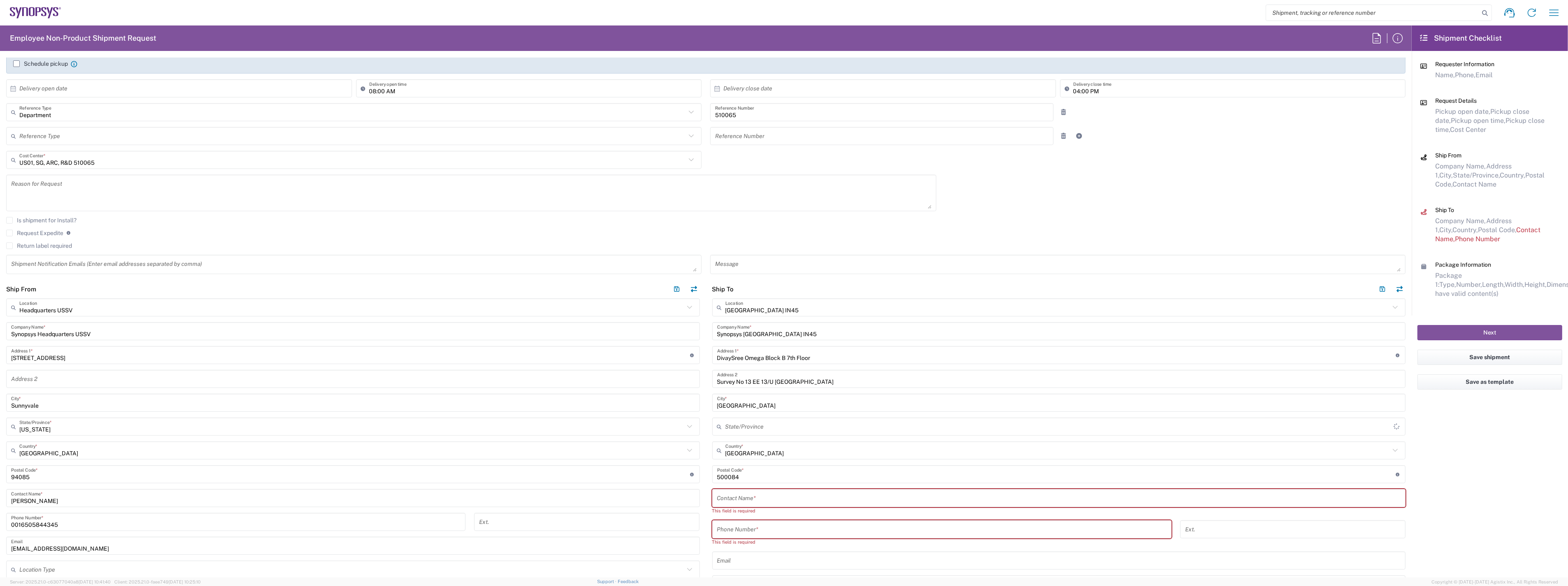
type input "Telangana"
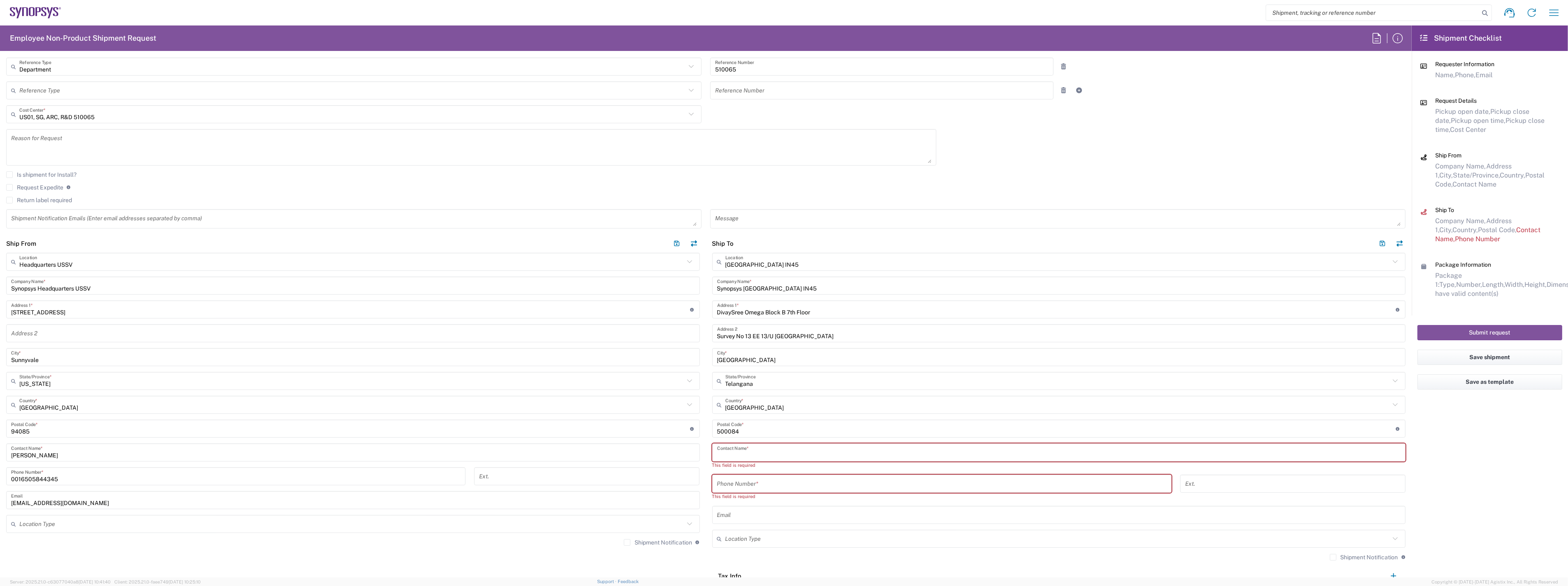
click at [732, 452] on input "text" at bounding box center [1059, 453] width 684 height 15
paste input "[PERSON_NAME]"
type input "[PERSON_NAME]"
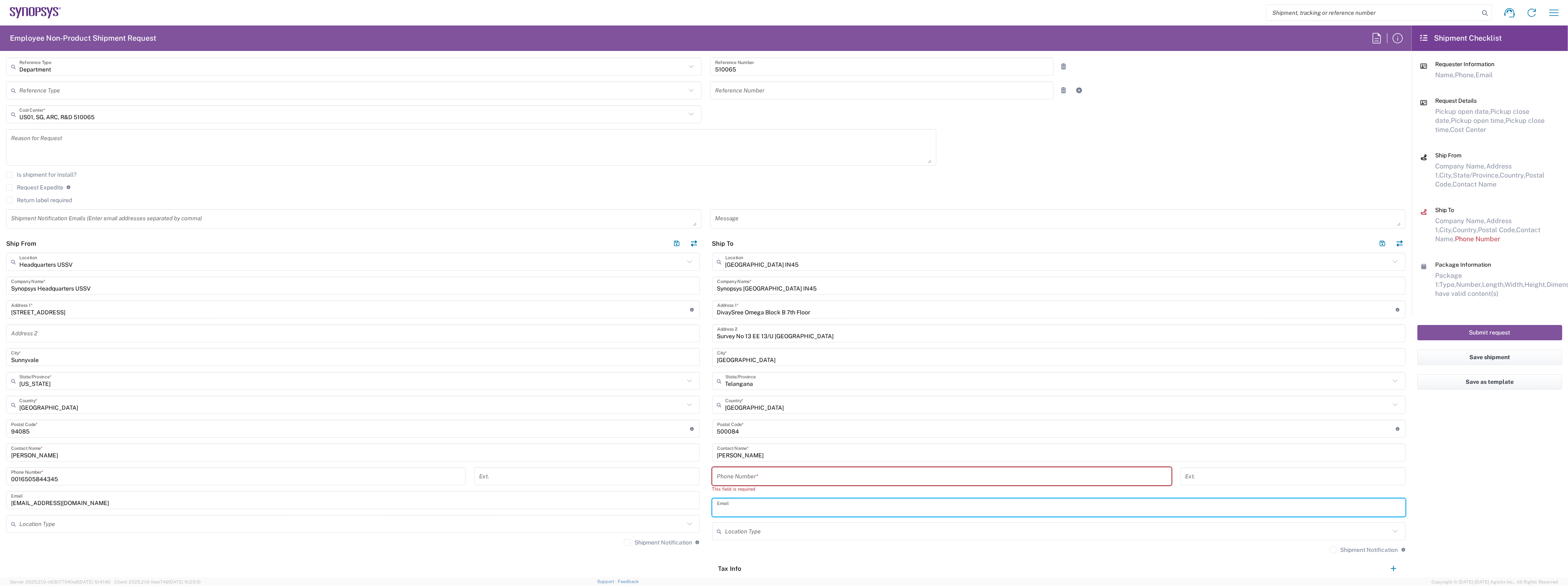
click at [757, 504] on input "text" at bounding box center [1059, 508] width 684 height 15
paste input "[EMAIL_ADDRESS][DOMAIN_NAME]"
type input "[EMAIL_ADDRESS][DOMAIN_NAME]"
click at [774, 476] on input "tel" at bounding box center [942, 477] width 449 height 15
paste input "tel:[PHONE_NUMBER]"
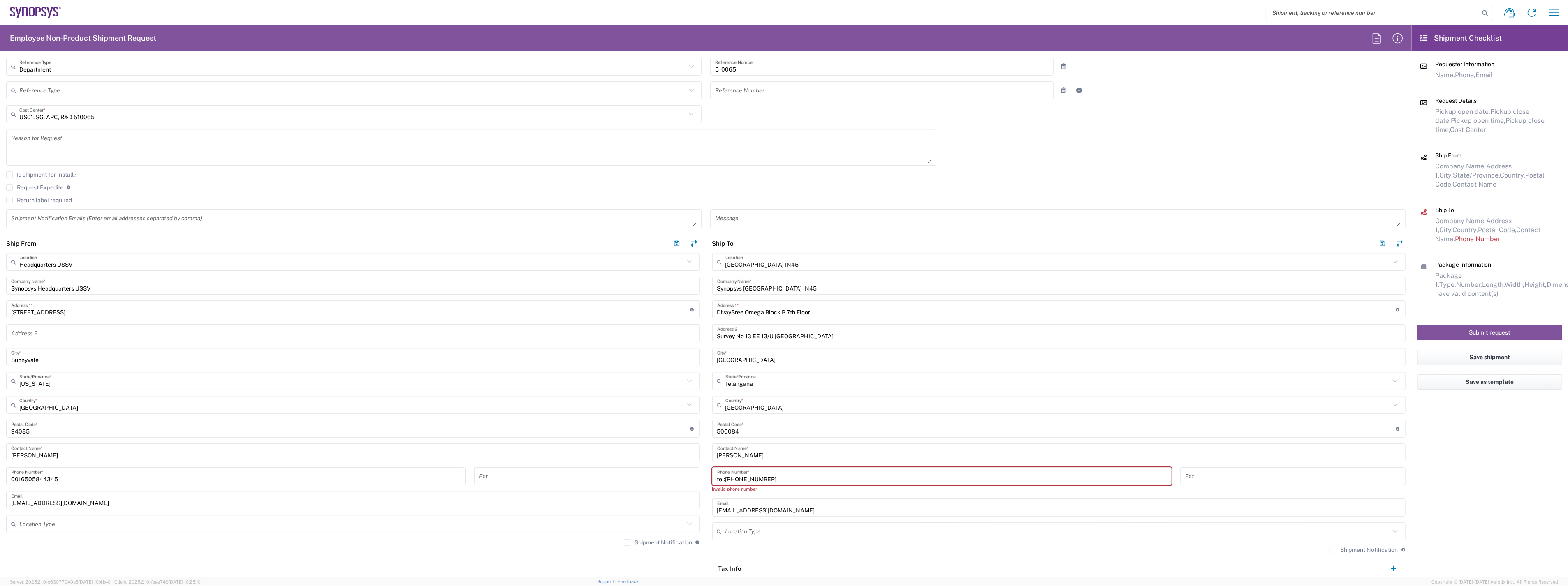
click at [717, 480] on input "tel:[PHONE_NUMBER]" at bounding box center [942, 477] width 449 height 15
click at [717, 476] on input "tel:[PHONE_NUMBER]" at bounding box center [942, 477] width 449 height 15
type input "[PHONE_NUMBER]"
click at [1435, 477] on agx-form-checklist "Shipment Checklist Requester Information Name, Phone, Email Request Details Pic…" at bounding box center [1489, 301] width 156 height 552
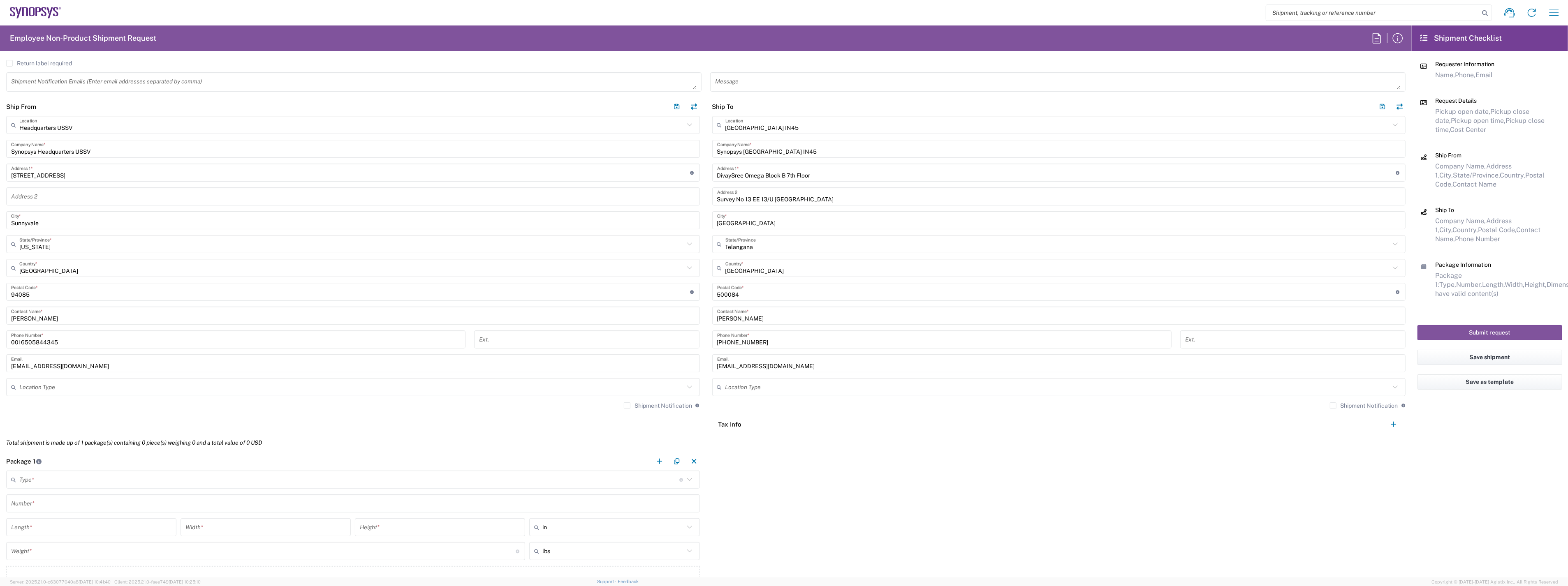
click at [624, 405] on label "Shipment Notification" at bounding box center [658, 405] width 68 height 7
click at [627, 406] on input "Shipment Notification" at bounding box center [627, 406] width 0 height 0
click at [1330, 402] on label "Shipment Notification" at bounding box center [1364, 405] width 68 height 7
click at [1333, 406] on input "Shipment Notification" at bounding box center [1333, 406] width 0 height 0
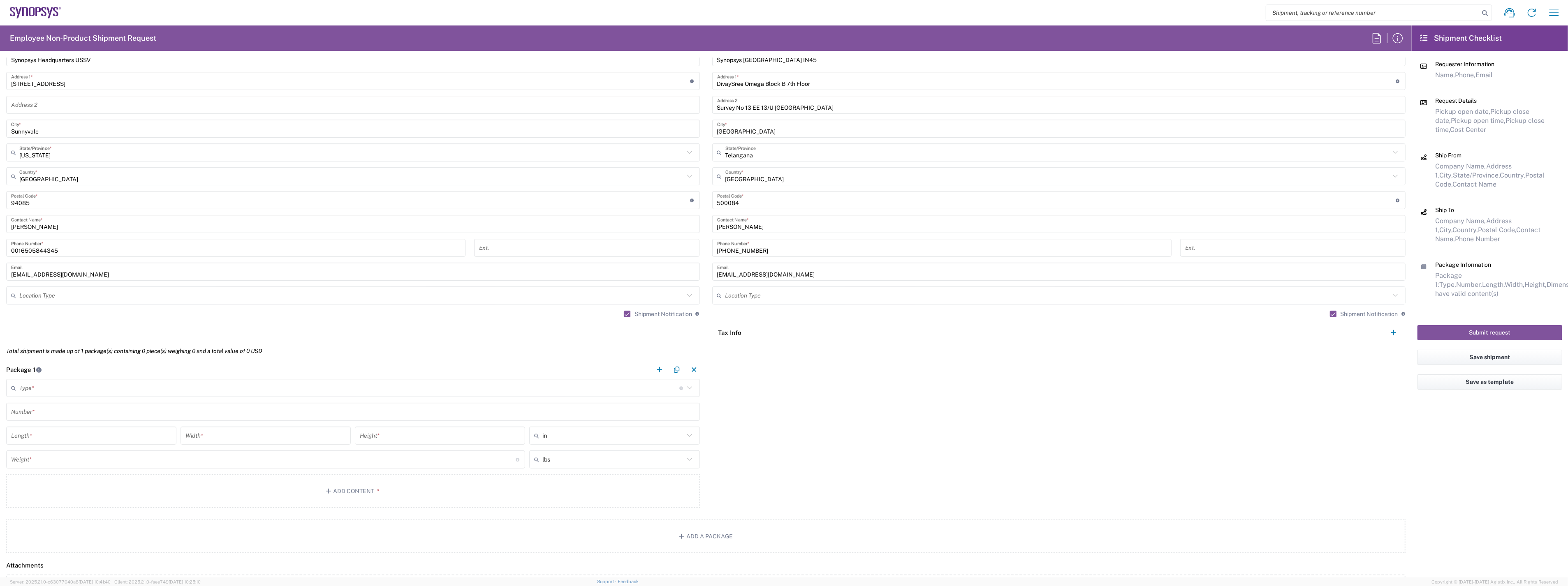
scroll to position [503, 0]
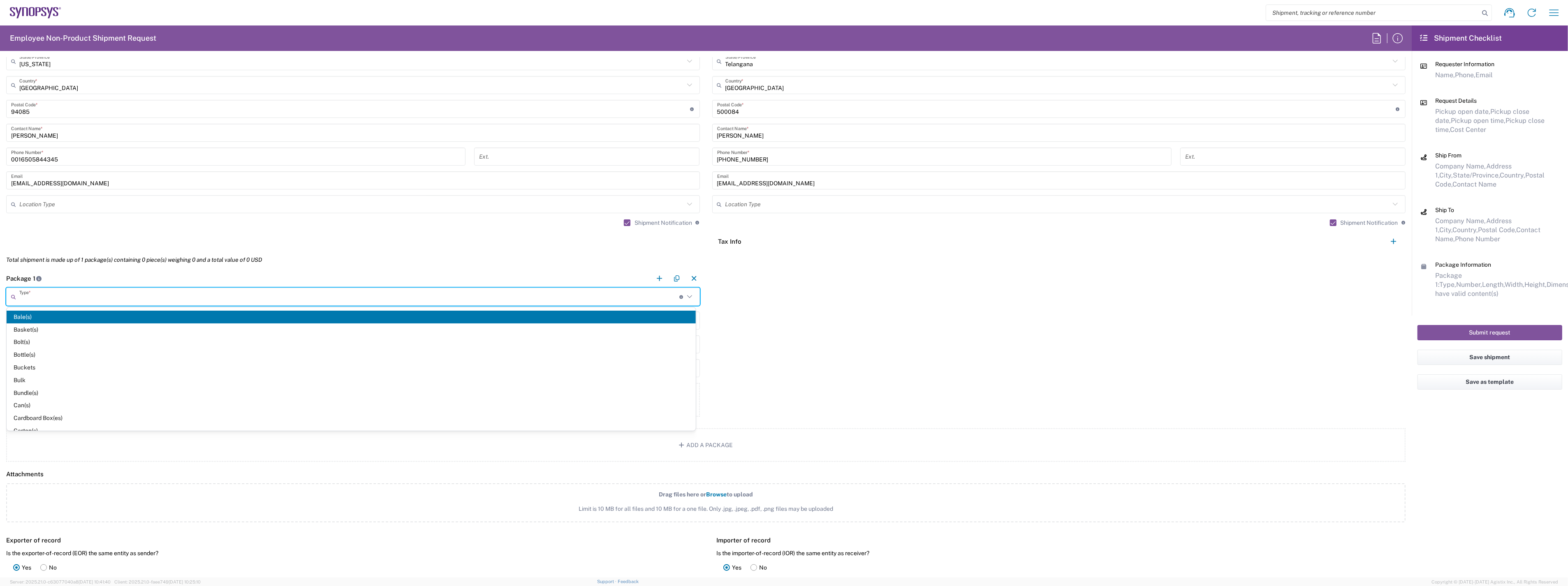
click at [111, 299] on input "text" at bounding box center [349, 297] width 660 height 15
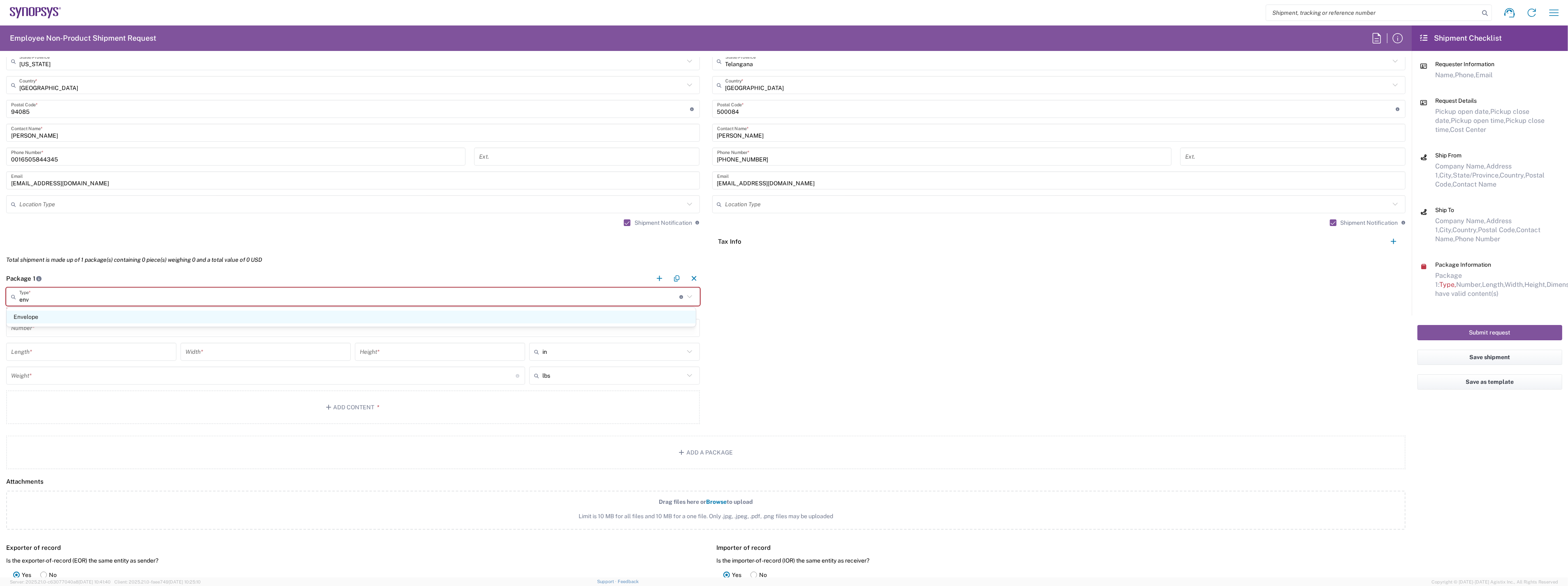
click at [117, 321] on span "Envelope" at bounding box center [351, 317] width 689 height 13
type input "Envelope"
type input "1"
type input "9.5"
type input "12.5"
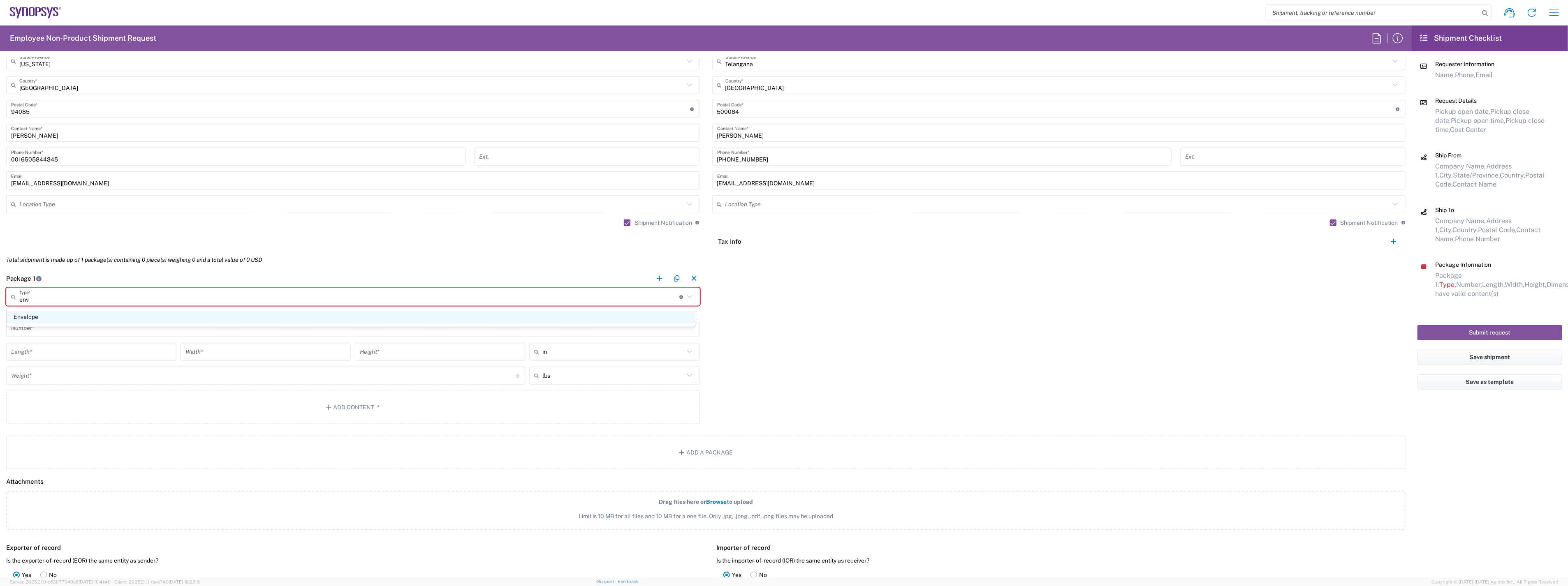
type input "0.25"
type input "1"
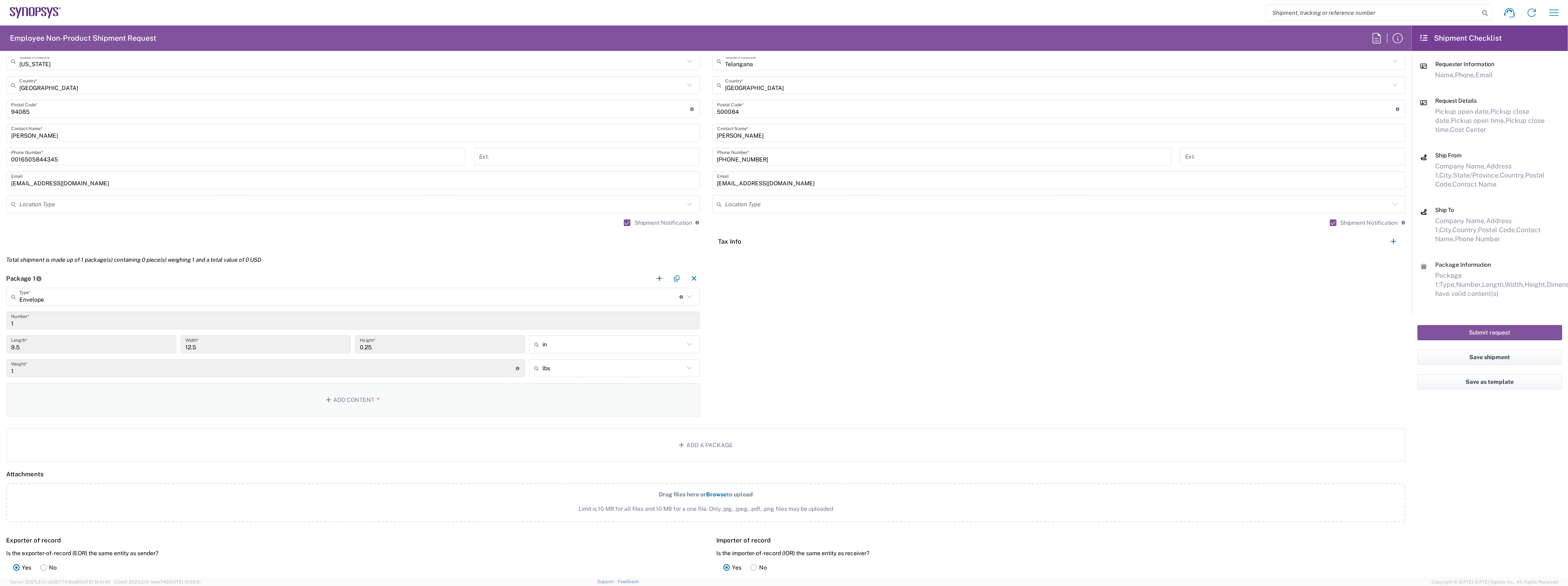
click at [355, 403] on button "Add Content *" at bounding box center [353, 400] width 694 height 33
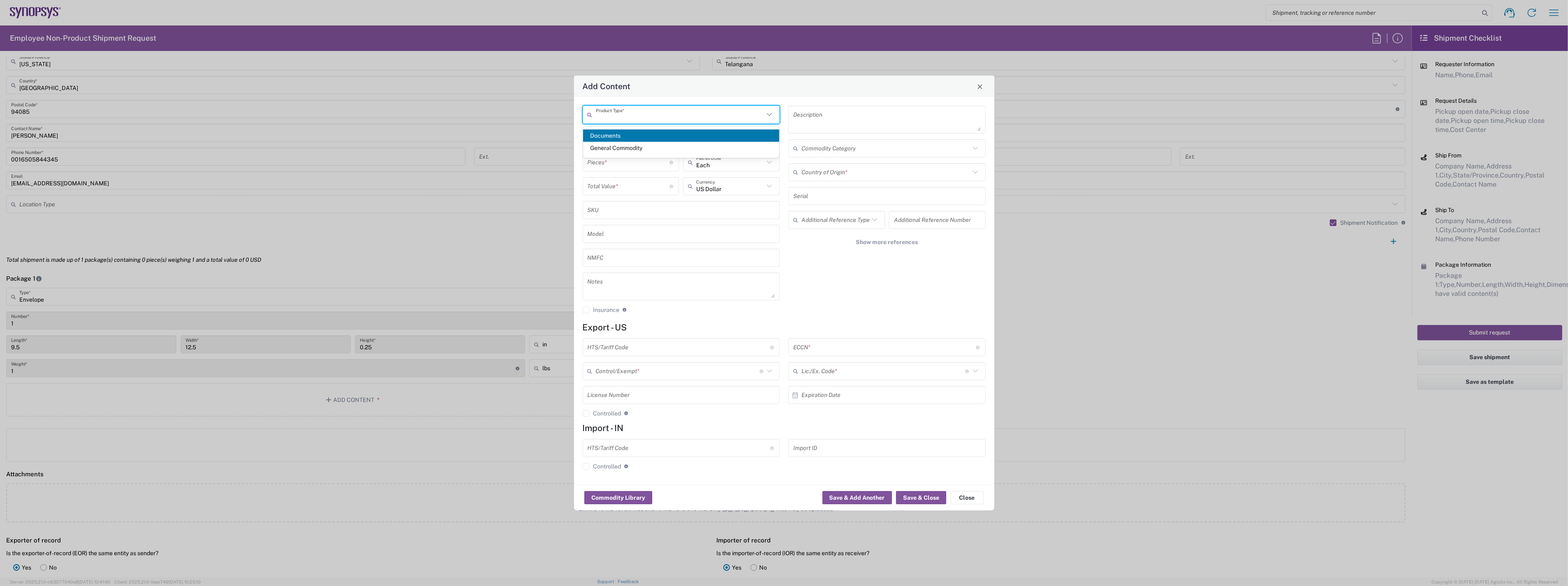
click at [638, 113] on input "text" at bounding box center [680, 115] width 169 height 15
click at [634, 138] on span "Documents" at bounding box center [681, 136] width 196 height 13
type input "Documents"
type input "1"
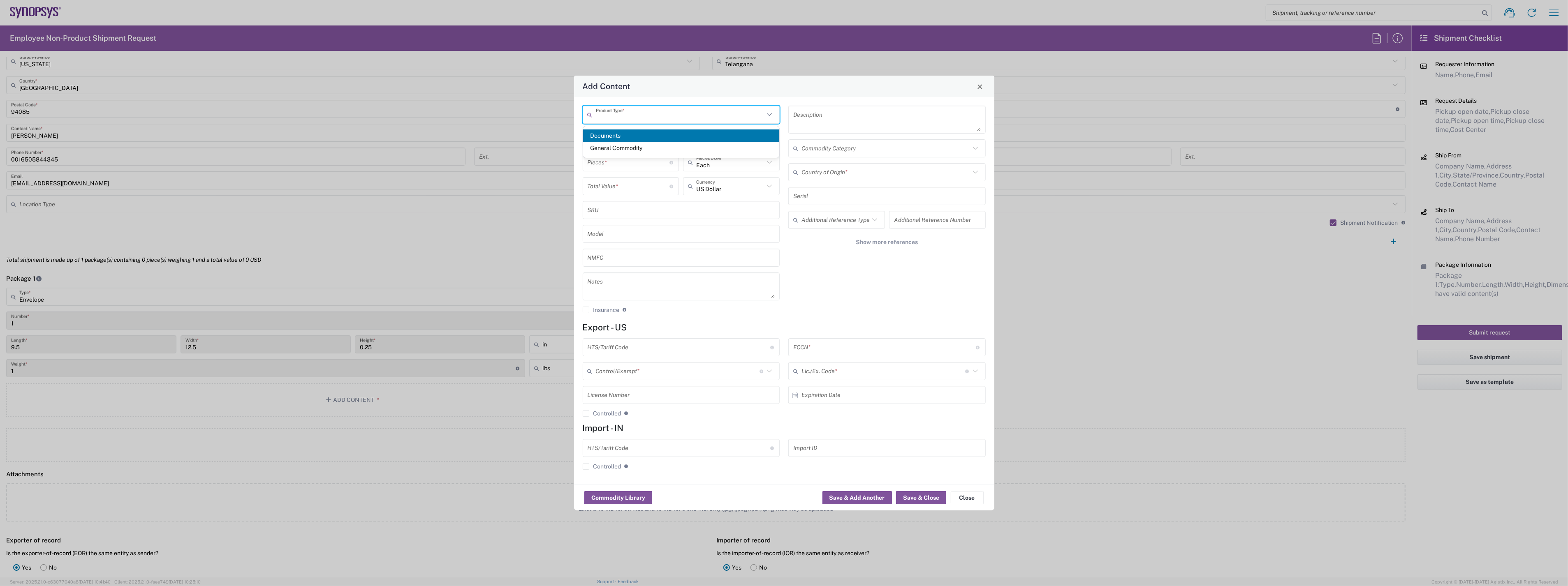
type input "1"
type textarea "Documents"
type input "[GEOGRAPHIC_DATA]"
type input "0000.00.0000"
type input "FTR Exemption"
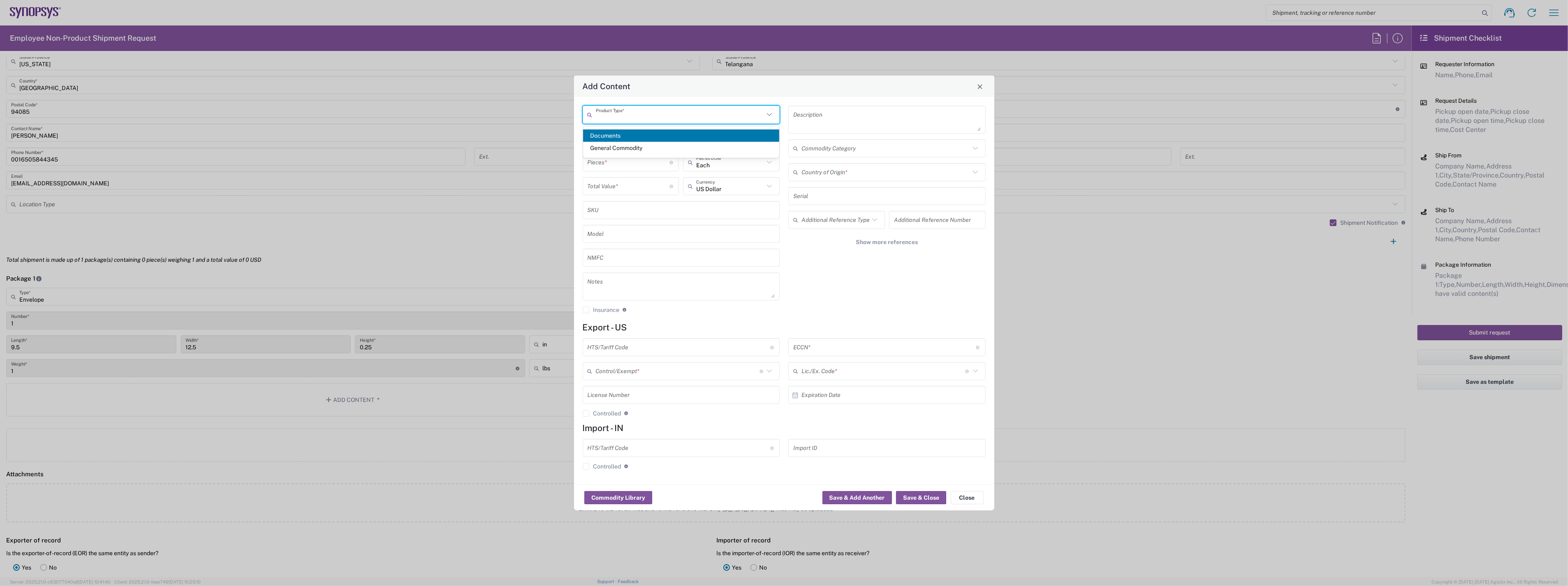
type input "0000"
type input "0000.00.0000"
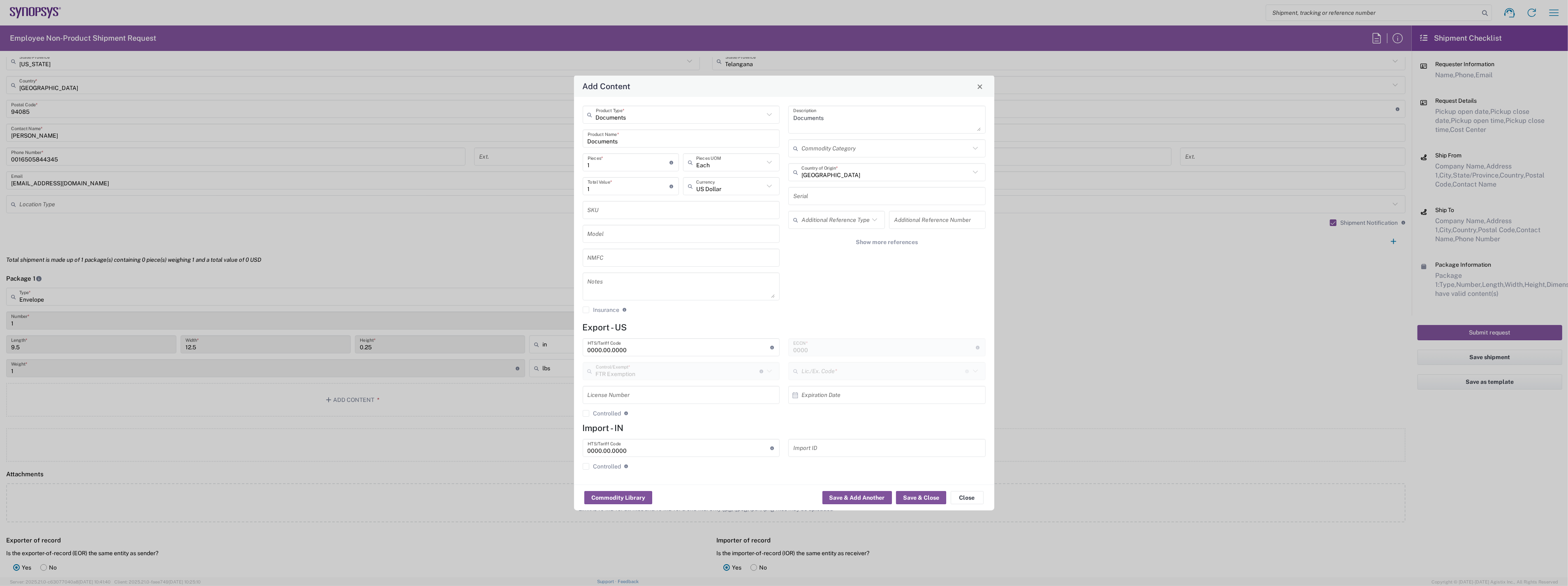
type input "30.37(a)"
click at [928, 496] on button "Save & Close" at bounding box center [921, 498] width 50 height 13
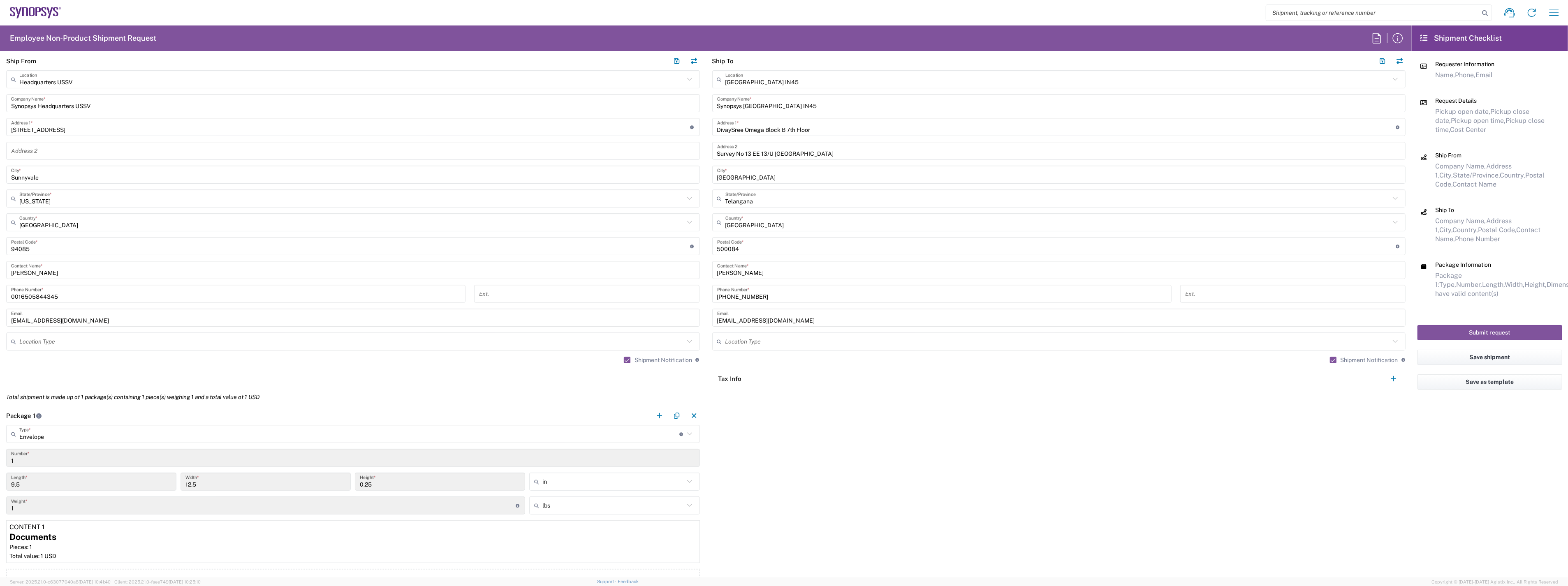
scroll to position [183, 0]
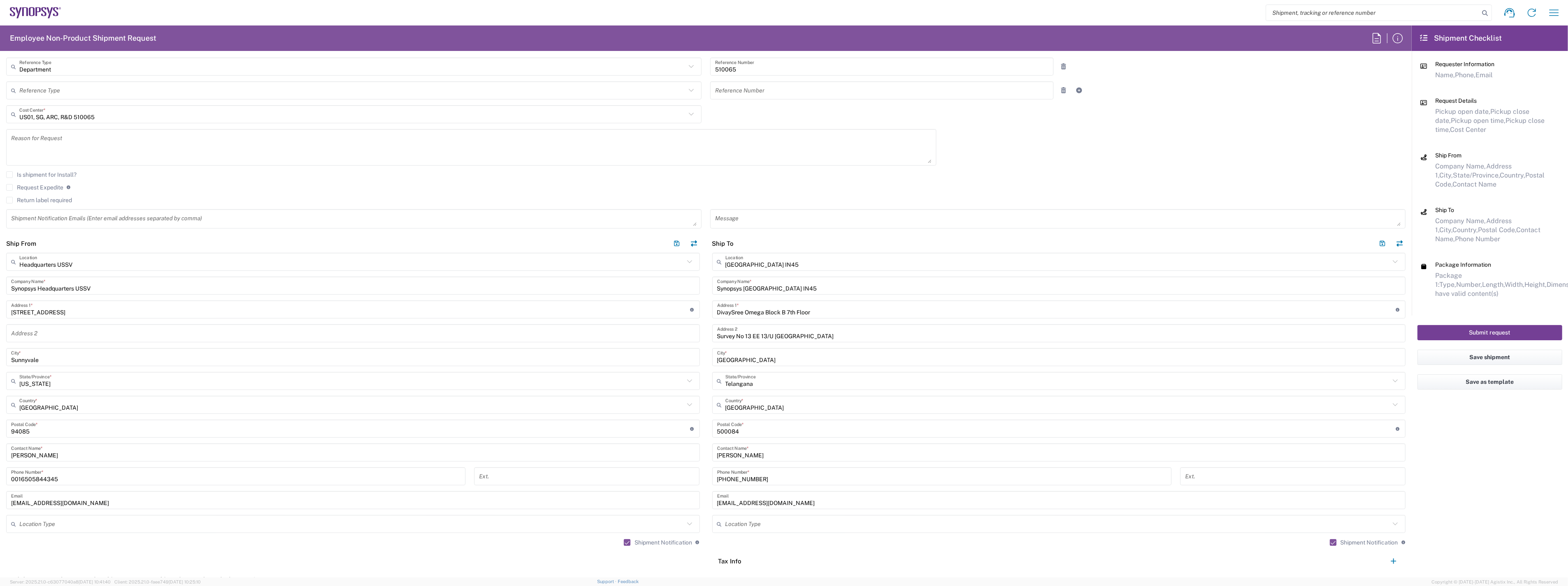
click at [1484, 332] on button "Submit request" at bounding box center [1490, 332] width 145 height 15
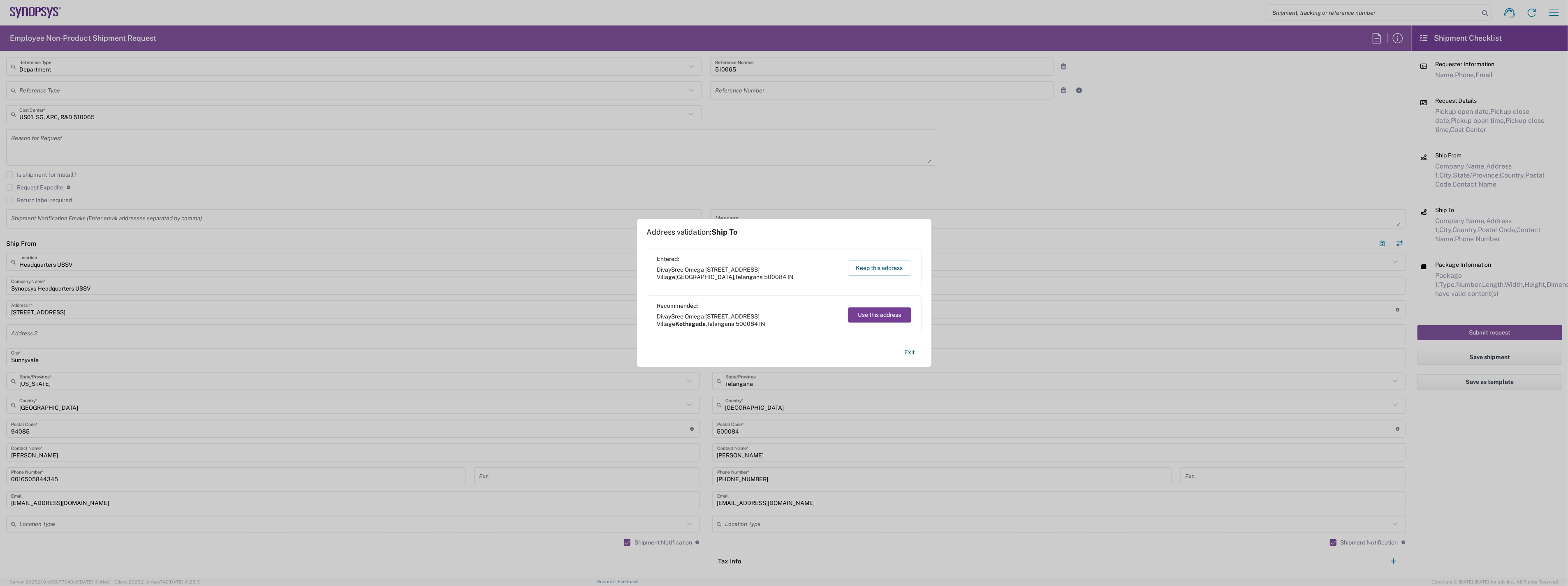
click at [884, 313] on button "Use this address" at bounding box center [880, 315] width 63 height 15
type input "Kothaguda"
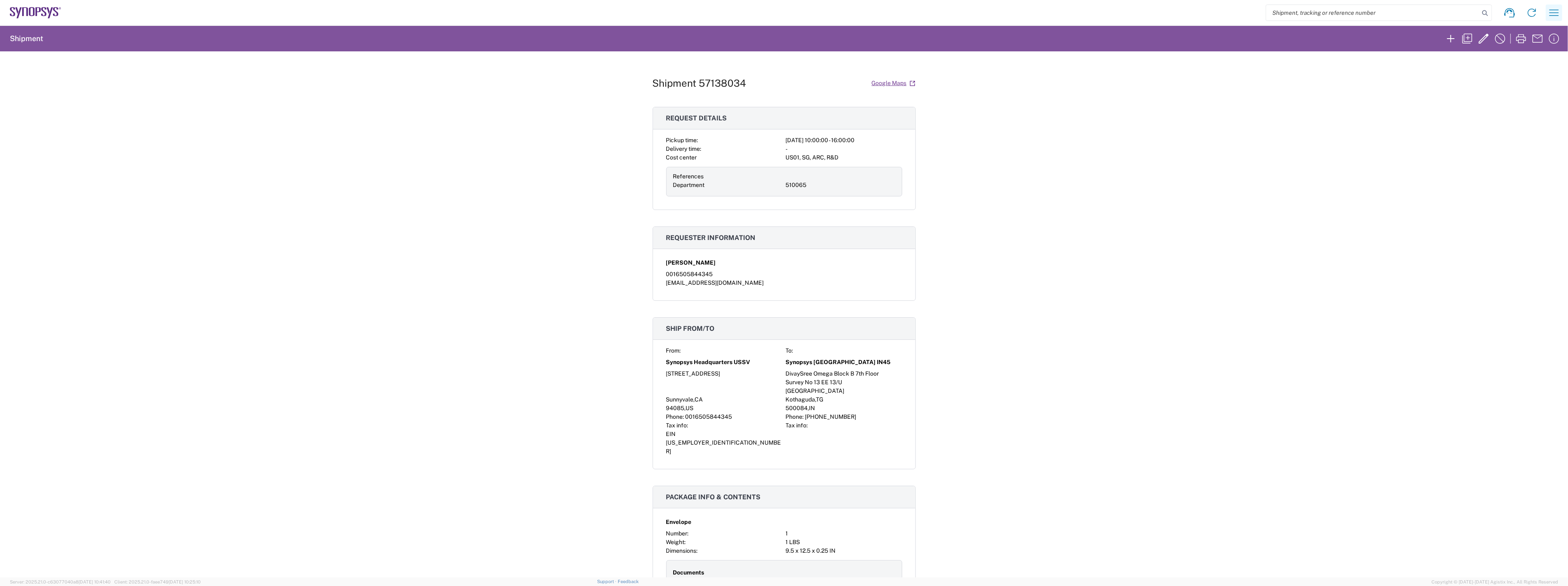
click at [1553, 13] on icon "button" at bounding box center [1554, 13] width 13 height 13
click at [1484, 89] on link "My shipments" at bounding box center [1492, 87] width 136 height 16
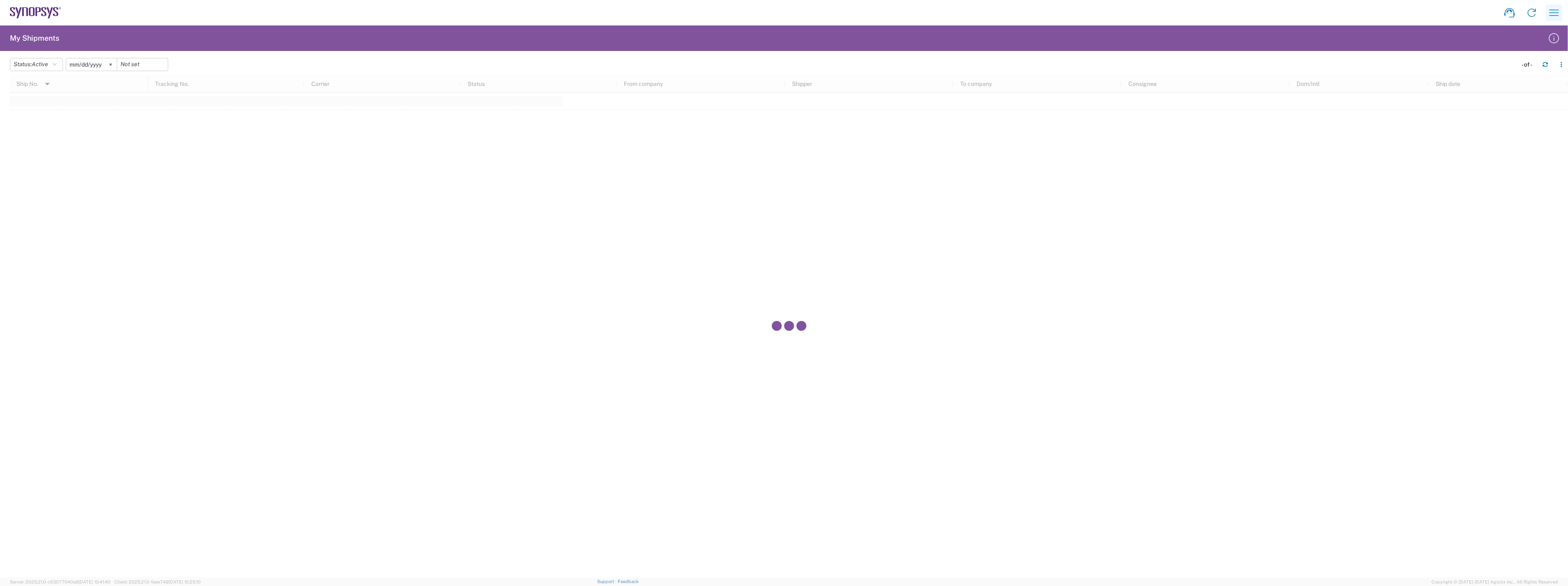
click at [1559, 10] on icon "button" at bounding box center [1554, 13] width 13 height 13
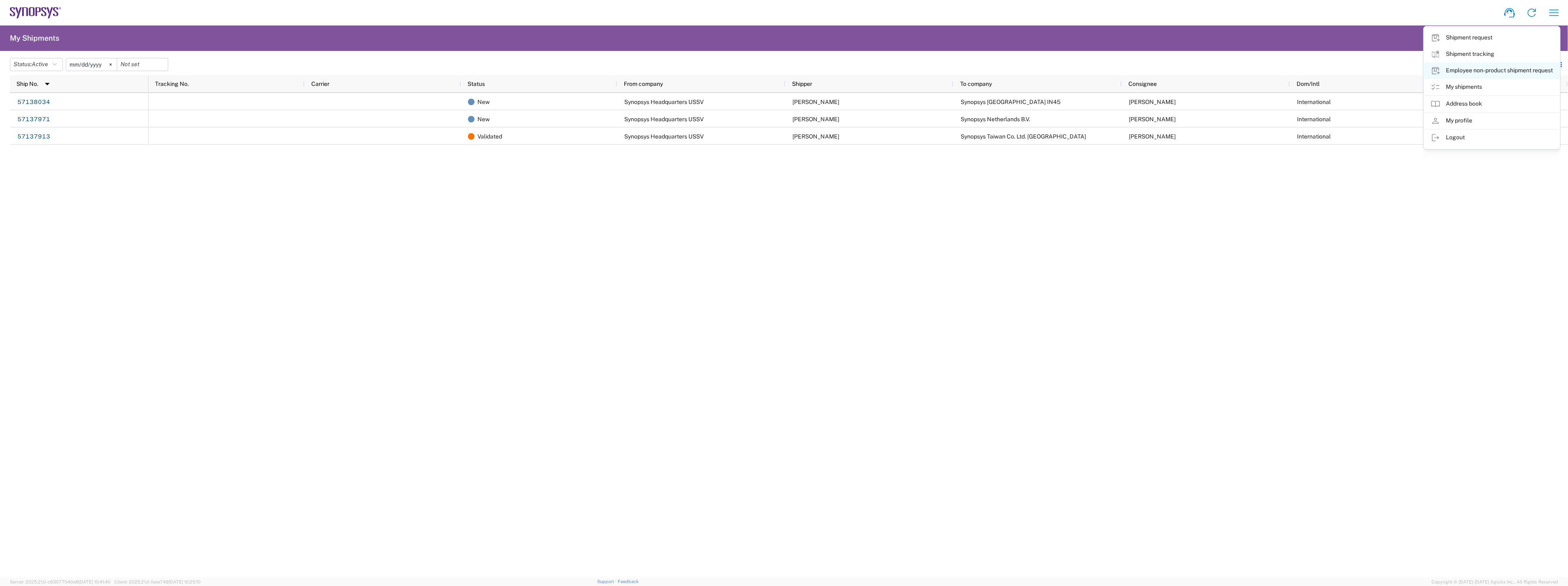
click at [1504, 71] on link "Employee non-product shipment request" at bounding box center [1492, 71] width 136 height 16
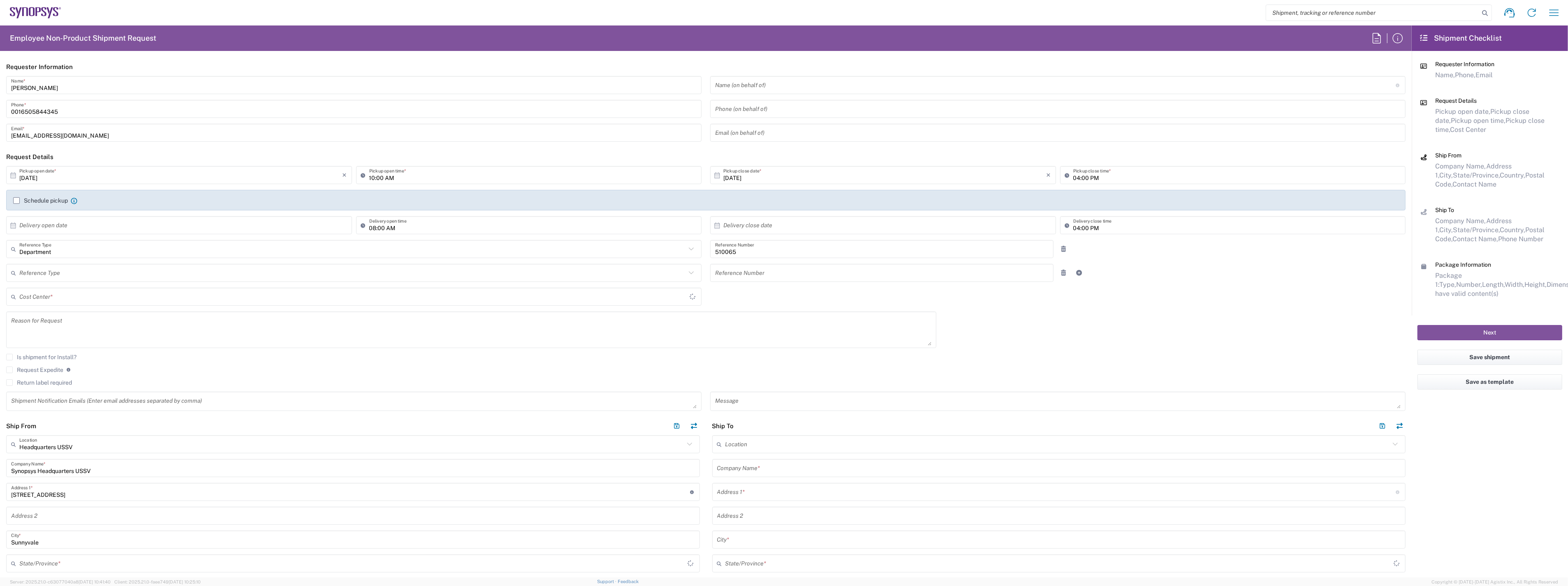
type input "US01, SG, ARC, R&D 510065"
type input "[US_STATE]"
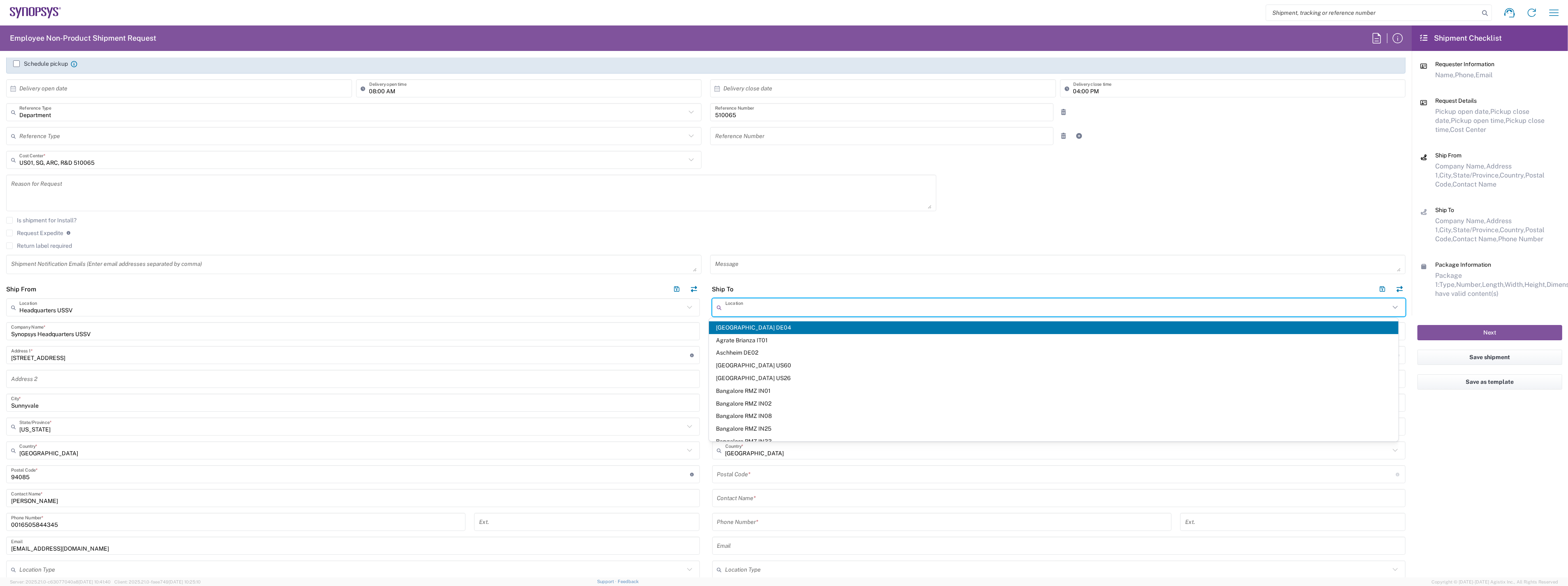
click at [766, 310] on input "text" at bounding box center [1058, 308] width 665 height 15
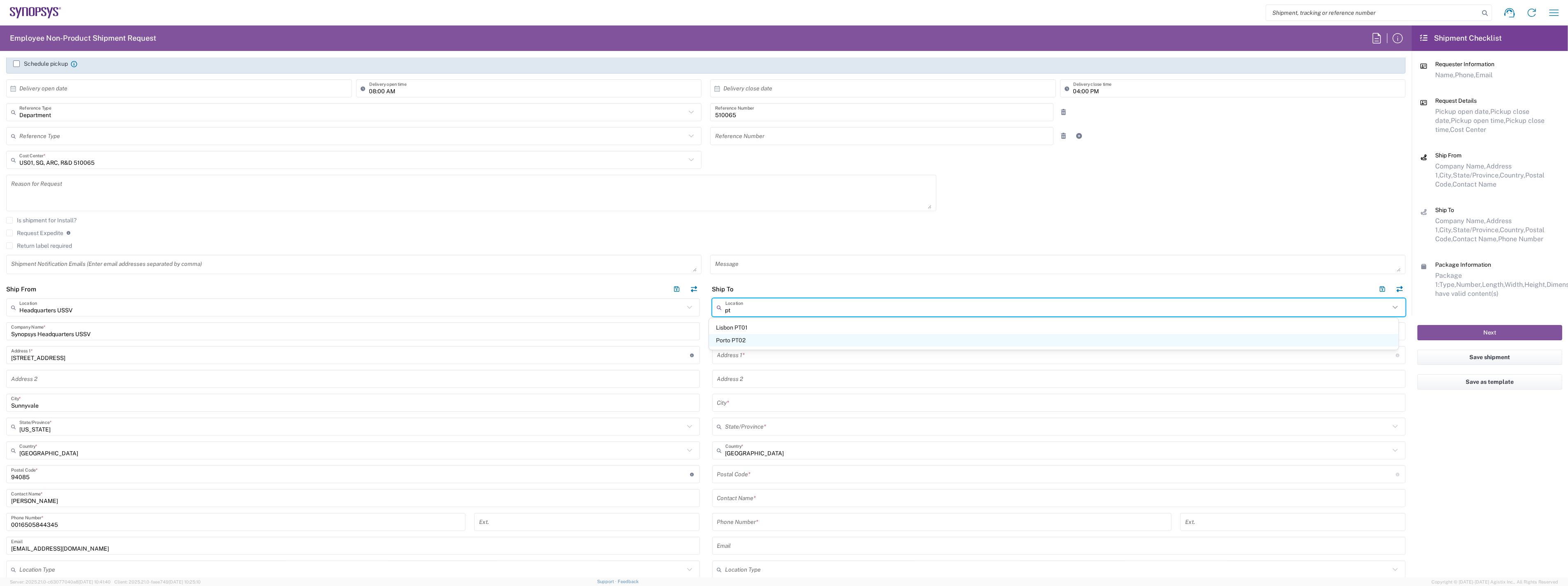
click at [722, 339] on span "Porto PT02" at bounding box center [1054, 340] width 689 height 13
type input "Porto PT02"
type input "SNPS, [GEOGRAPHIC_DATA] Unipessoal, Lda."
type input "[STREET_ADDRESS][PERSON_NAME]"
type input "Edificio das Technologias 3rd Floor"
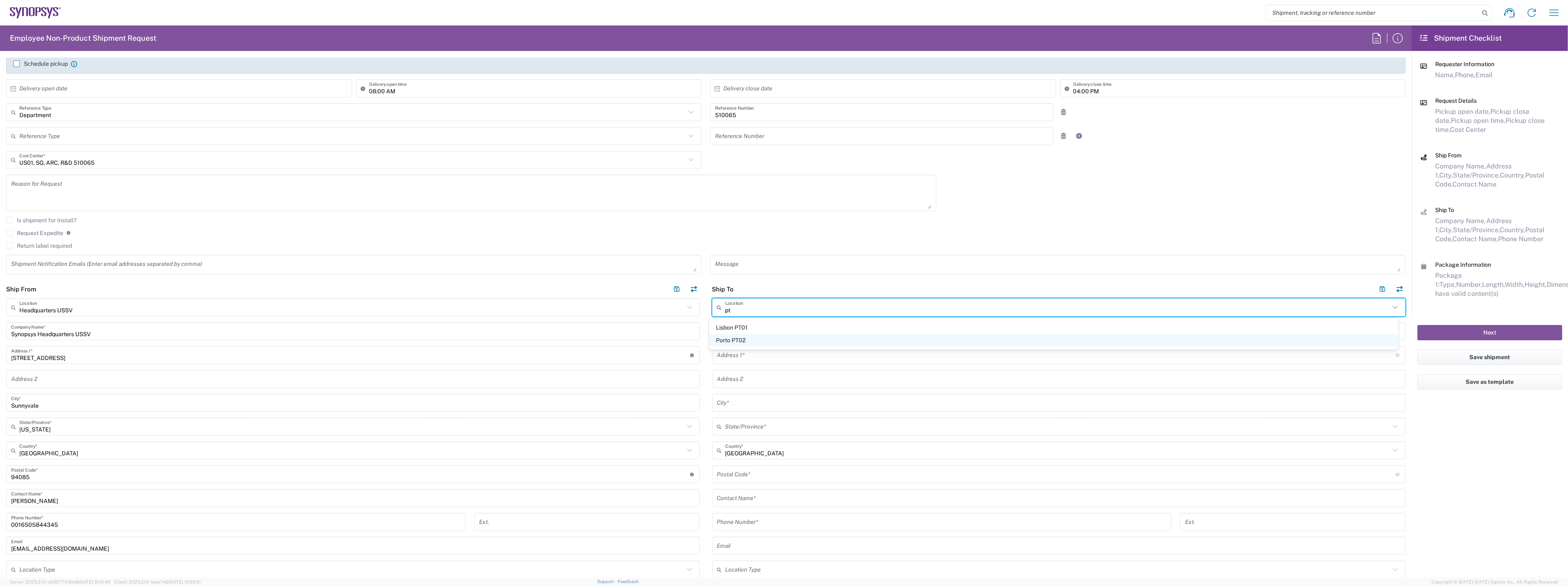
type input "[PERSON_NAME]"
type input "[GEOGRAPHIC_DATA]"
type input "4470-605"
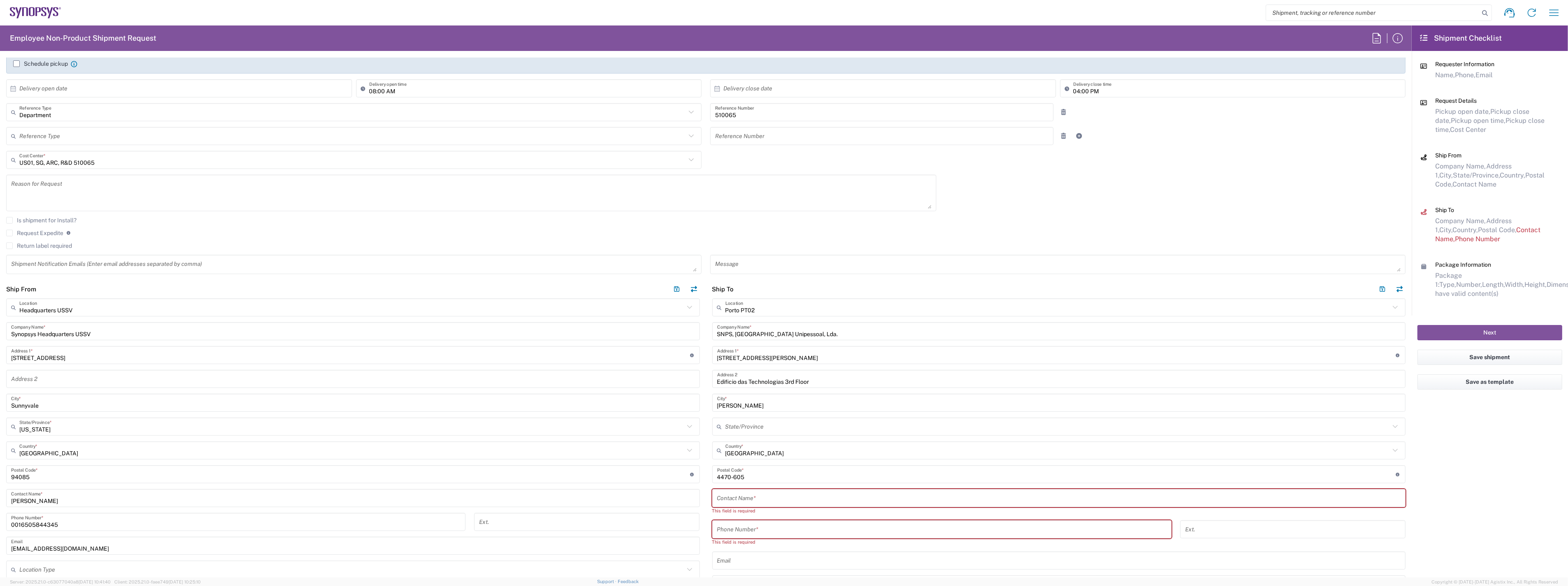
scroll to position [228, 0]
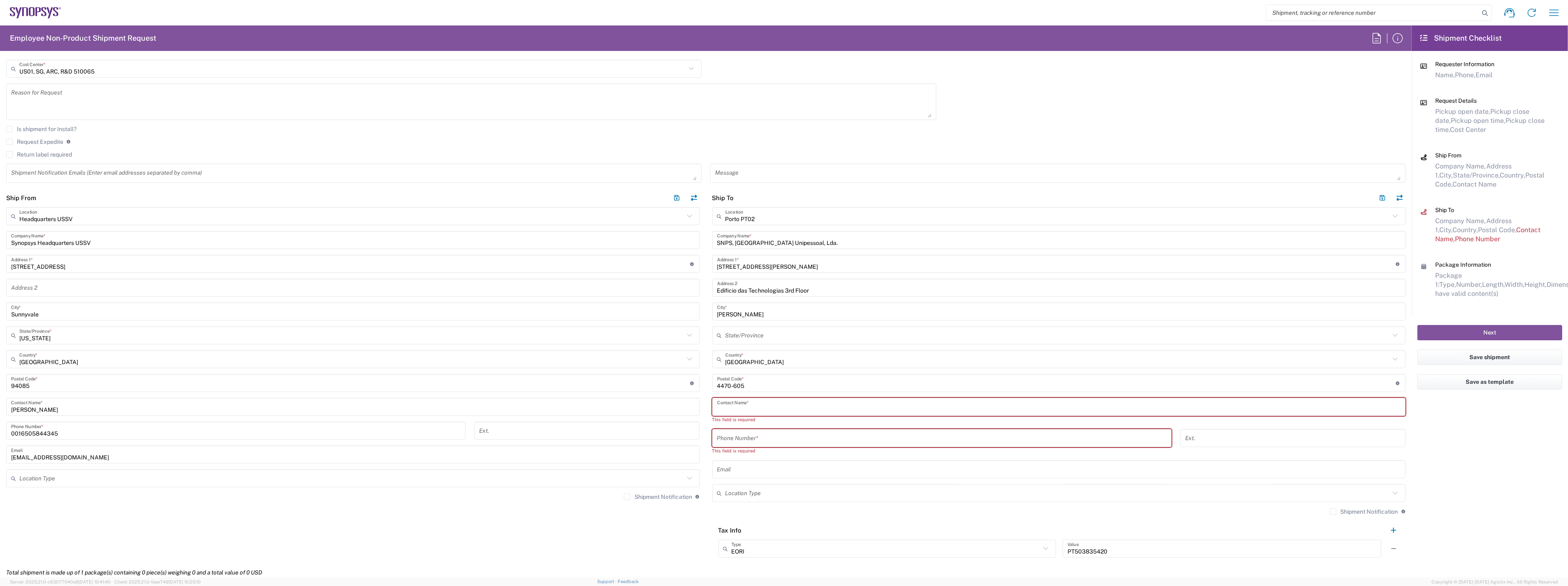
click at [780, 407] on input "text" at bounding box center [1059, 407] width 684 height 15
paste input "[PERSON_NAME] [PERSON_NAME]"
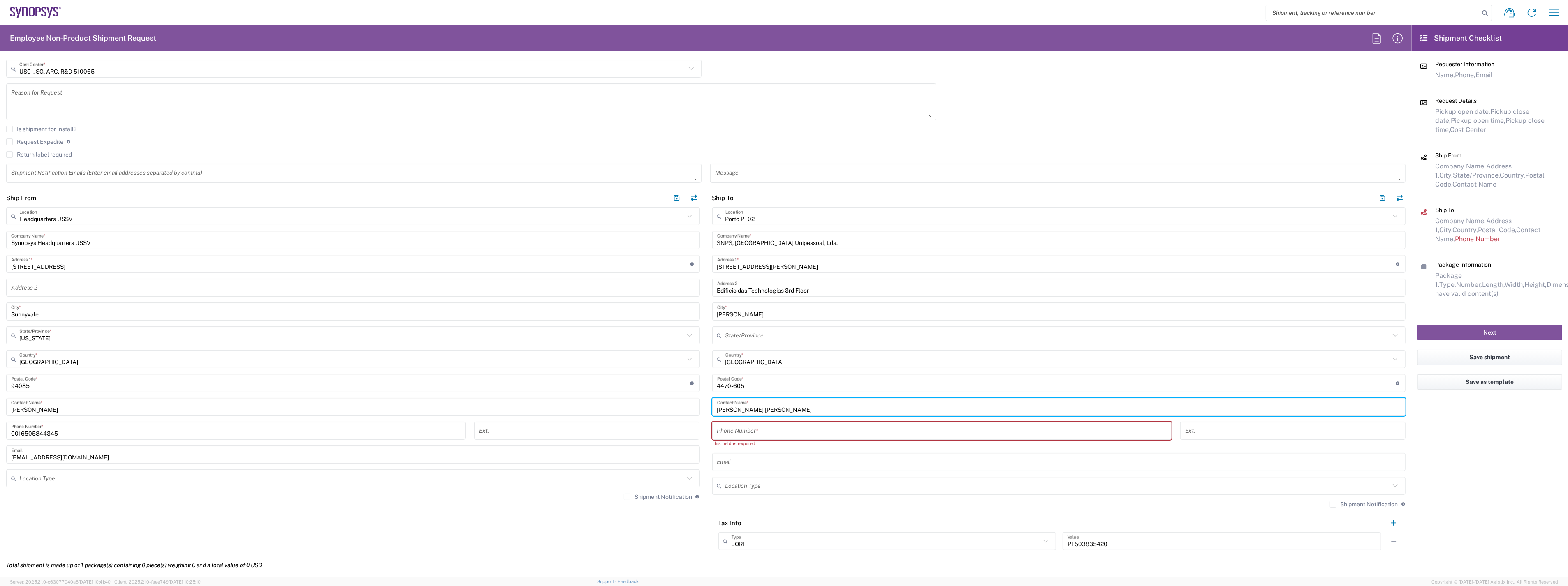
type input "[PERSON_NAME] [PERSON_NAME]"
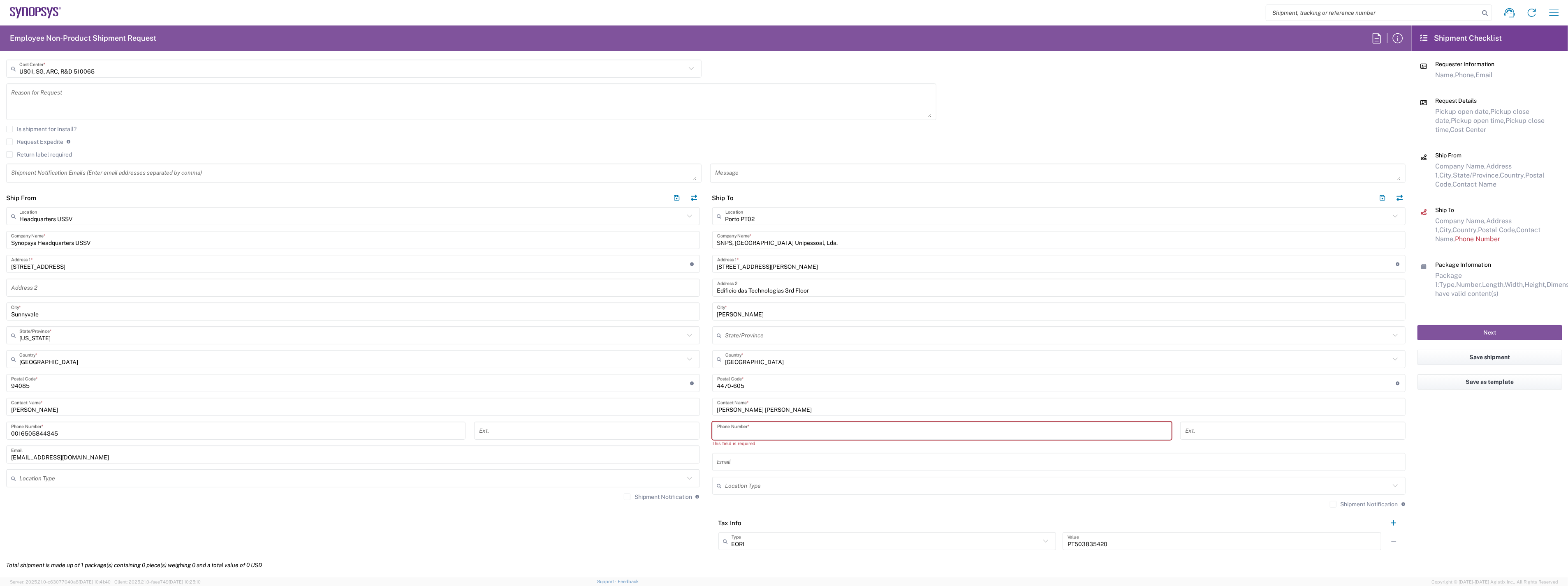
click at [721, 430] on input "tel" at bounding box center [942, 431] width 449 height 15
paste input "tel:[PHONE_NUMBER]"
click at [717, 430] on input "tel:[PHONE_NUMBER]" at bounding box center [942, 431] width 449 height 15
type input "[PHONE_NUMBER]"
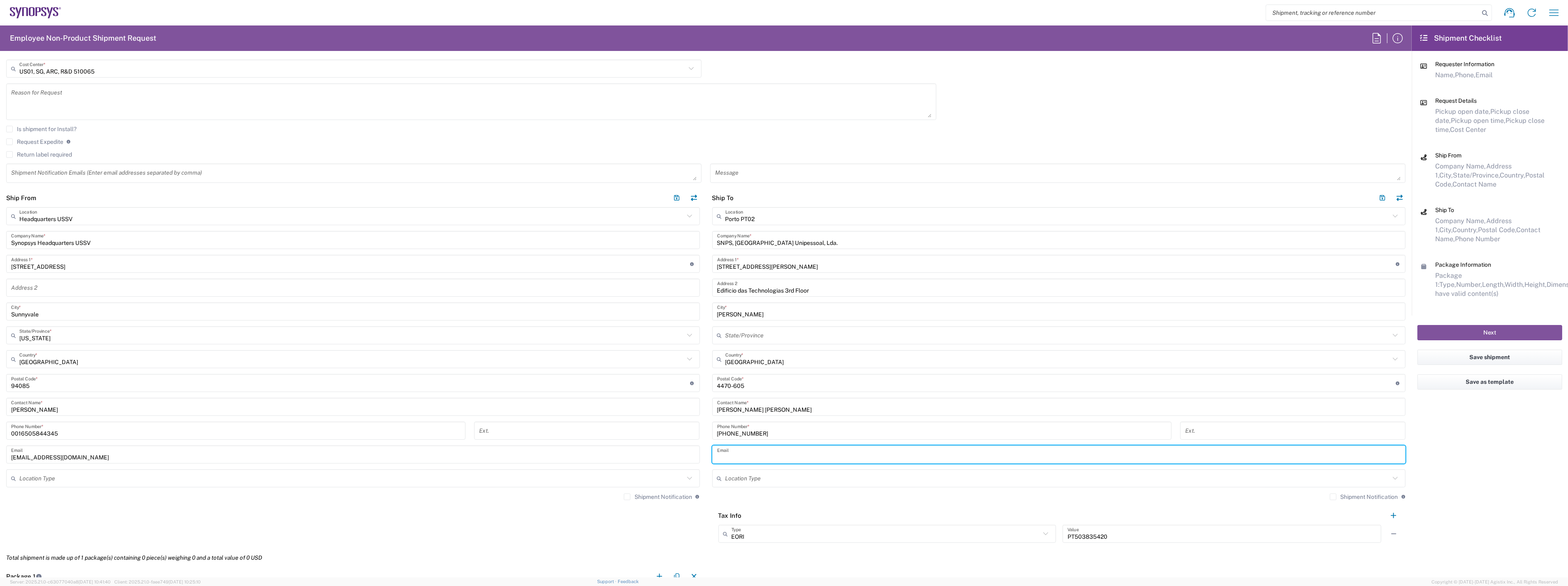
click at [741, 452] on input "text" at bounding box center [1059, 455] width 684 height 15
paste input "[EMAIL_ADDRESS][DOMAIN_NAME]"
type input "[EMAIL_ADDRESS][DOMAIN_NAME]"
click at [624, 498] on label "Shipment Notification" at bounding box center [658, 497] width 68 height 7
click at [627, 497] on input "Shipment Notification" at bounding box center [627, 497] width 0 height 0
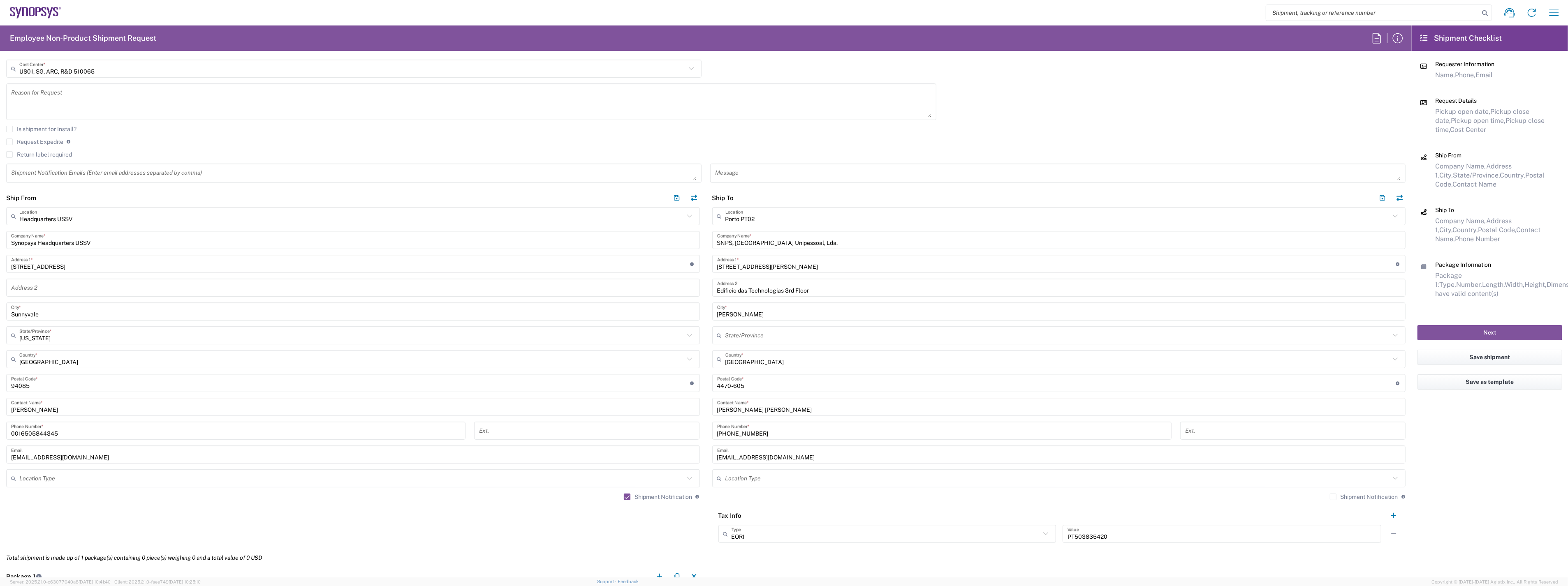
click at [1330, 497] on label "Shipment Notification" at bounding box center [1364, 497] width 68 height 7
click at [1333, 497] on input "Shipment Notification" at bounding box center [1333, 497] width 0 height 0
click at [698, 512] on agx-shipment-stop-widget "Ship From Headquarters USSV Location Headquarters [GEOGRAPHIC_DATA] Agrate Bria…" at bounding box center [353, 369] width 706 height 360
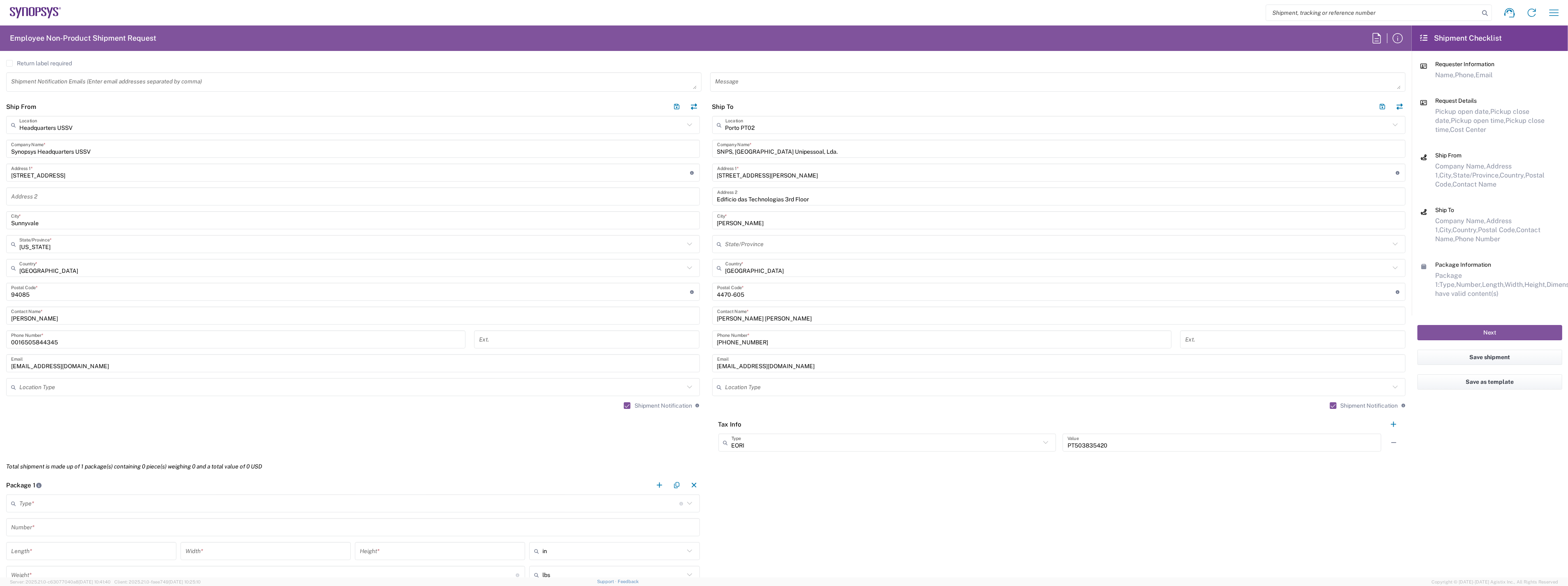
scroll to position [411, 0]
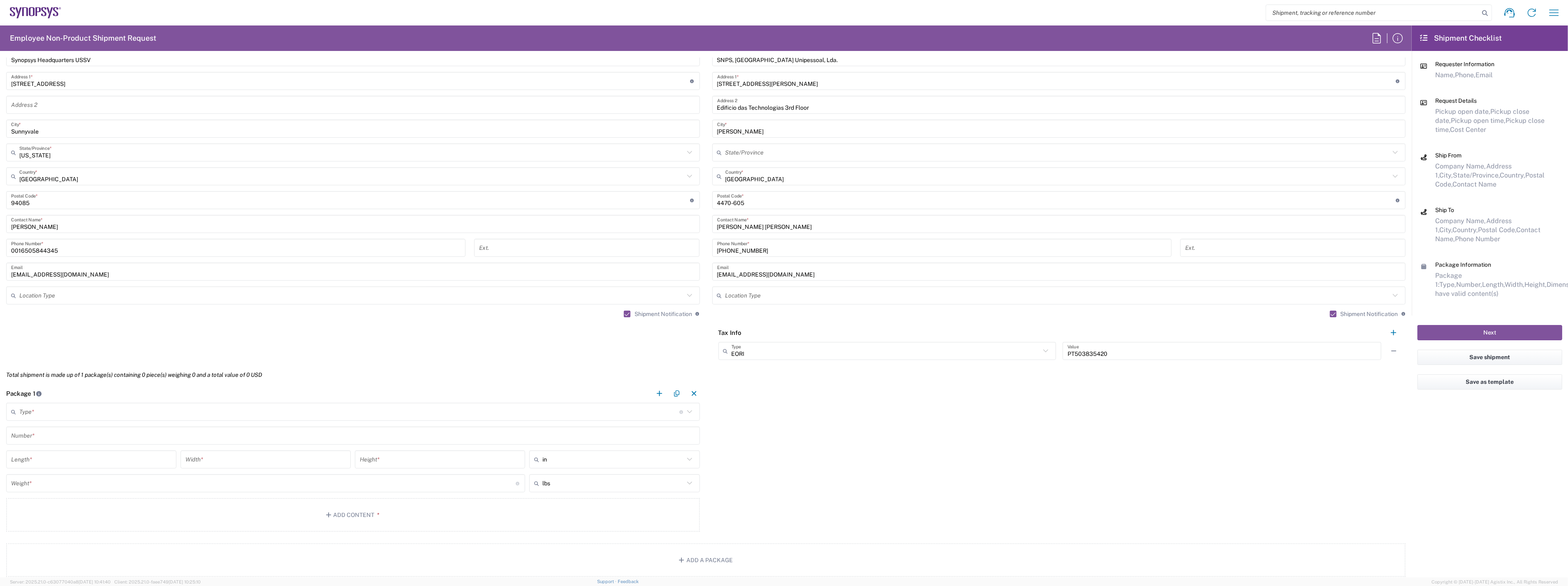
click at [58, 409] on input "text" at bounding box center [349, 412] width 660 height 15
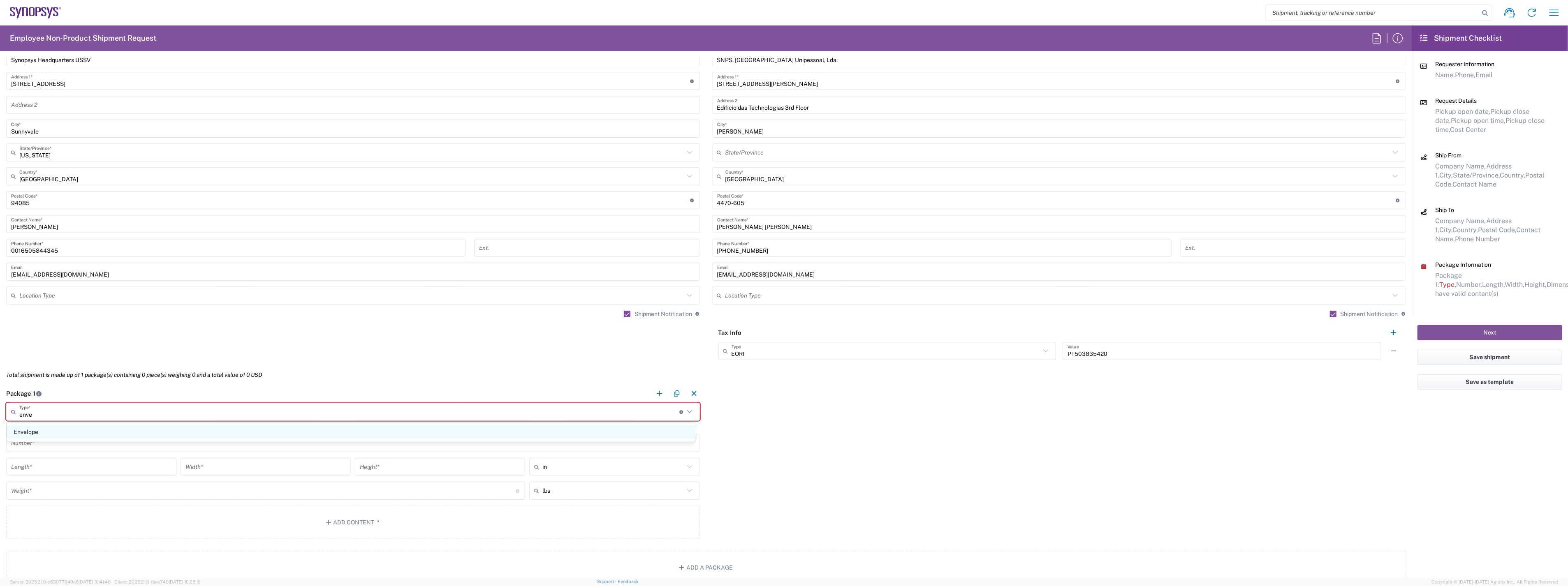
click at [58, 436] on span "Envelope" at bounding box center [351, 432] width 689 height 13
type input "Envelope"
type input "1"
type input "9.5"
type input "12.5"
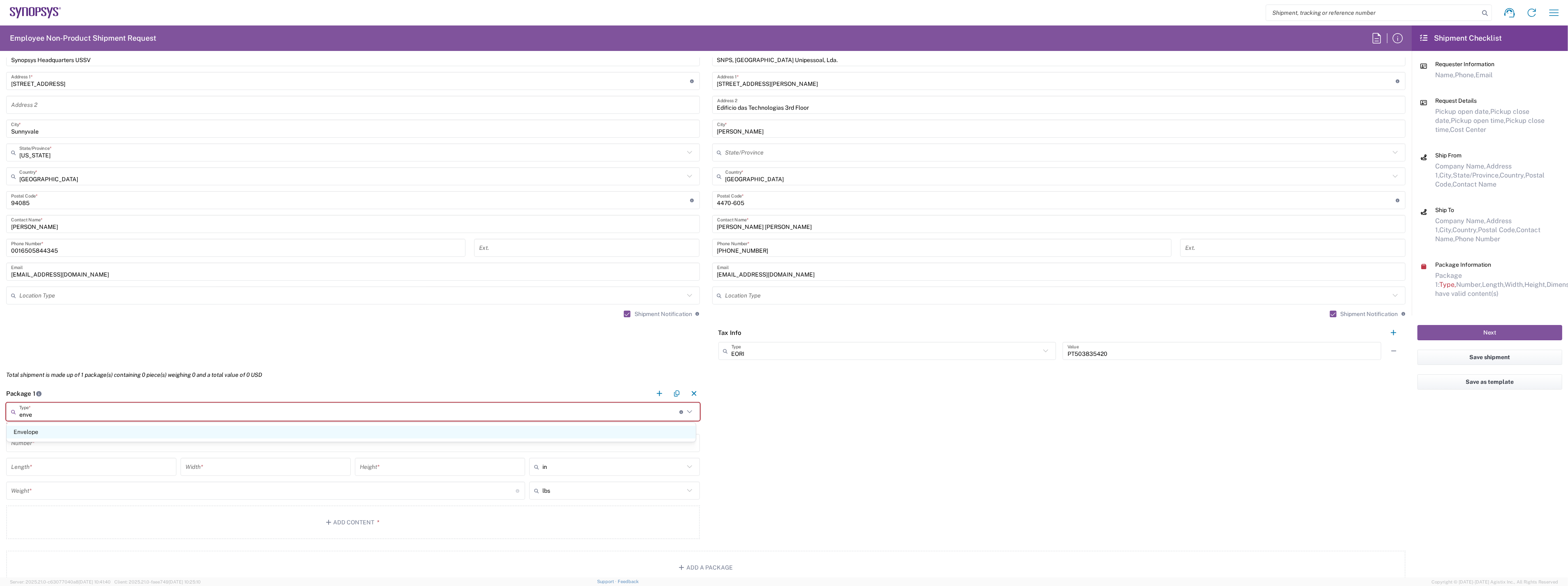
type input "0.25"
type input "1"
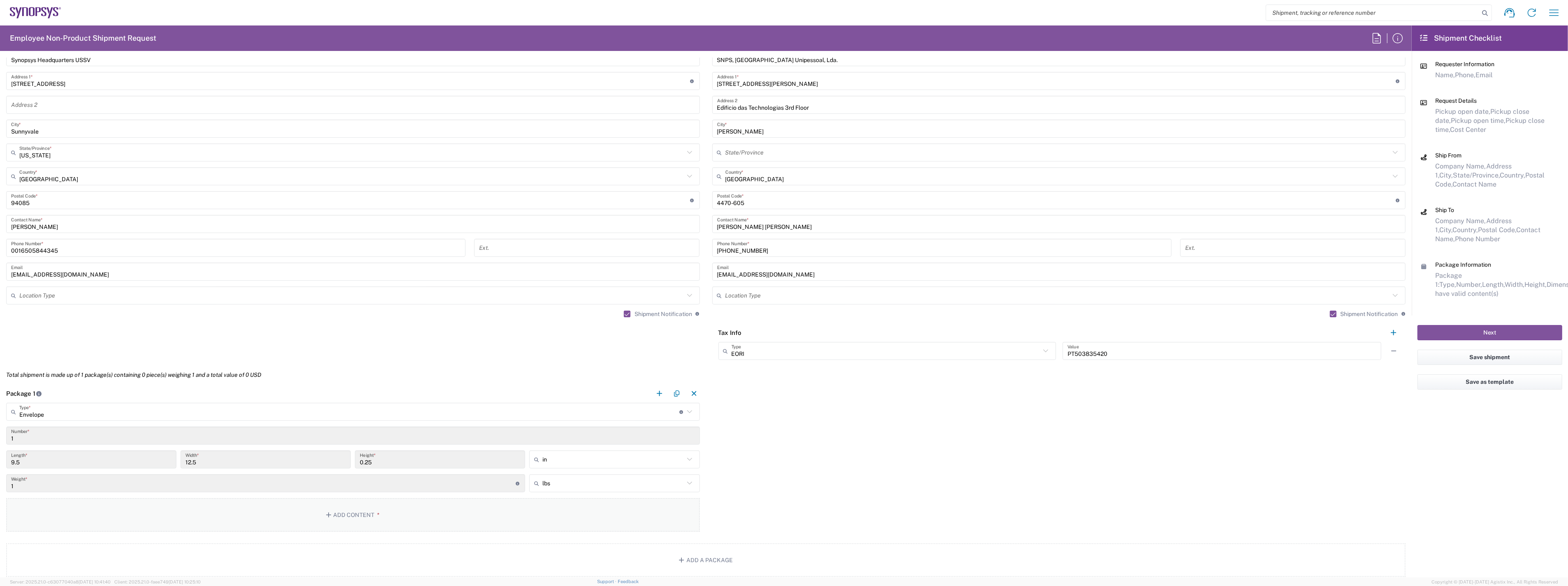
scroll to position [503, 0]
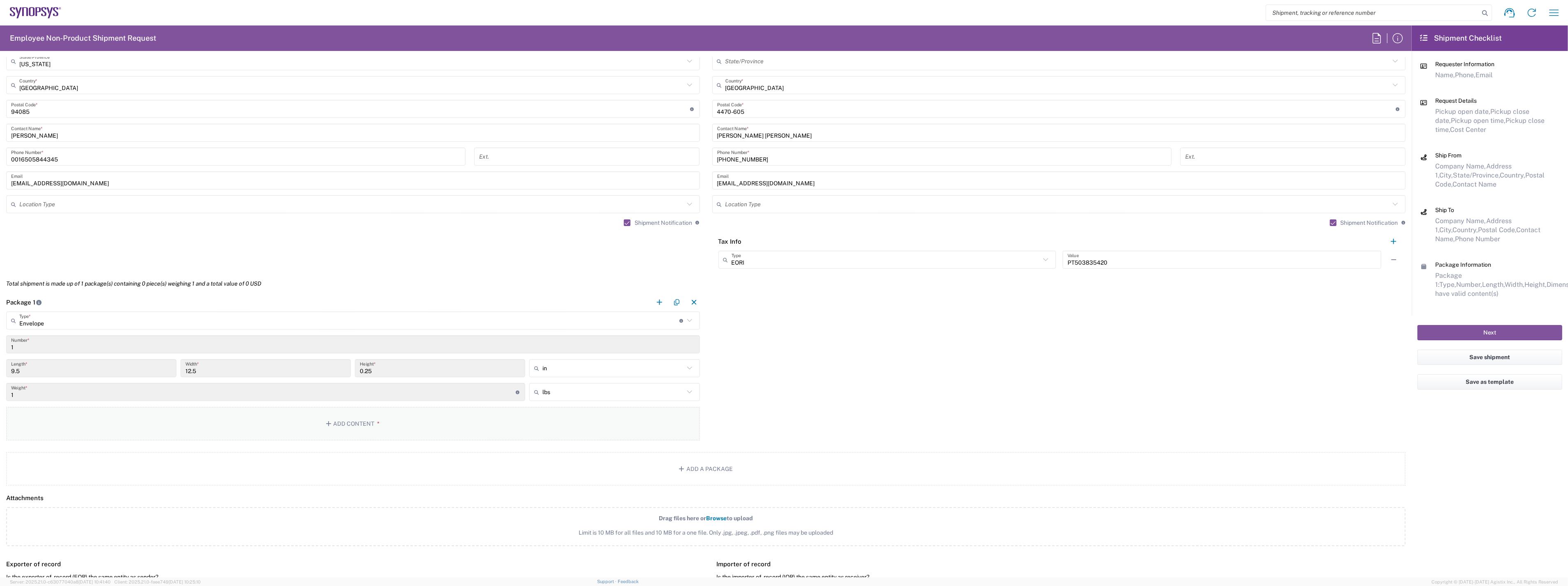
click at [291, 417] on button "Add Content *" at bounding box center [353, 424] width 694 height 33
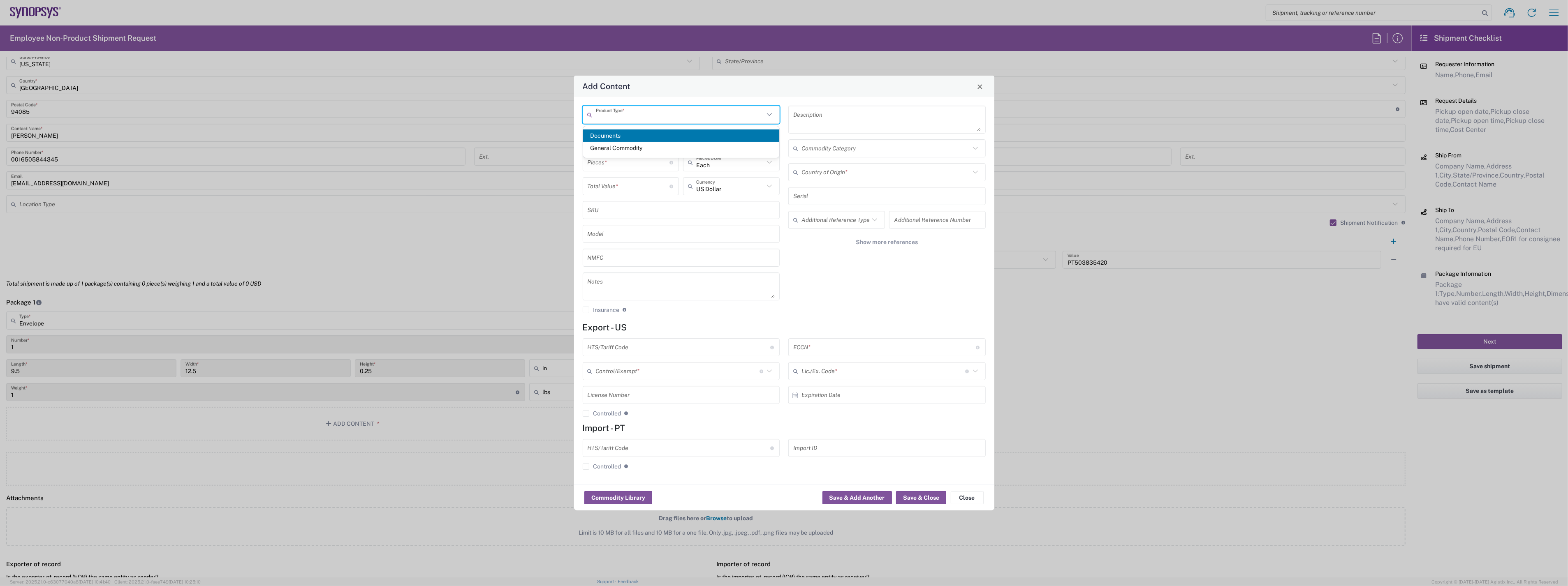
click at [648, 120] on input "text" at bounding box center [680, 115] width 169 height 15
click at [638, 136] on span "Documents" at bounding box center [681, 136] width 196 height 13
type input "Documents"
type input "1"
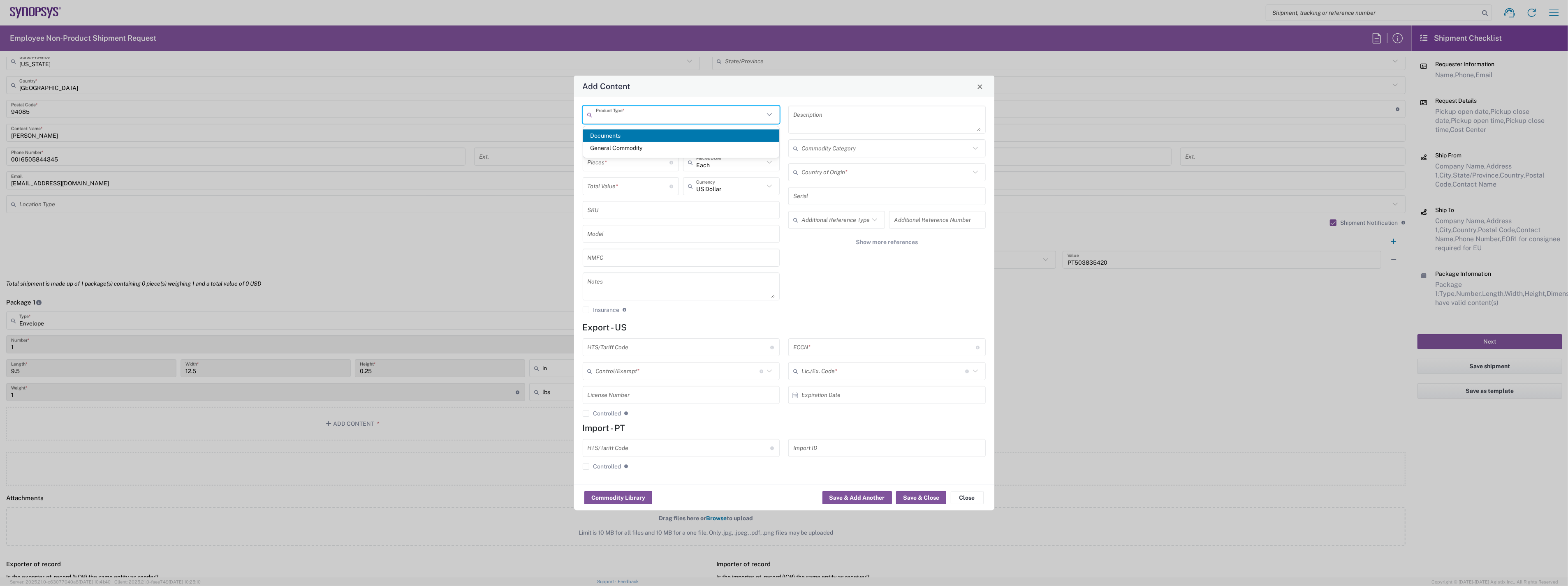
type input "1"
type textarea "Documents"
type input "[GEOGRAPHIC_DATA]"
type input "0000.00.0000"
type input "FTR Exemption"
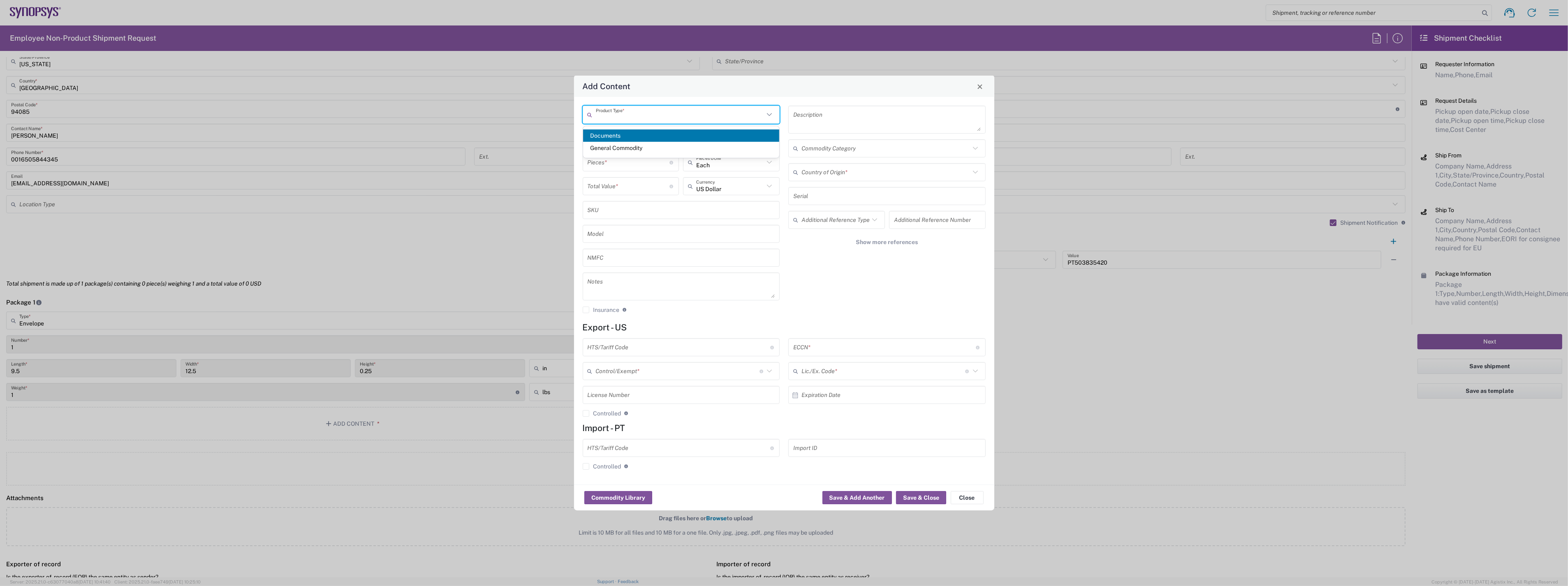
type input "0000"
type input "0000.00.0000"
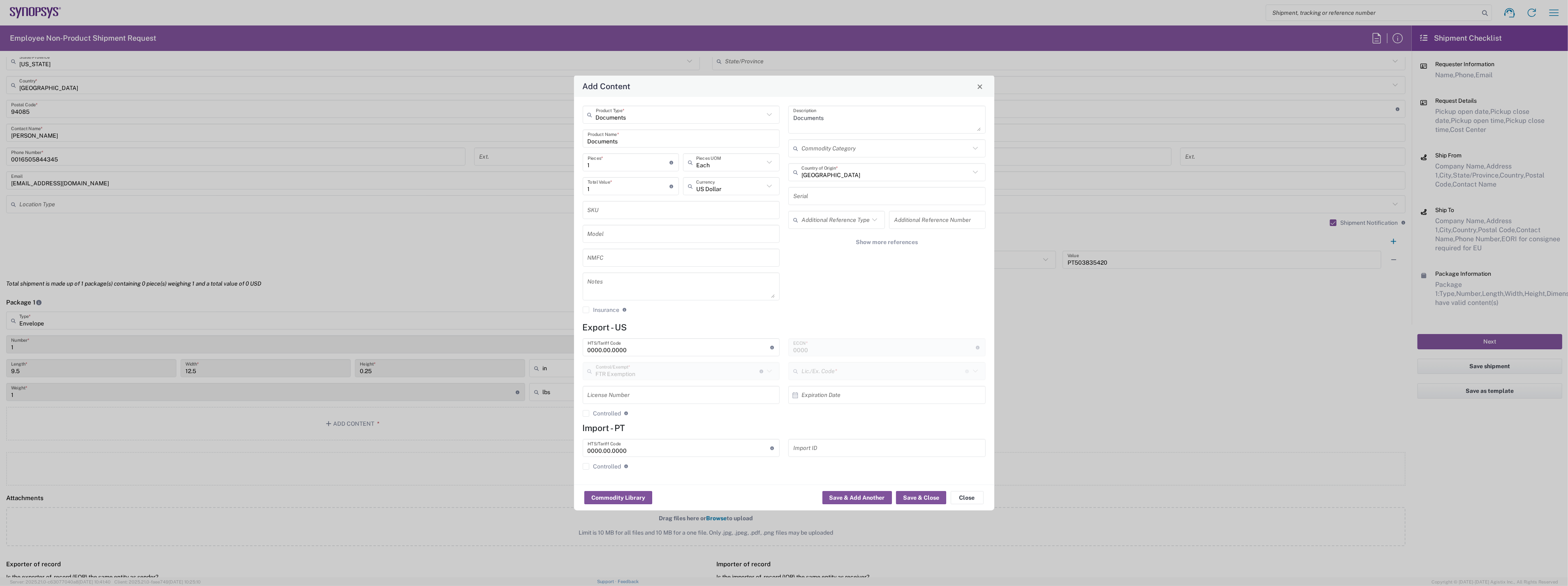
type input "30.37(a)"
click at [916, 496] on button "Save & Close" at bounding box center [921, 498] width 50 height 13
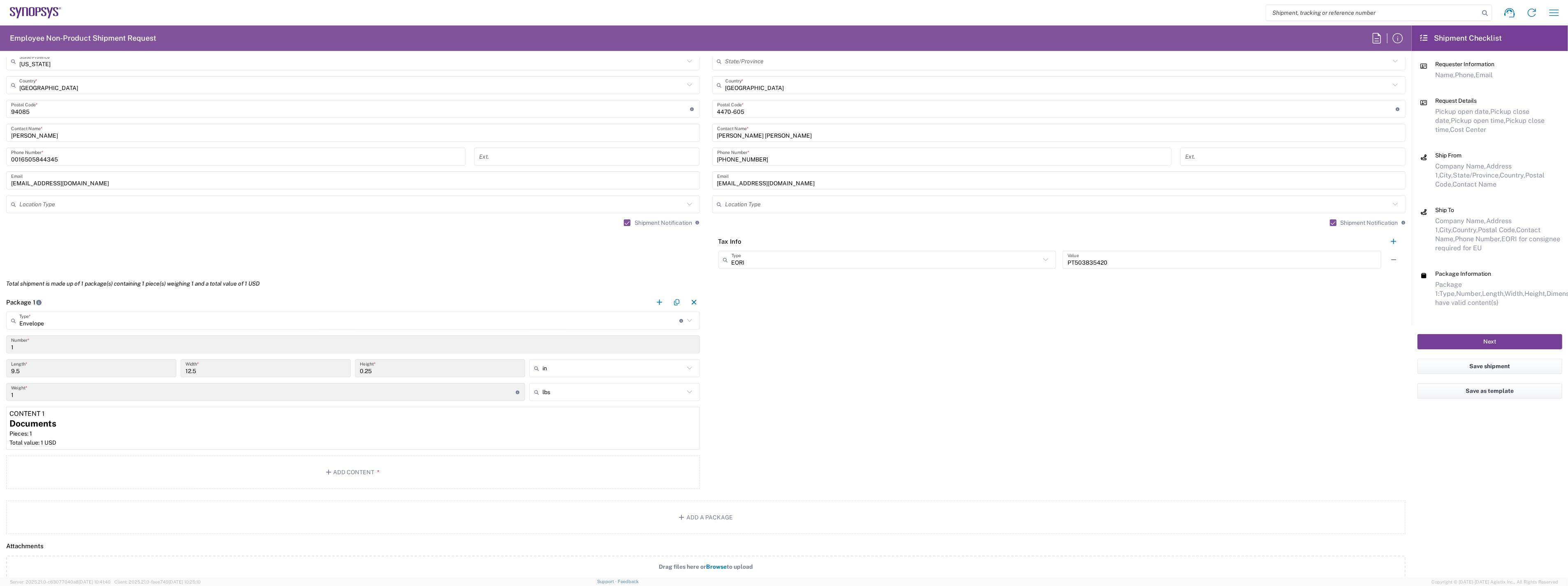
click at [1519, 345] on button "Next" at bounding box center [1490, 341] width 145 height 15
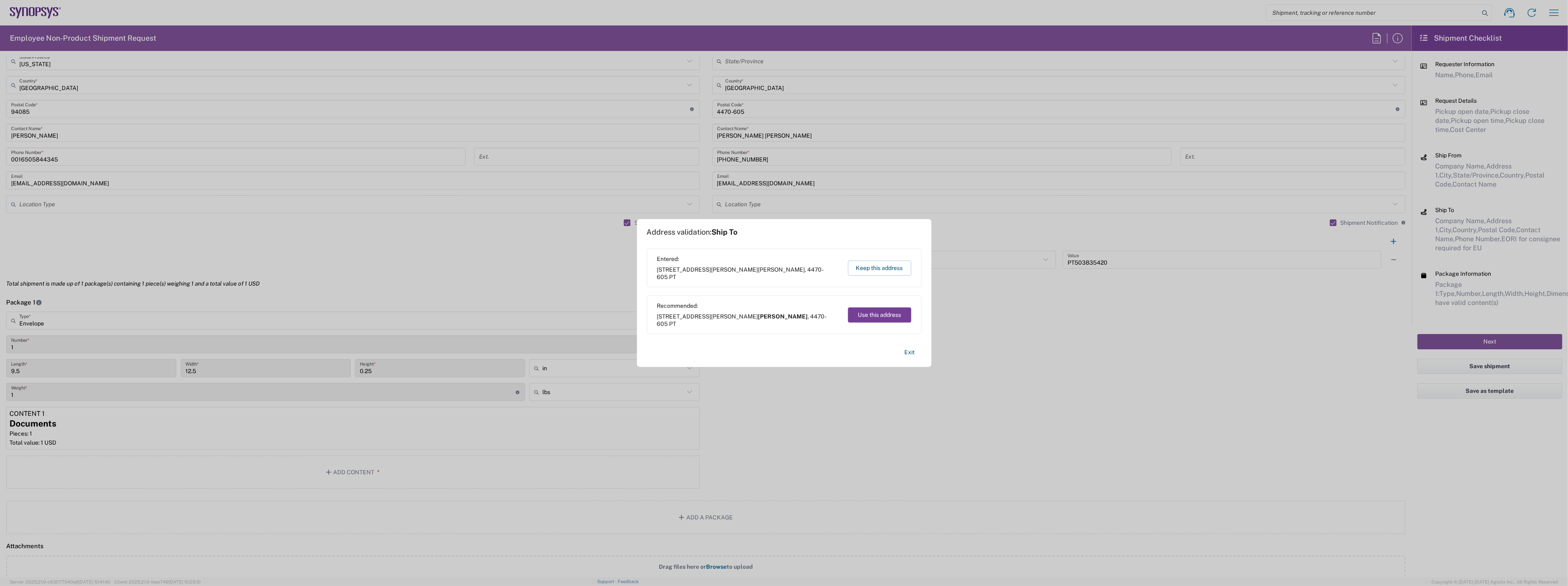
click at [877, 315] on button "Use this address" at bounding box center [880, 315] width 63 height 15
type input "[PERSON_NAME]"
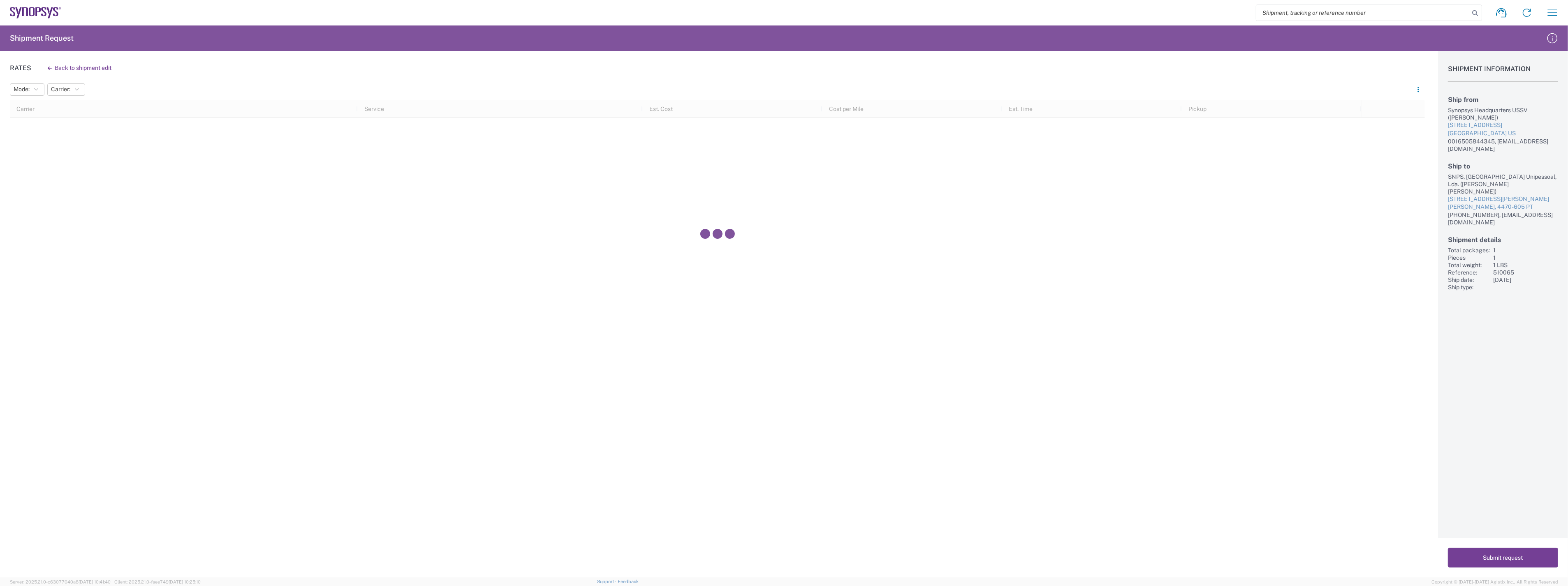
click at [1505, 556] on button "Submit request" at bounding box center [1503, 558] width 110 height 19
